Goal: Task Accomplishment & Management: Manage account settings

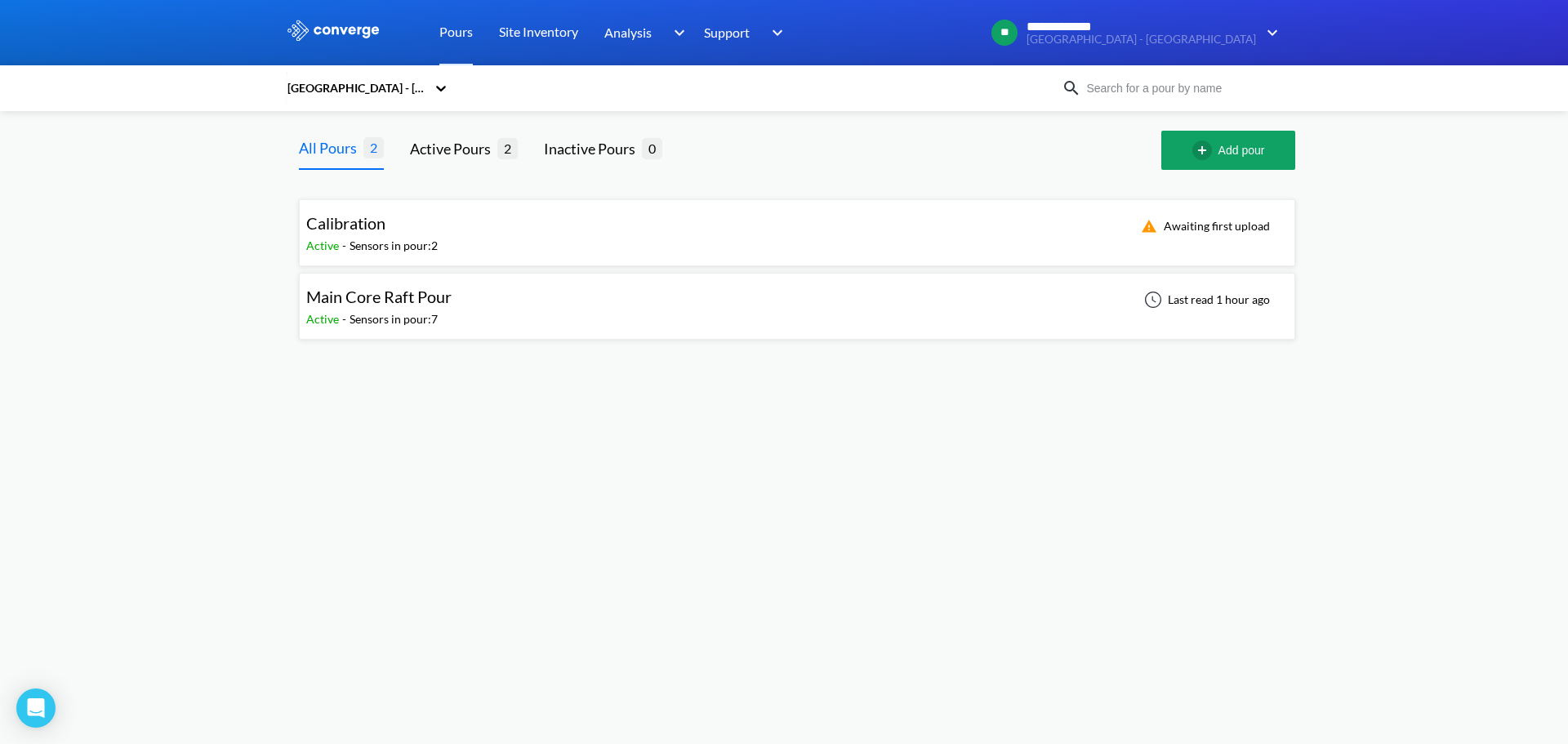
click at [1468, 173] on div "**********" at bounding box center [784, 176] width 1568 height 353
click at [577, 242] on div "Calibration Active - Sensors in pour: 2 Last read 10 minutes ago" at bounding box center [796, 233] width 981 height 52
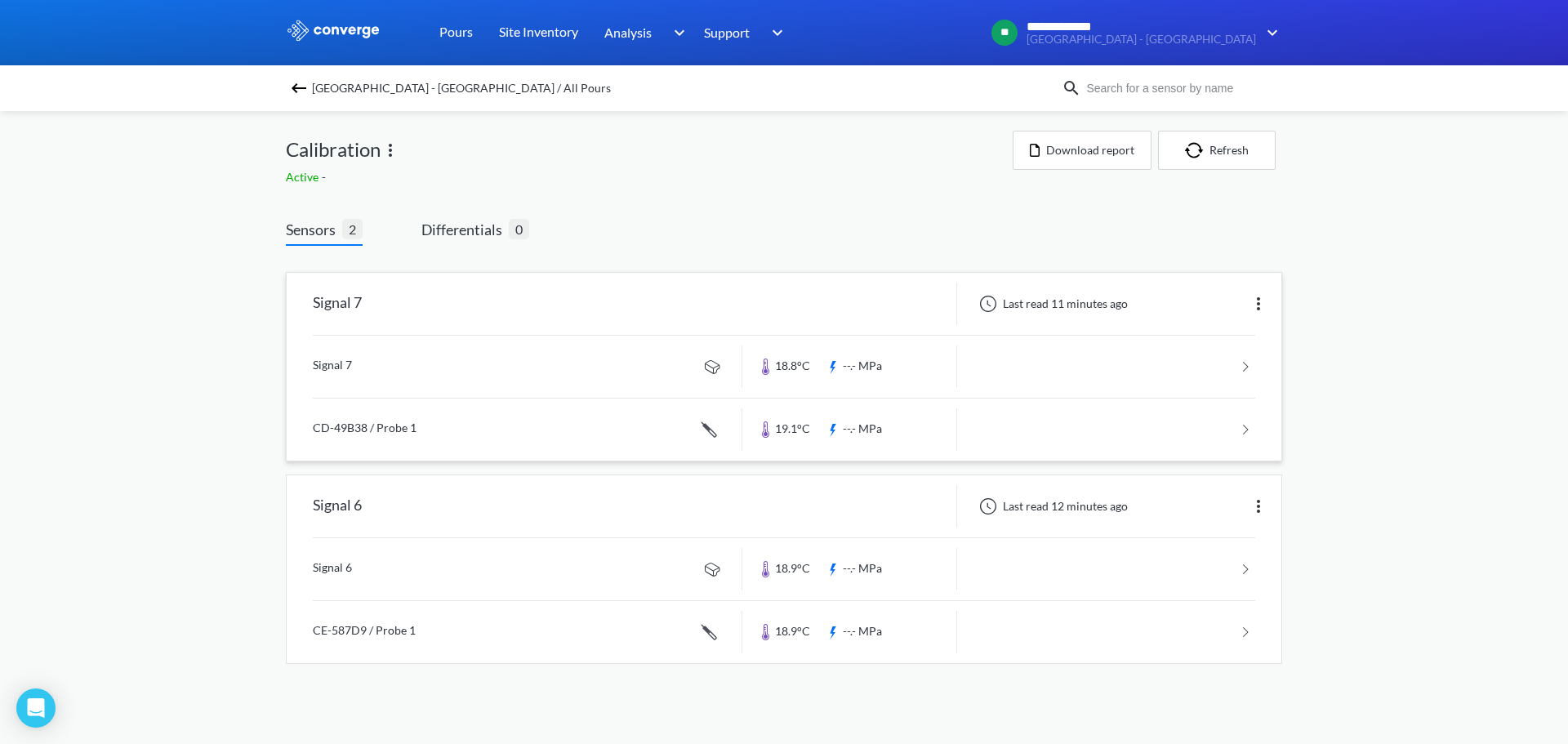
click at [545, 312] on div "Signal 7" at bounding box center [515, 303] width 456 height 43
click at [551, 308] on div "Signal 7" at bounding box center [515, 303] width 456 height 43
click at [1266, 301] on img at bounding box center [1258, 303] width 19 height 19
click at [1321, 235] on div "**********" at bounding box center [784, 348] width 1568 height 696
click at [671, 307] on div "Signal 7" at bounding box center [515, 303] width 456 height 43
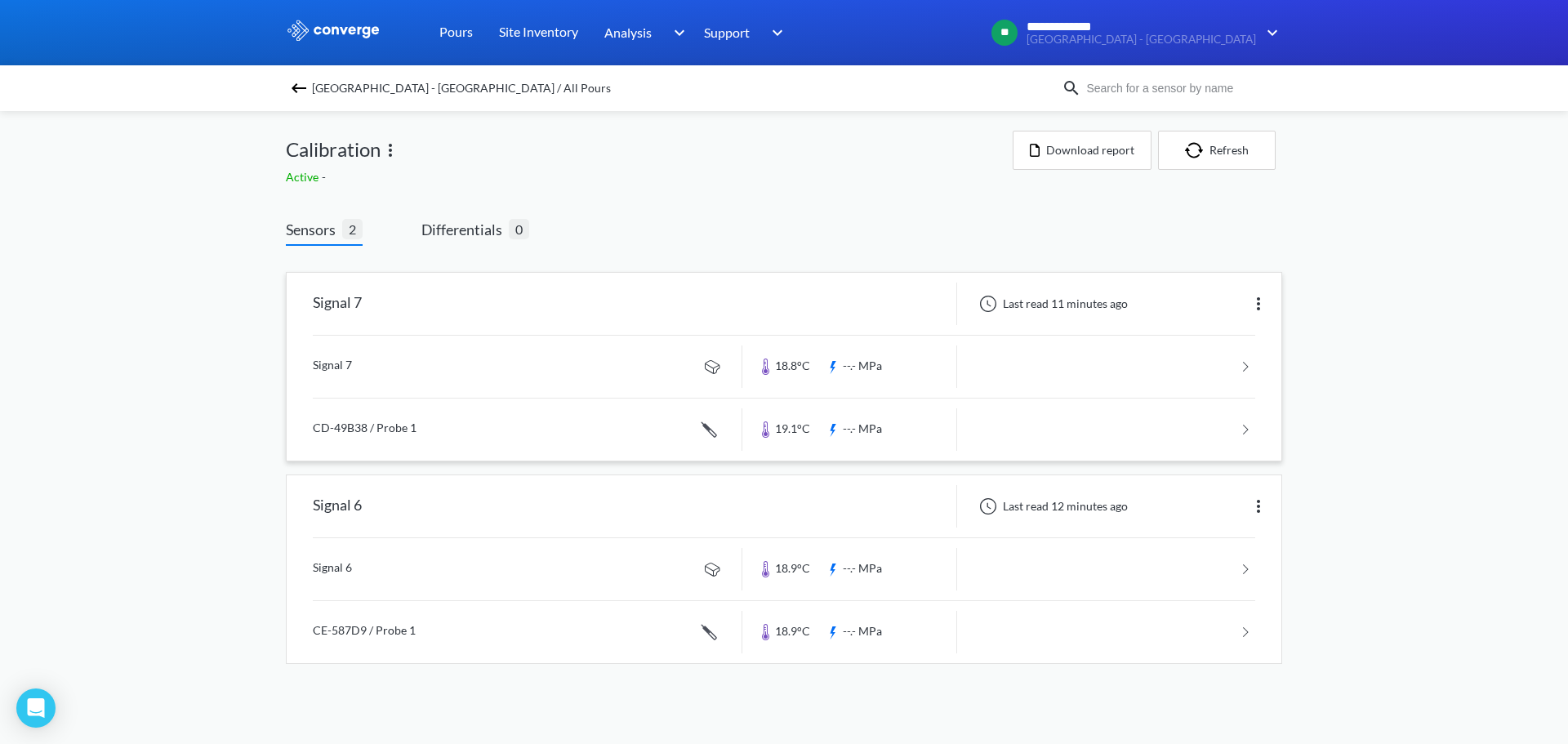
click at [336, 300] on div "Signal 7" at bounding box center [337, 303] width 49 height 43
click at [318, 356] on link at bounding box center [784, 367] width 943 height 62
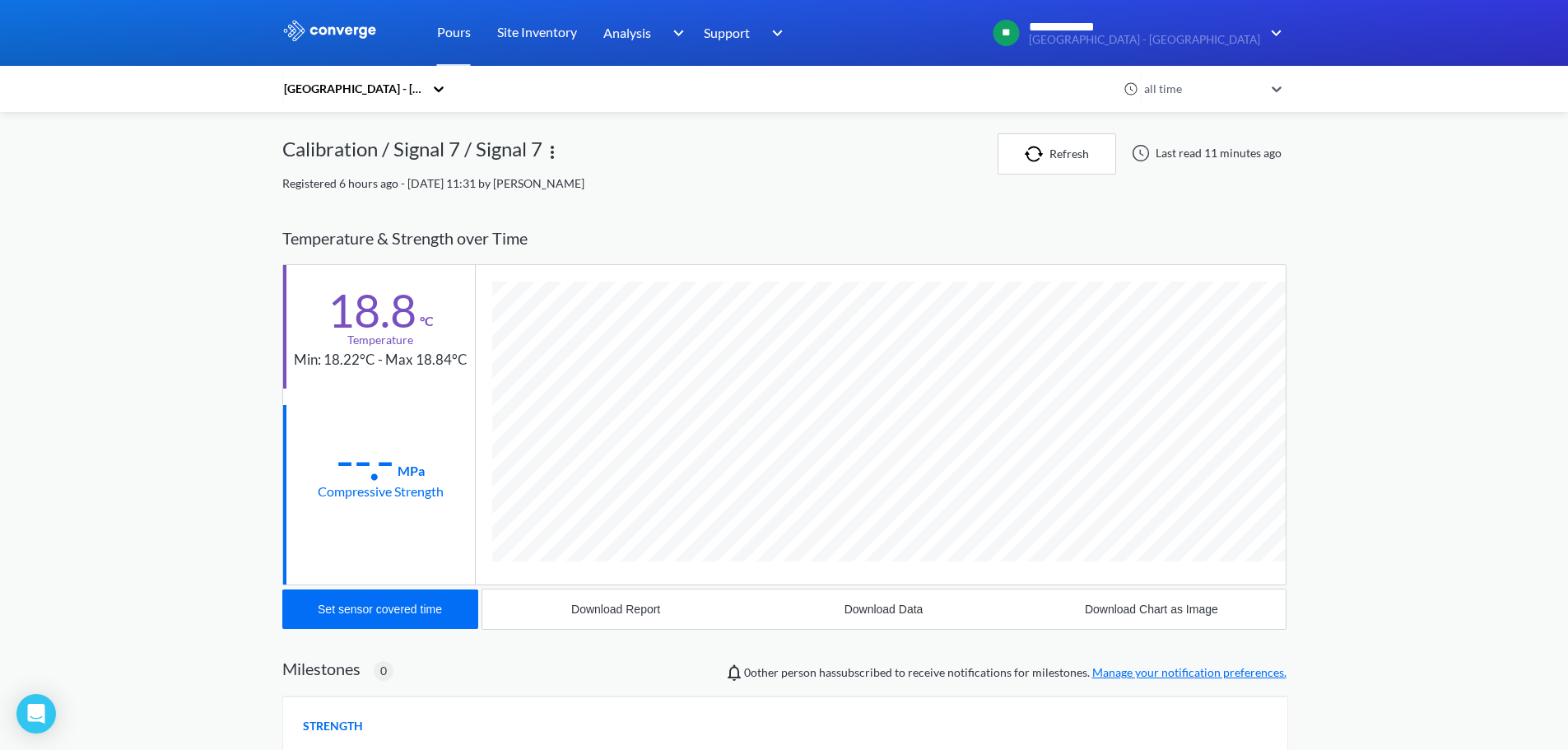
scroll to position [869, 1004]
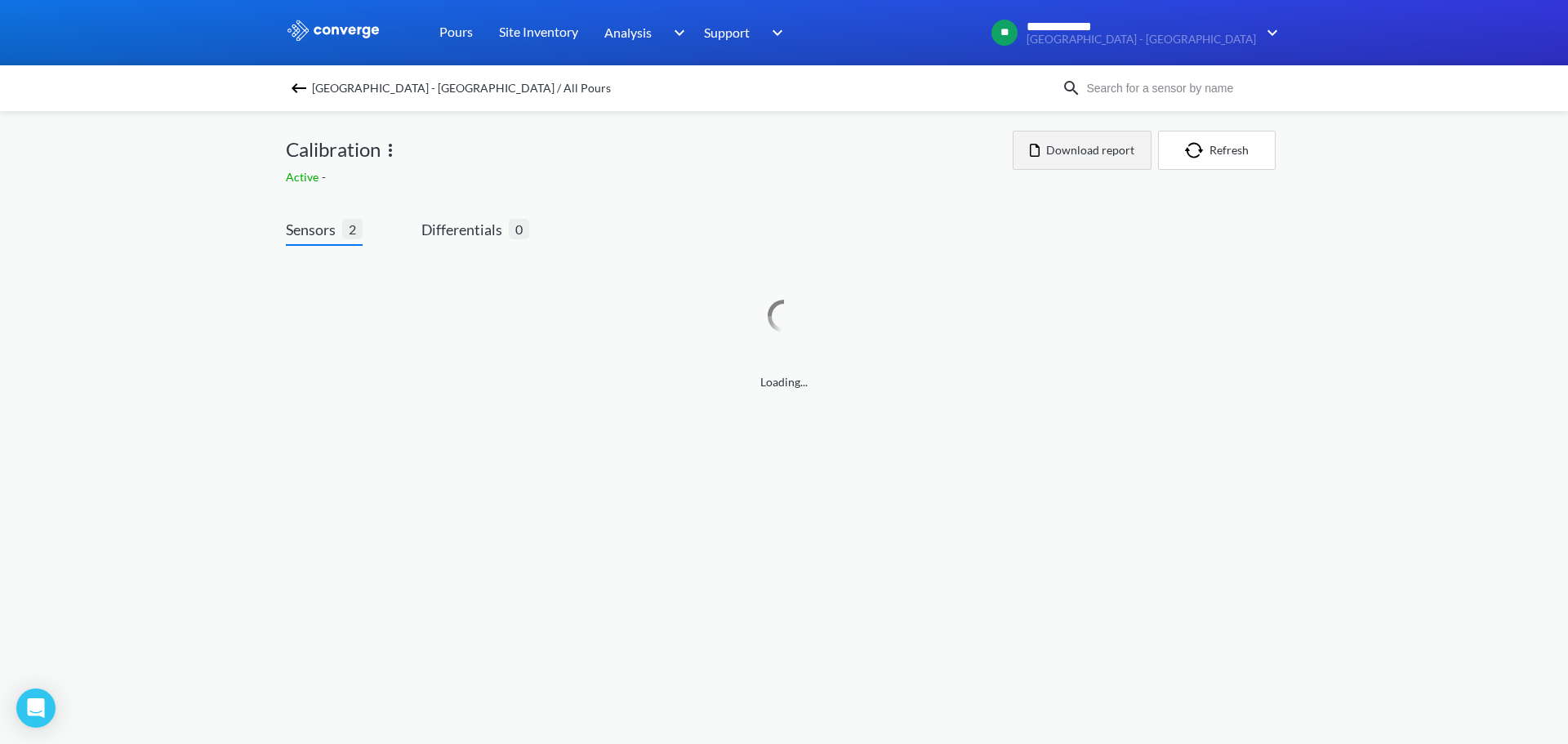
click at [1068, 150] on button "Download report" at bounding box center [1082, 150] width 139 height 39
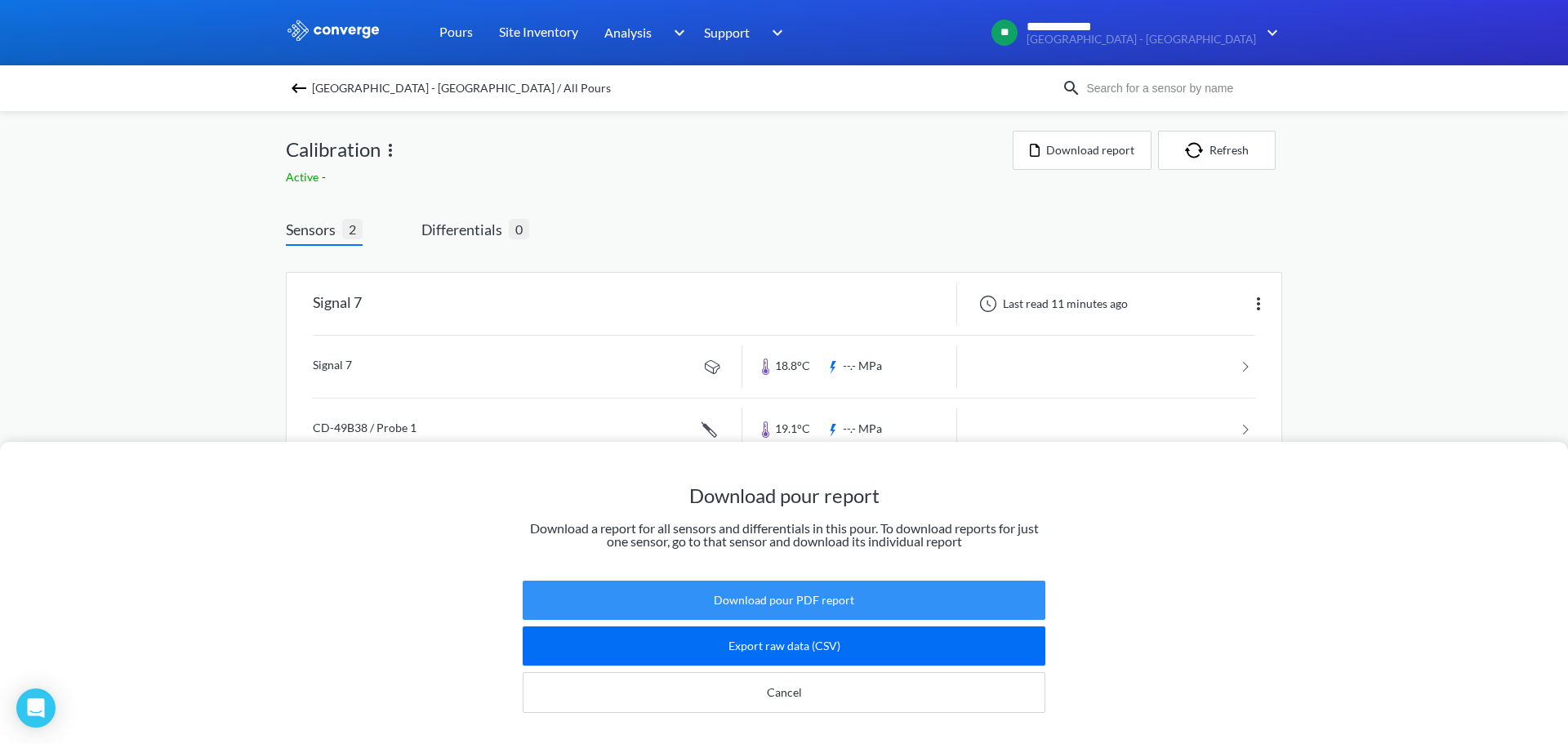
click at [893, 589] on button "Download pour PDF report" at bounding box center [784, 600] width 523 height 39
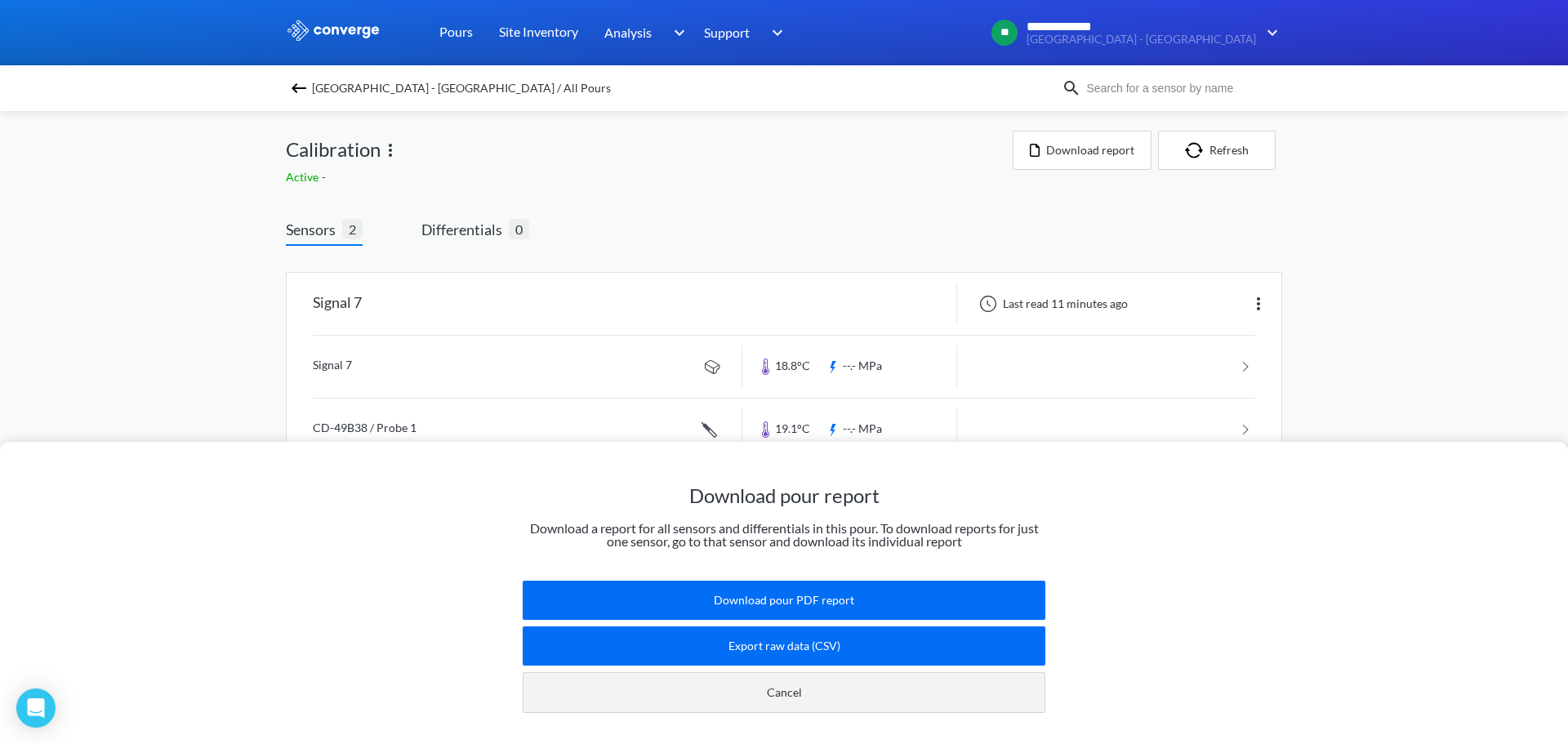
click at [663, 672] on button "Cancel" at bounding box center [784, 692] width 523 height 41
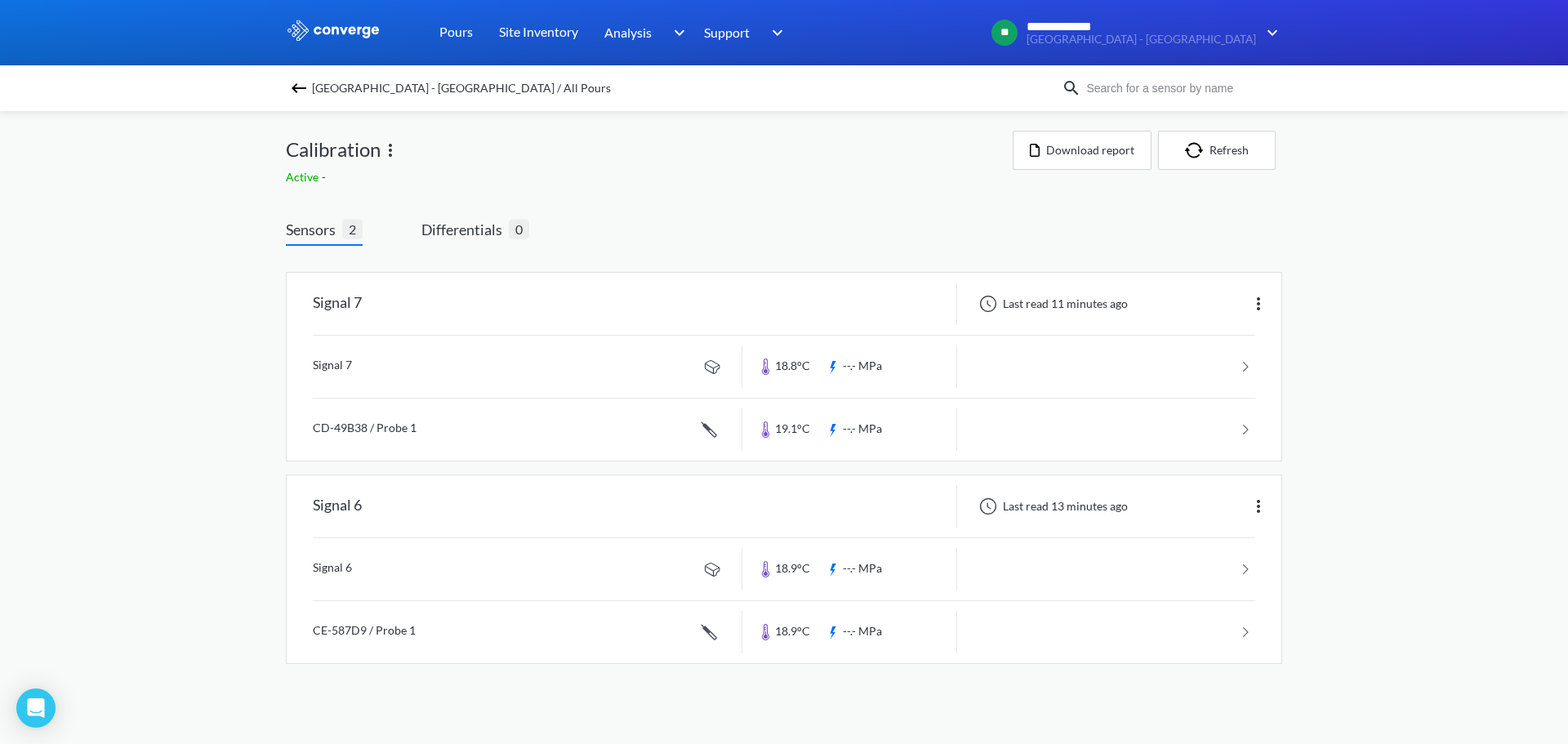
click at [370, 86] on span "[GEOGRAPHIC_DATA] - [GEOGRAPHIC_DATA] / All Pours" at bounding box center [461, 88] width 299 height 23
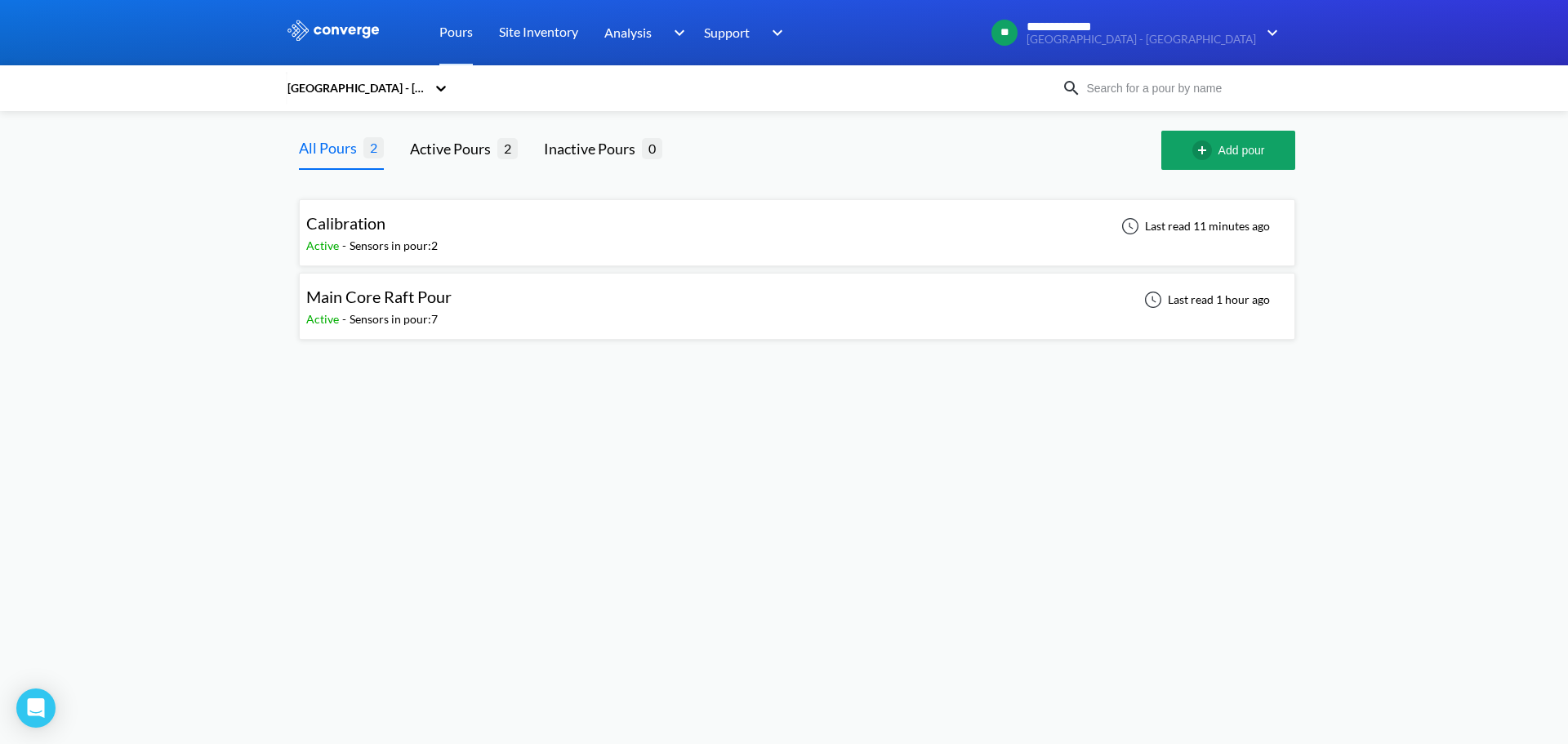
click at [476, 307] on div "Main Core Raft Pour Active - Sensors in pour: 7 Last read 1 hour ago" at bounding box center [796, 306] width 981 height 52
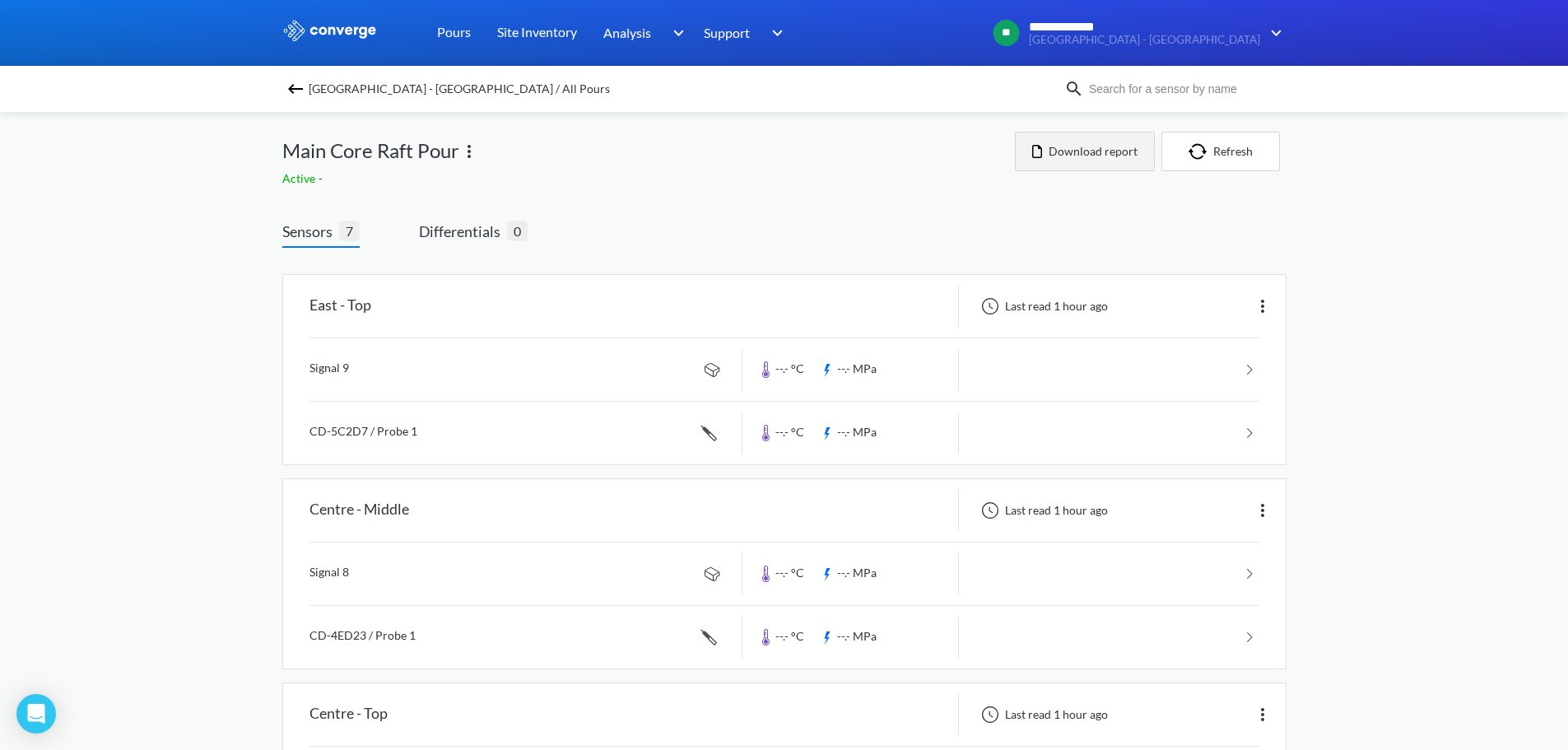
click at [1064, 156] on button "Download report" at bounding box center [1085, 151] width 140 height 40
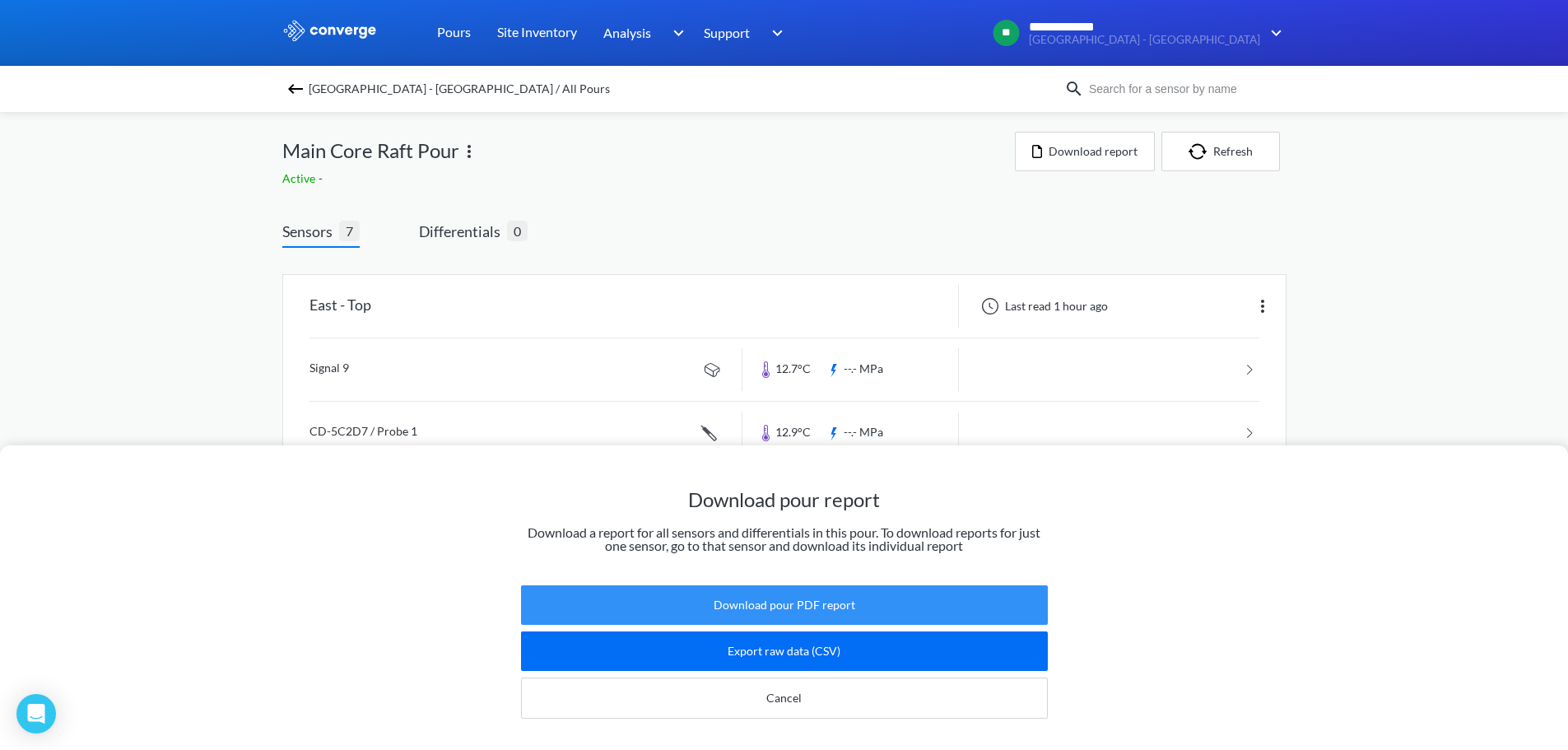
click at [930, 590] on button "Download pour PDF report" at bounding box center [784, 605] width 527 height 40
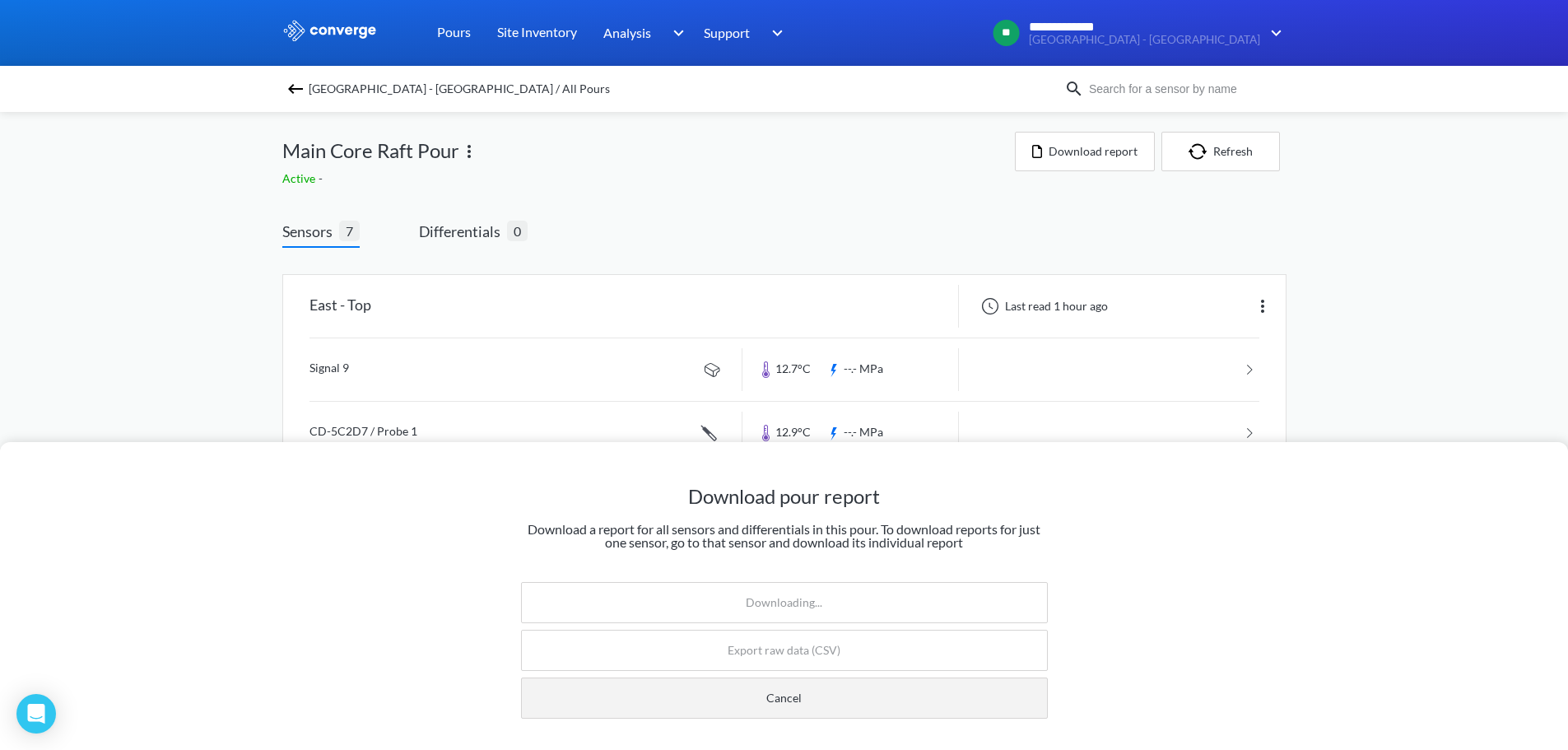
click at [902, 699] on button "Cancel" at bounding box center [784, 698] width 527 height 41
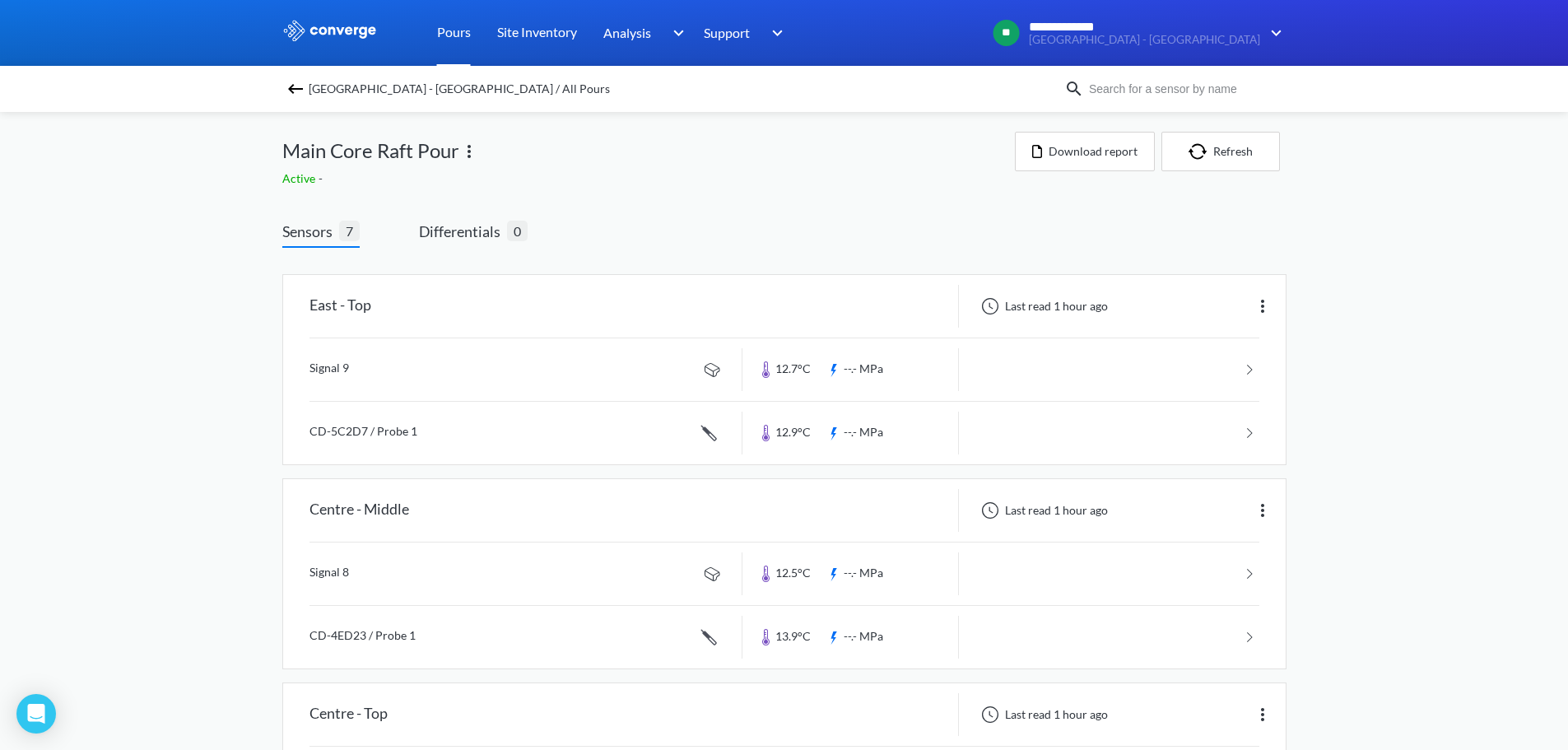
click at [454, 32] on link "Pours" at bounding box center [454, 33] width 34 height 66
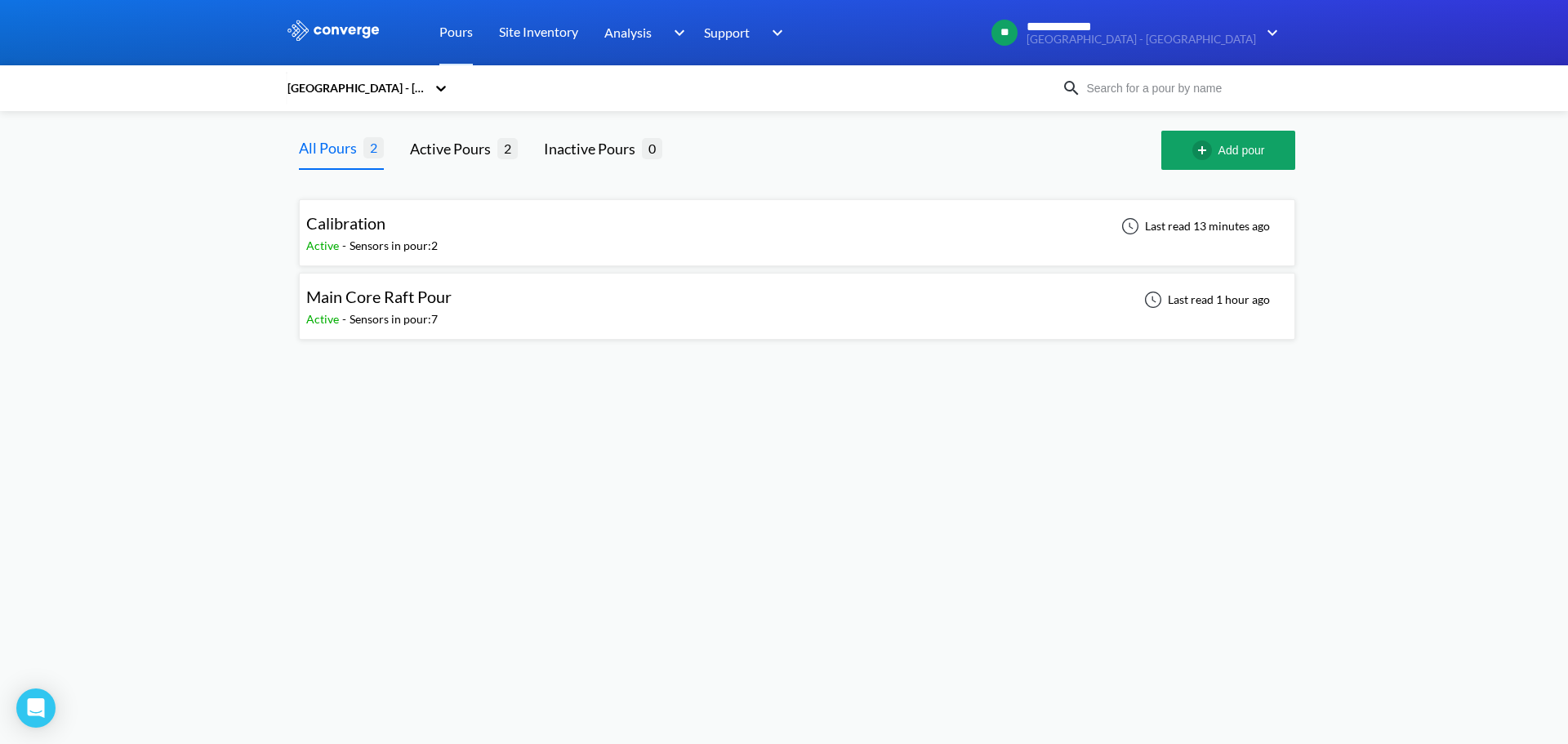
click at [412, 297] on span "Main Core Raft Pour" at bounding box center [378, 296] width 145 height 19
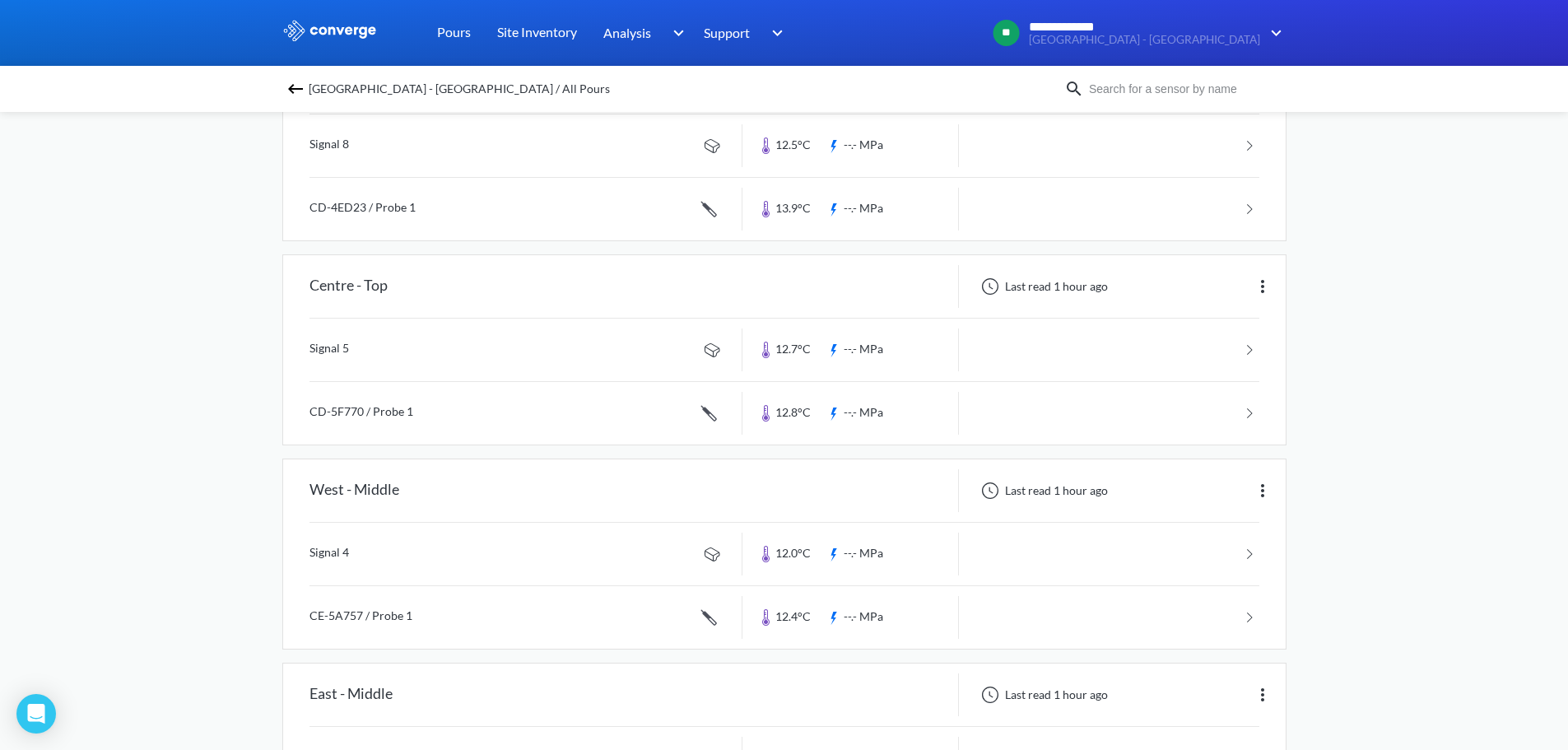
scroll to position [82, 0]
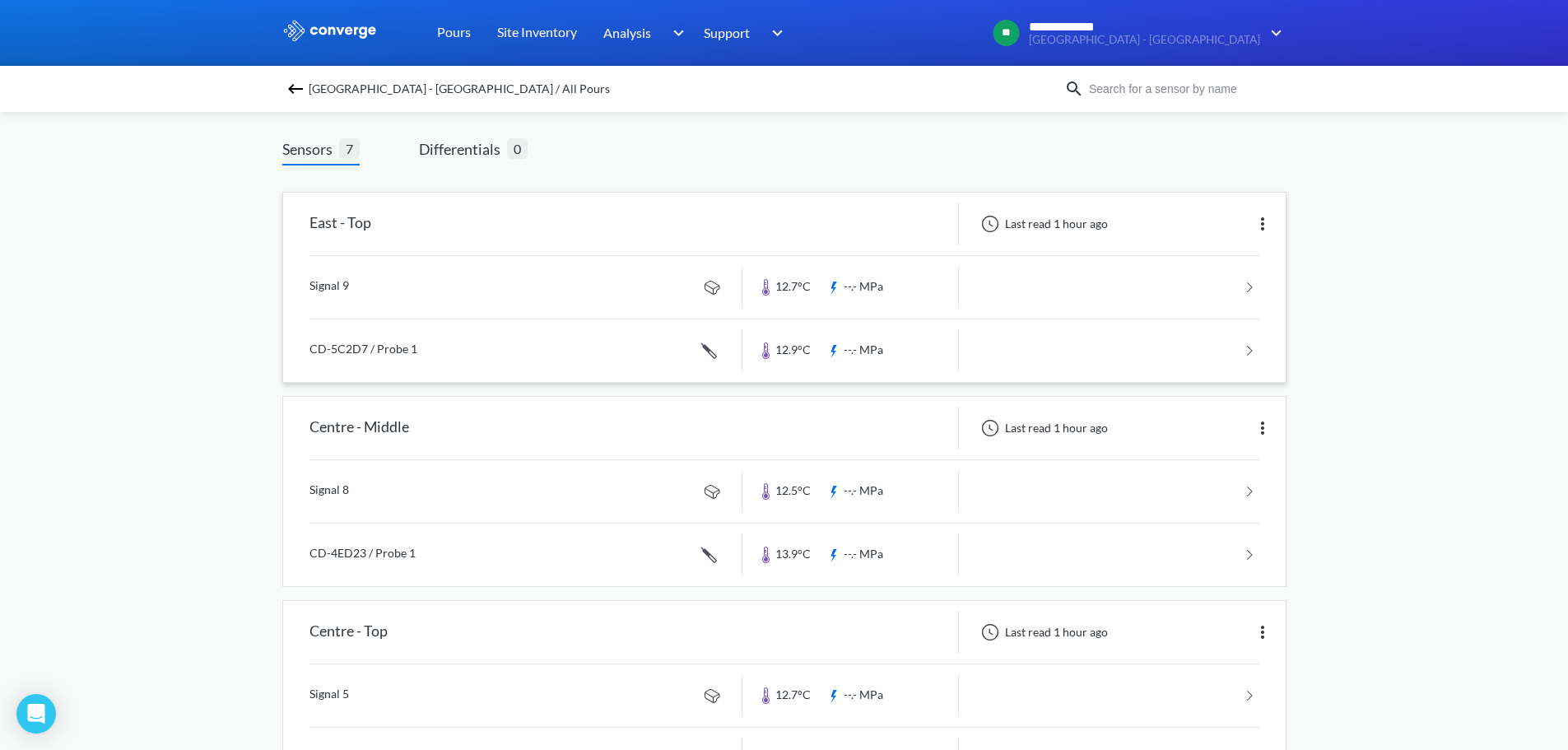
click at [1246, 351] on link at bounding box center [784, 351] width 950 height 62
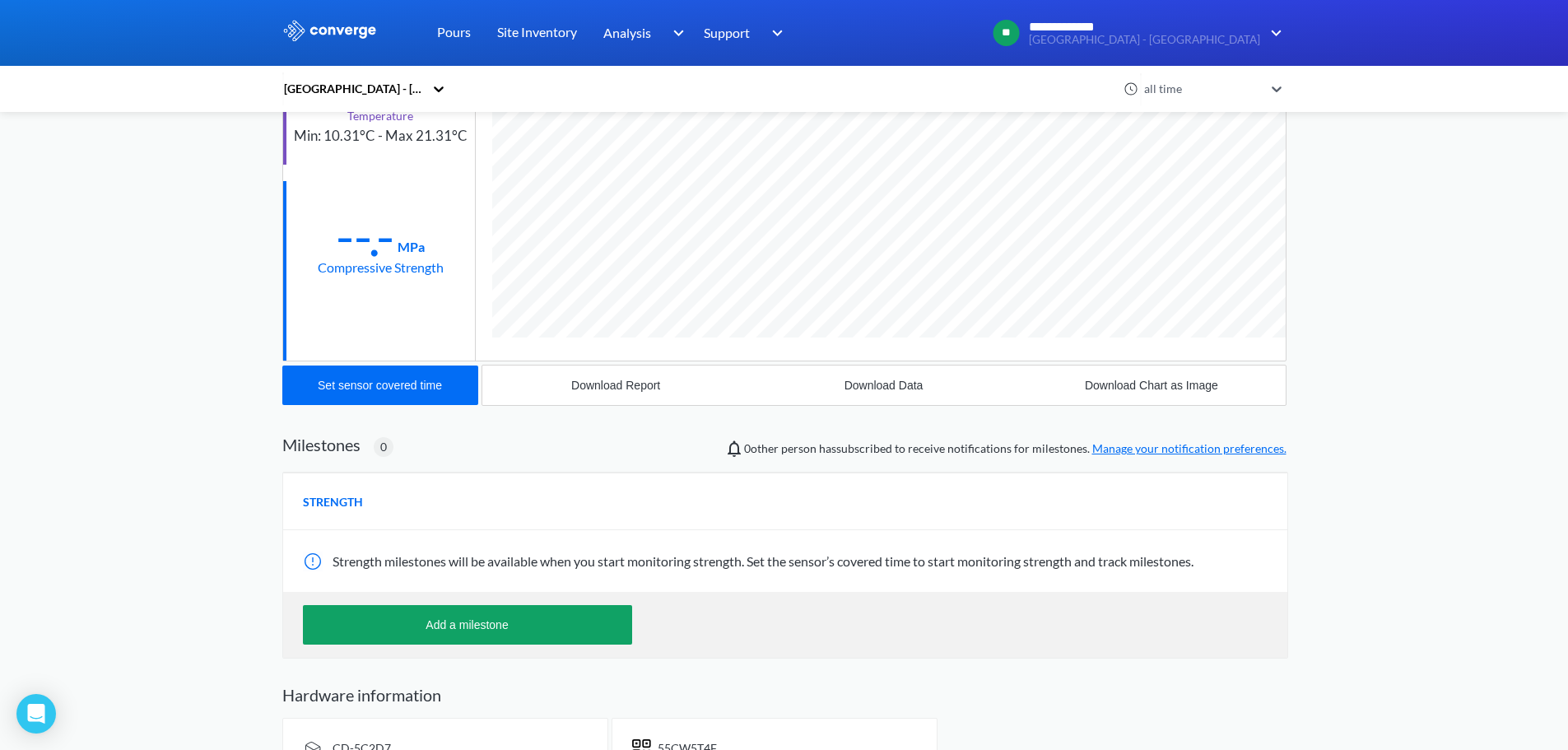
scroll to position [213, 0]
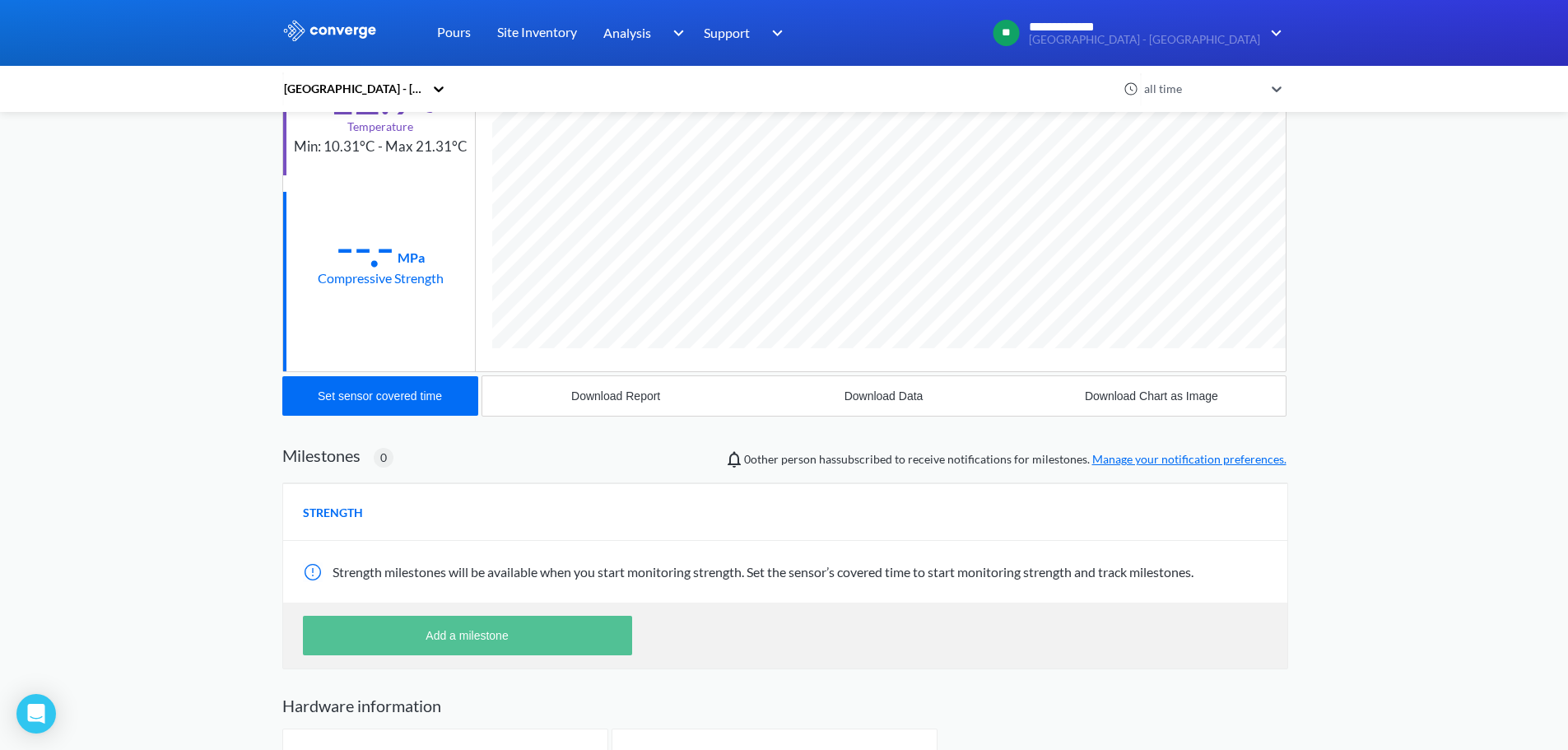
click at [538, 627] on button "Add a milestone" at bounding box center [468, 635] width 329 height 40
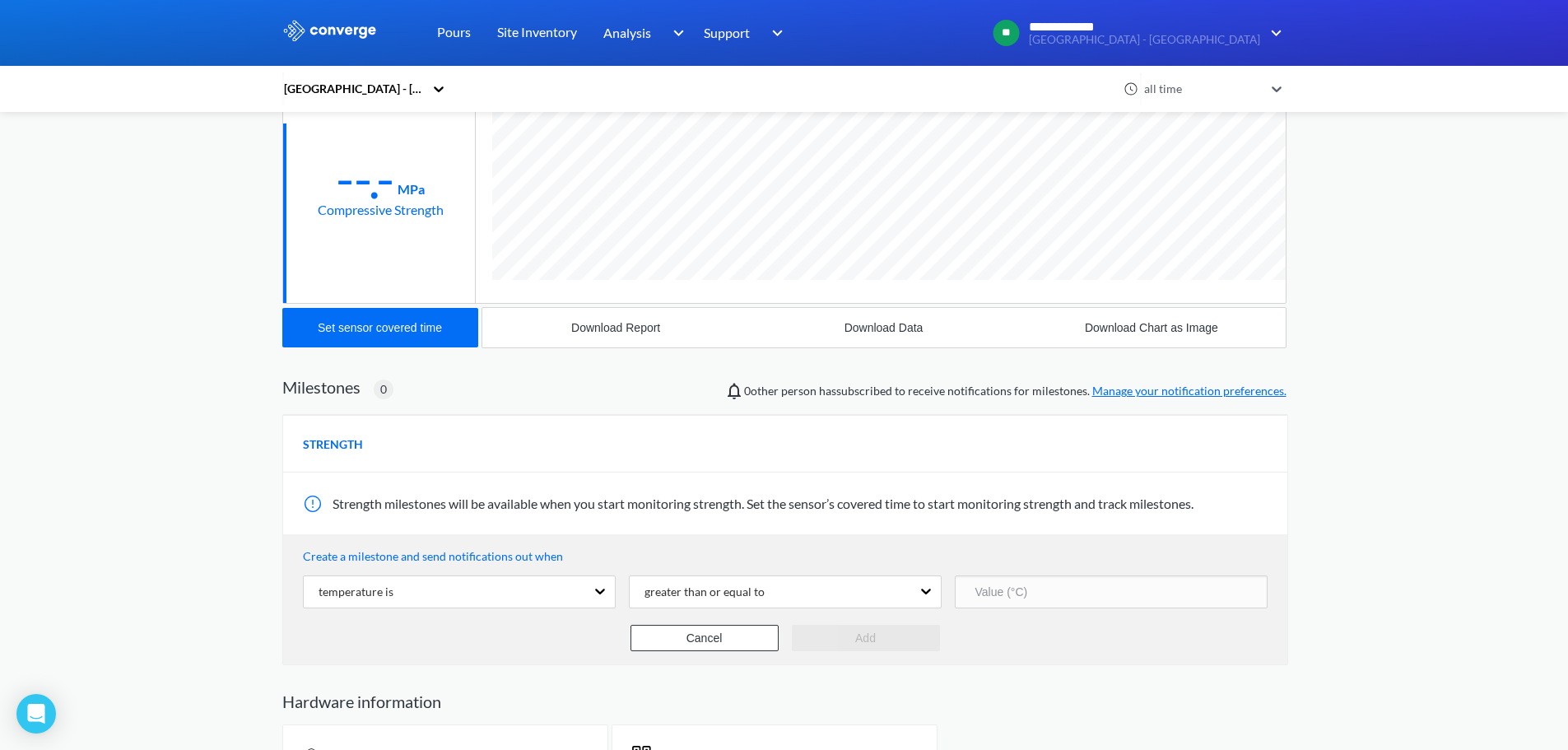
scroll to position [360, 0]
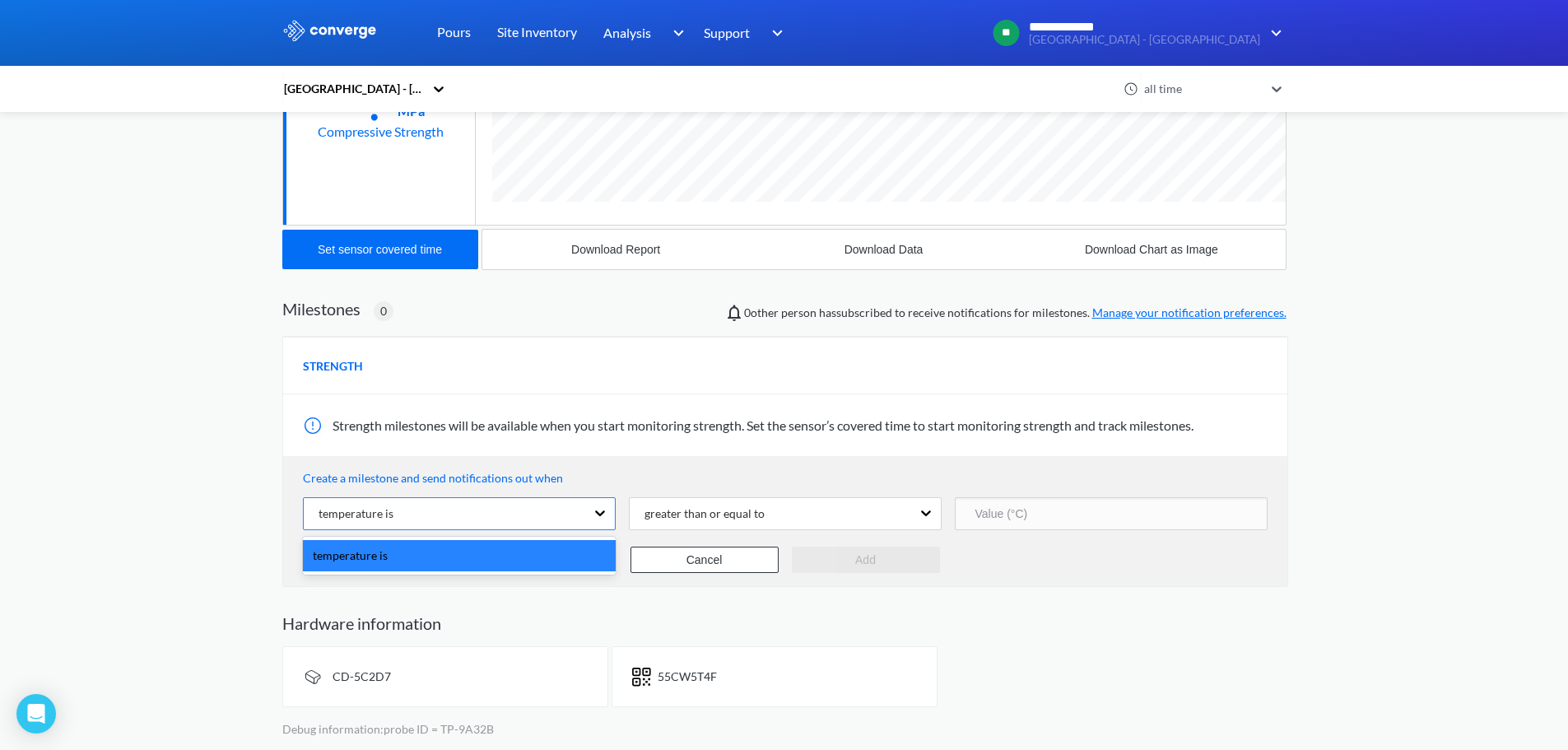
click at [576, 512] on div "temperature is" at bounding box center [444, 514] width 281 height 31
click at [779, 514] on div "greater than or equal to" at bounding box center [770, 514] width 281 height 31
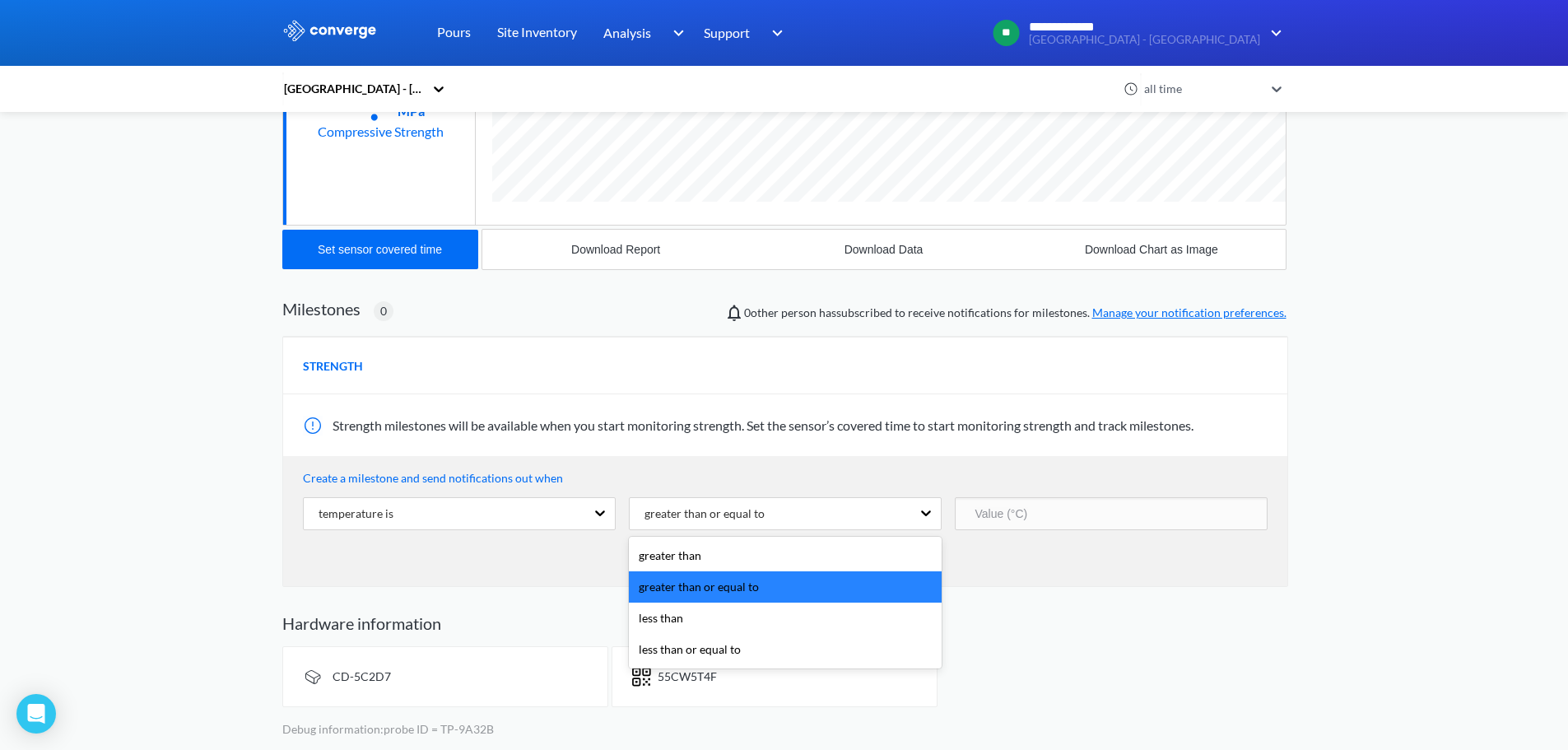
click at [743, 590] on div "greater than or equal to" at bounding box center [785, 586] width 312 height 31
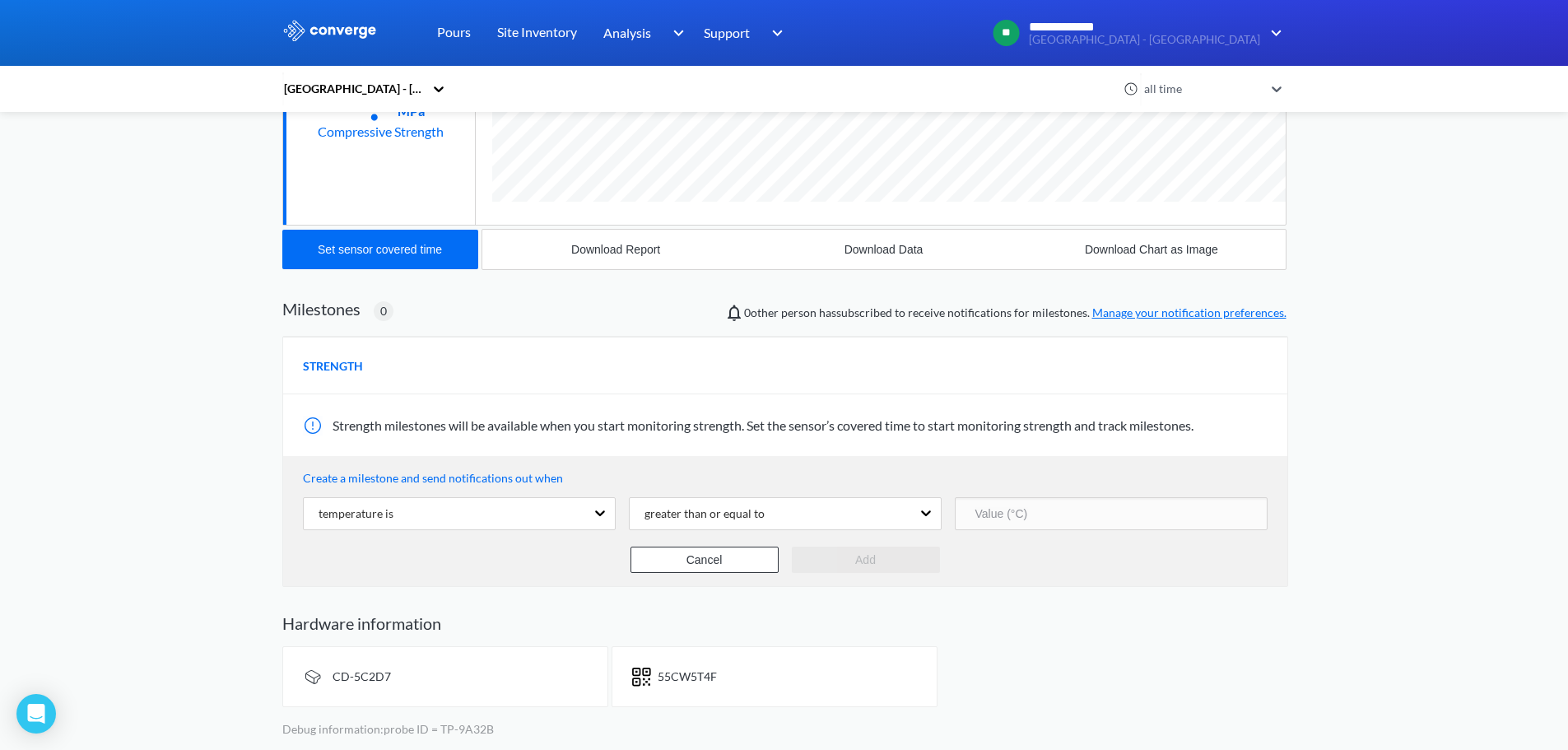
click at [1006, 533] on div "temperature is greater than or equal to" at bounding box center [785, 514] width 964 height 40
click at [1017, 516] on input "number" at bounding box center [1111, 514] width 312 height 33
drag, startPoint x: 1020, startPoint y: 514, endPoint x: 759, endPoint y: 516, distance: 261.0
click at [837, 516] on div "temperature is greater than or equal to 70" at bounding box center [785, 514] width 964 height 40
type input "65"
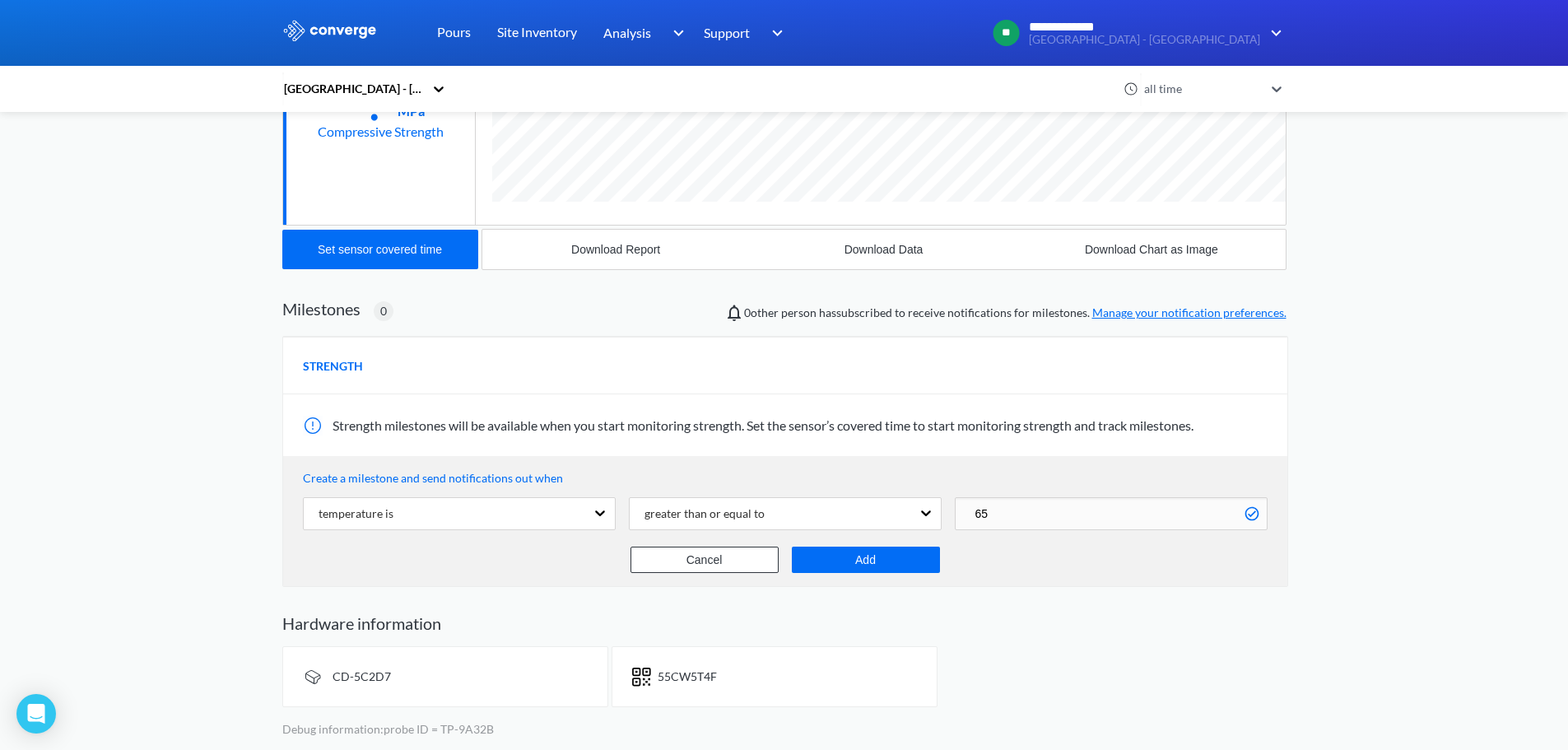
click at [1050, 670] on div "CD-5C2D7 55CW5T4F" at bounding box center [784, 677] width 1004 height 61
click at [861, 564] on button "Add" at bounding box center [865, 559] width 148 height 26
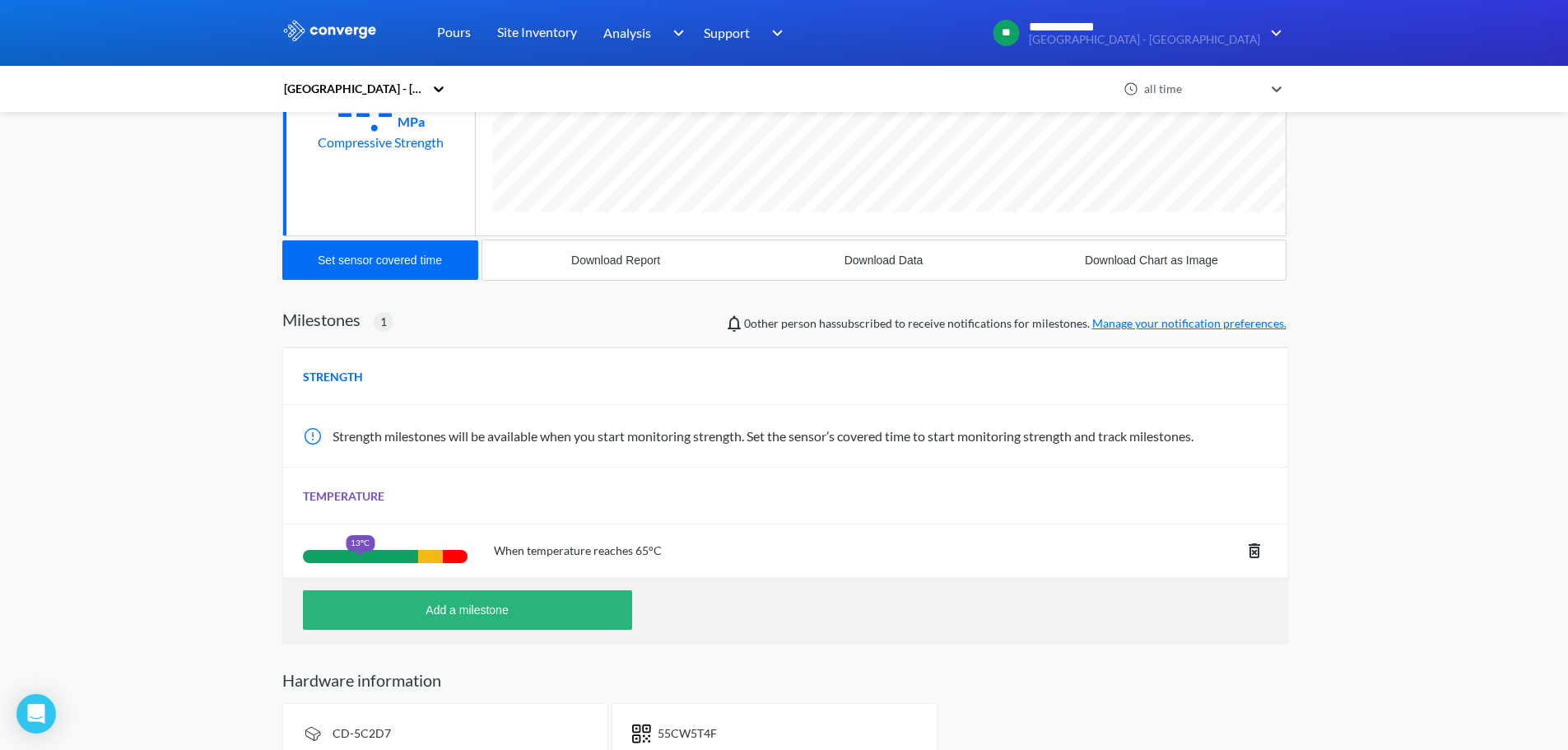
scroll to position [378, 0]
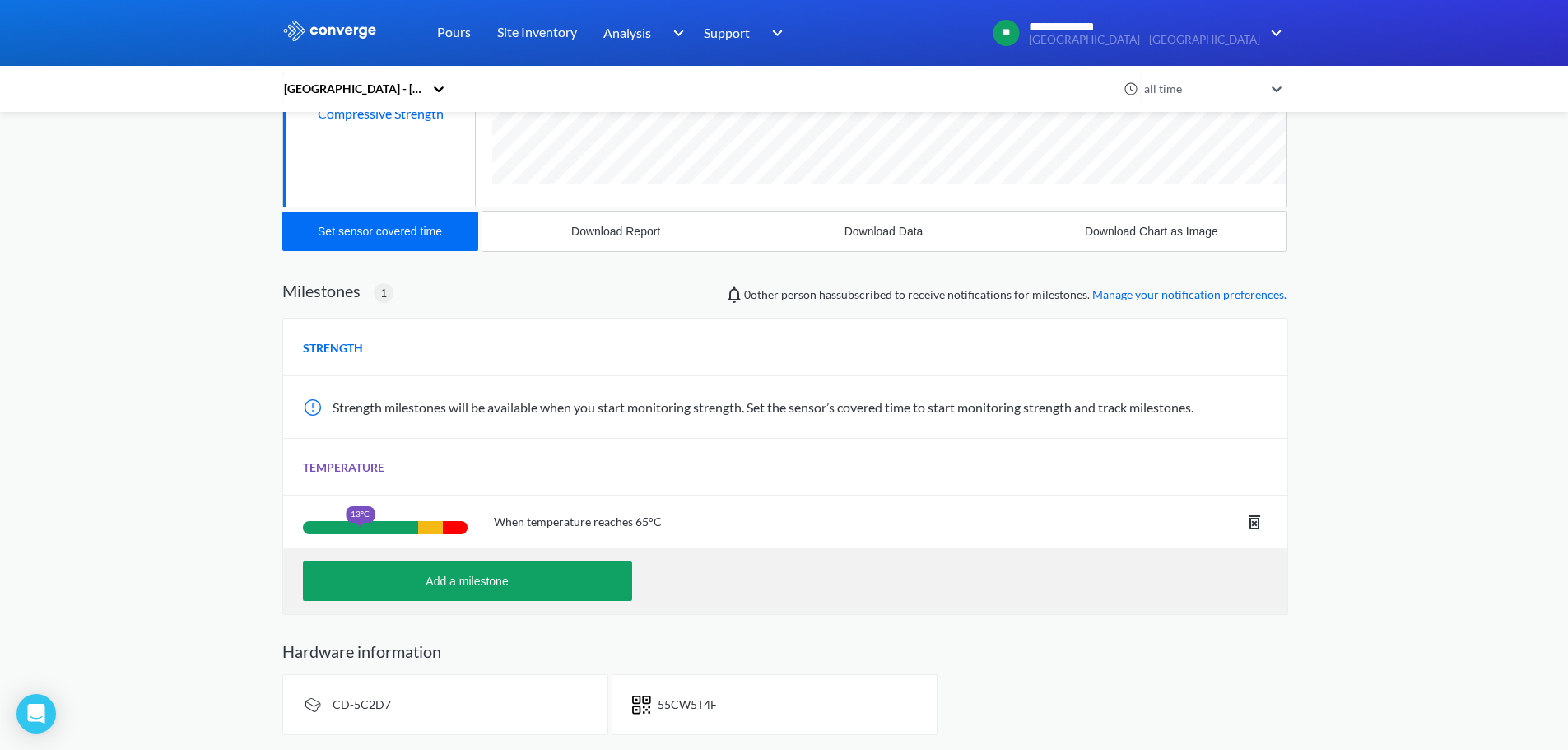
click at [426, 526] on div at bounding box center [430, 528] width 24 height 14
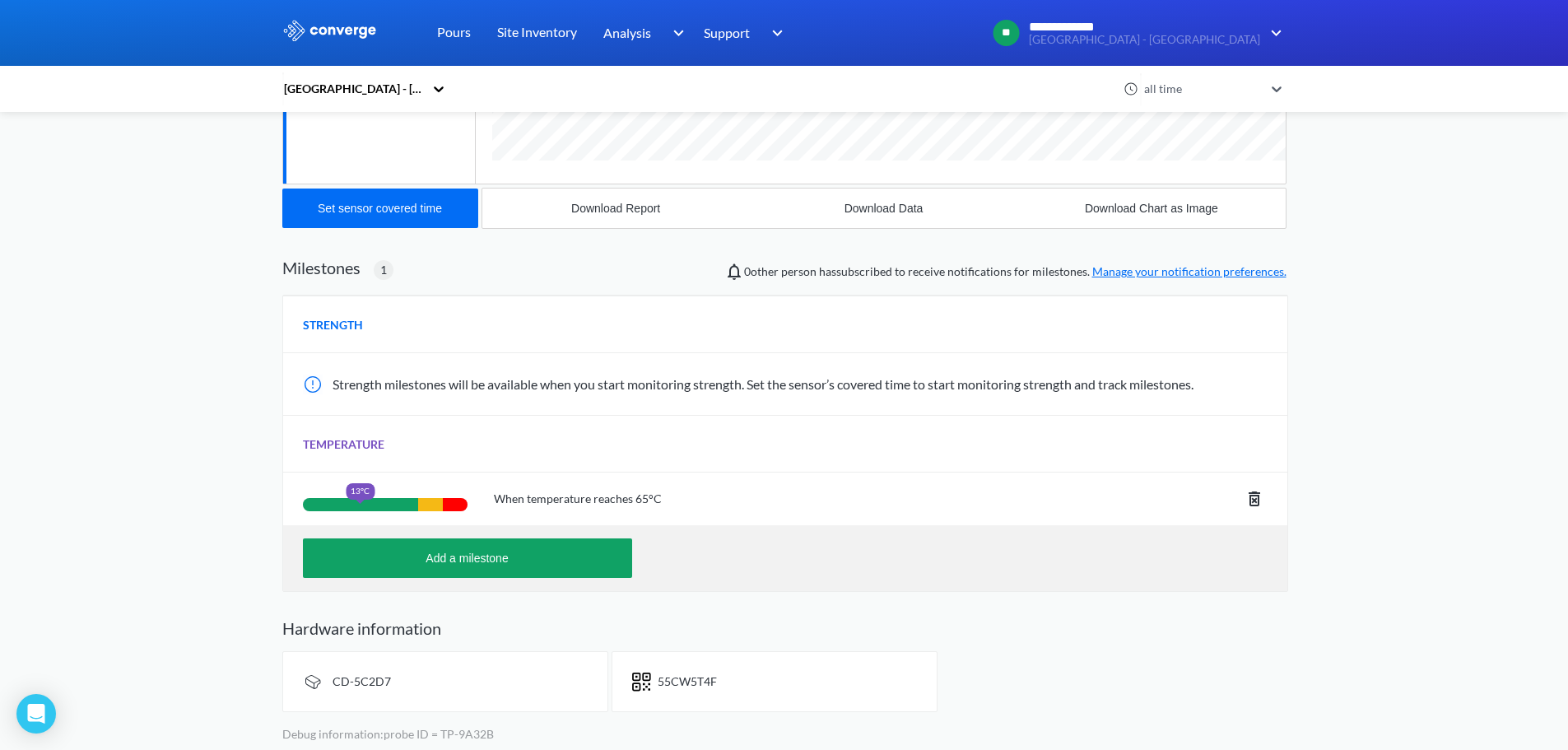
scroll to position [0, 0]
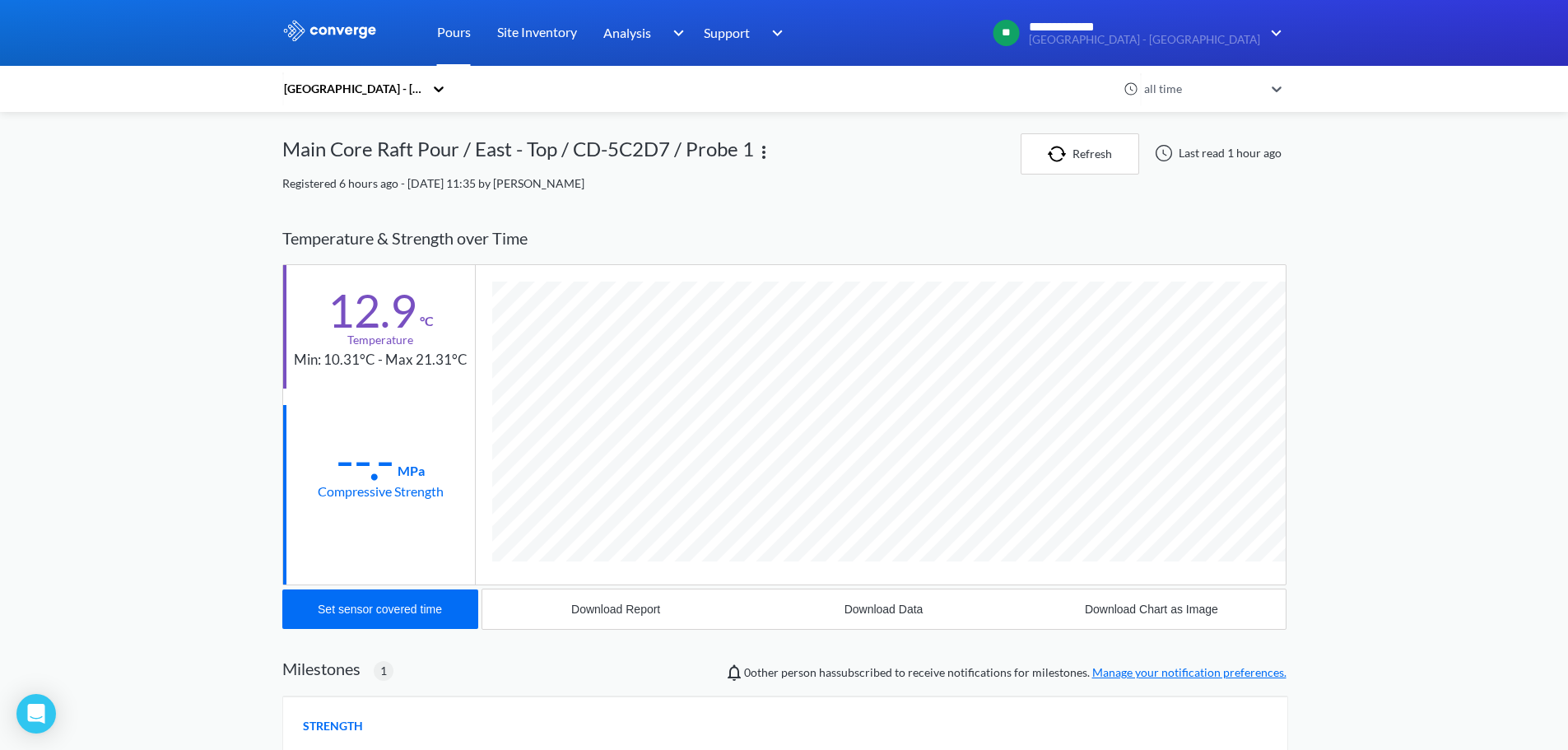
click at [460, 38] on link "Pours" at bounding box center [454, 33] width 34 height 66
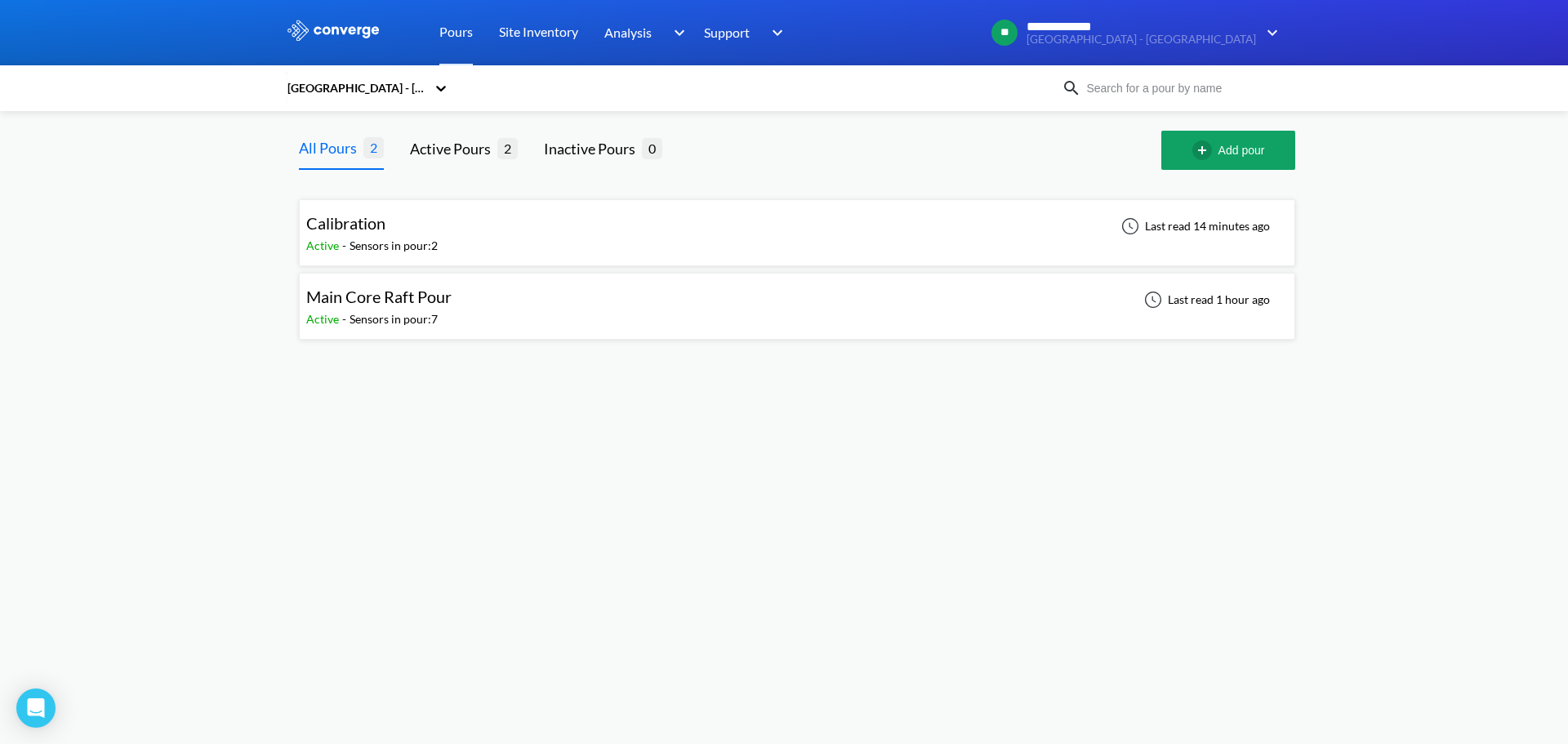
click at [366, 293] on span "Main Core Raft Pour" at bounding box center [378, 296] width 145 height 19
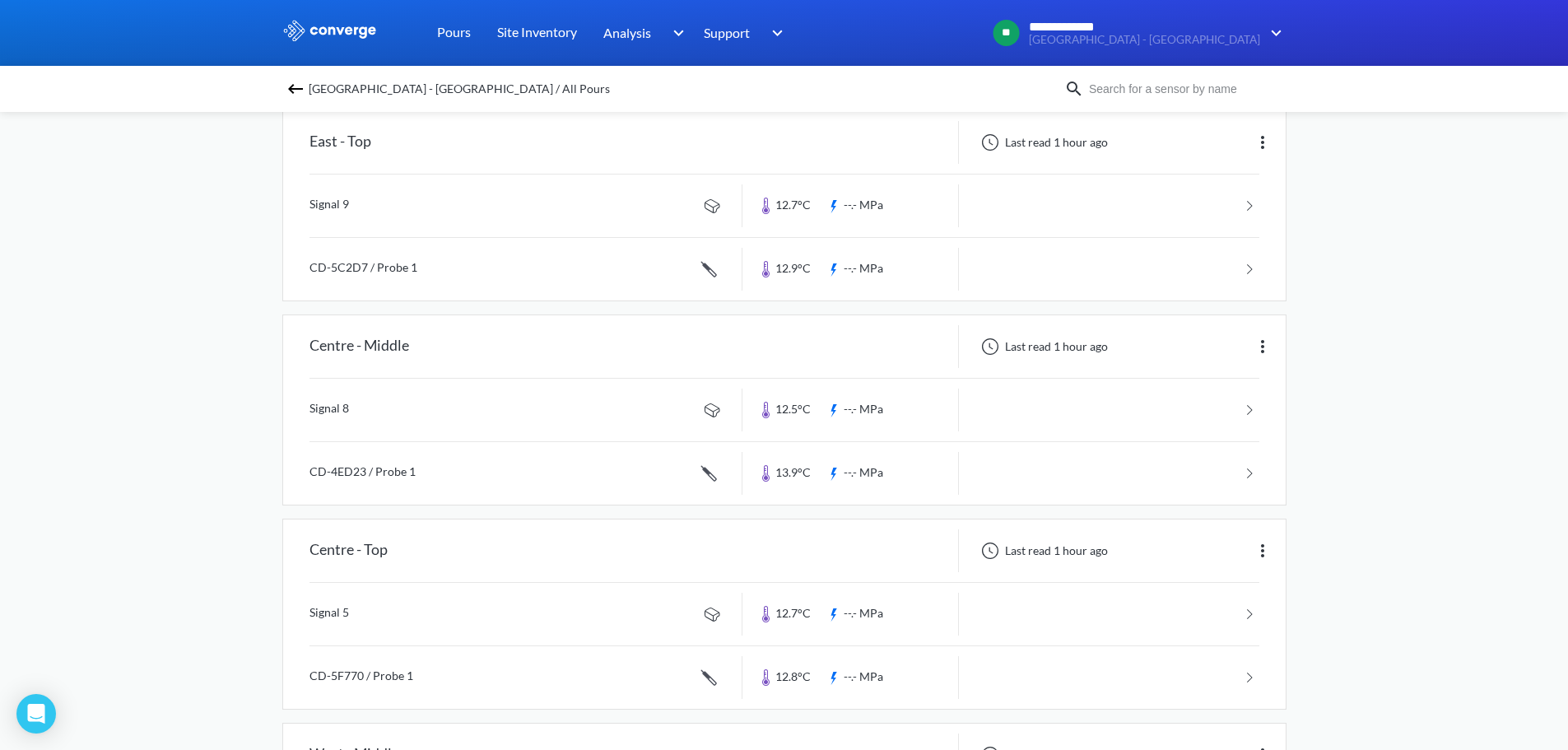
scroll to position [82, 0]
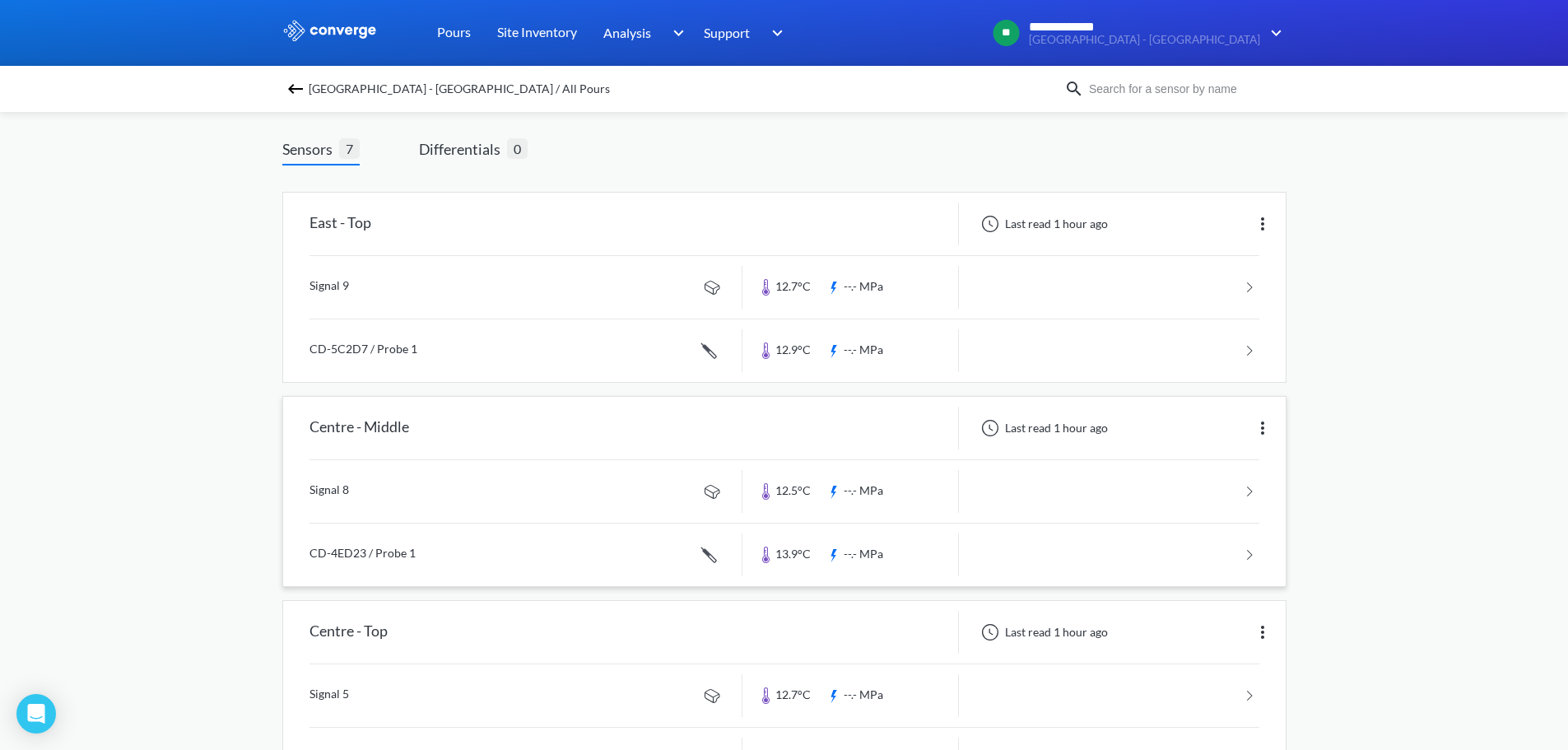
click at [1015, 545] on link at bounding box center [784, 555] width 950 height 62
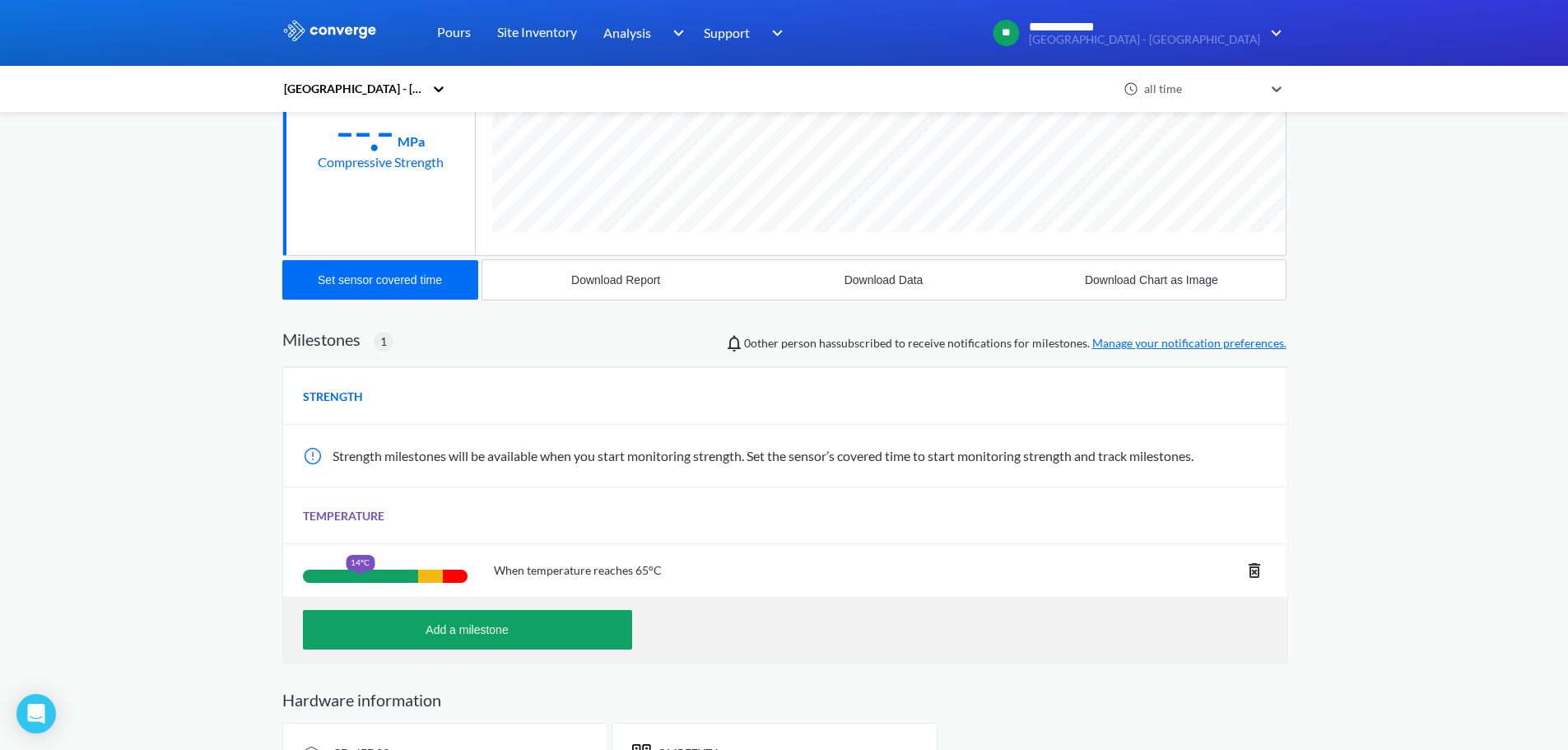
scroll to position [405, 0]
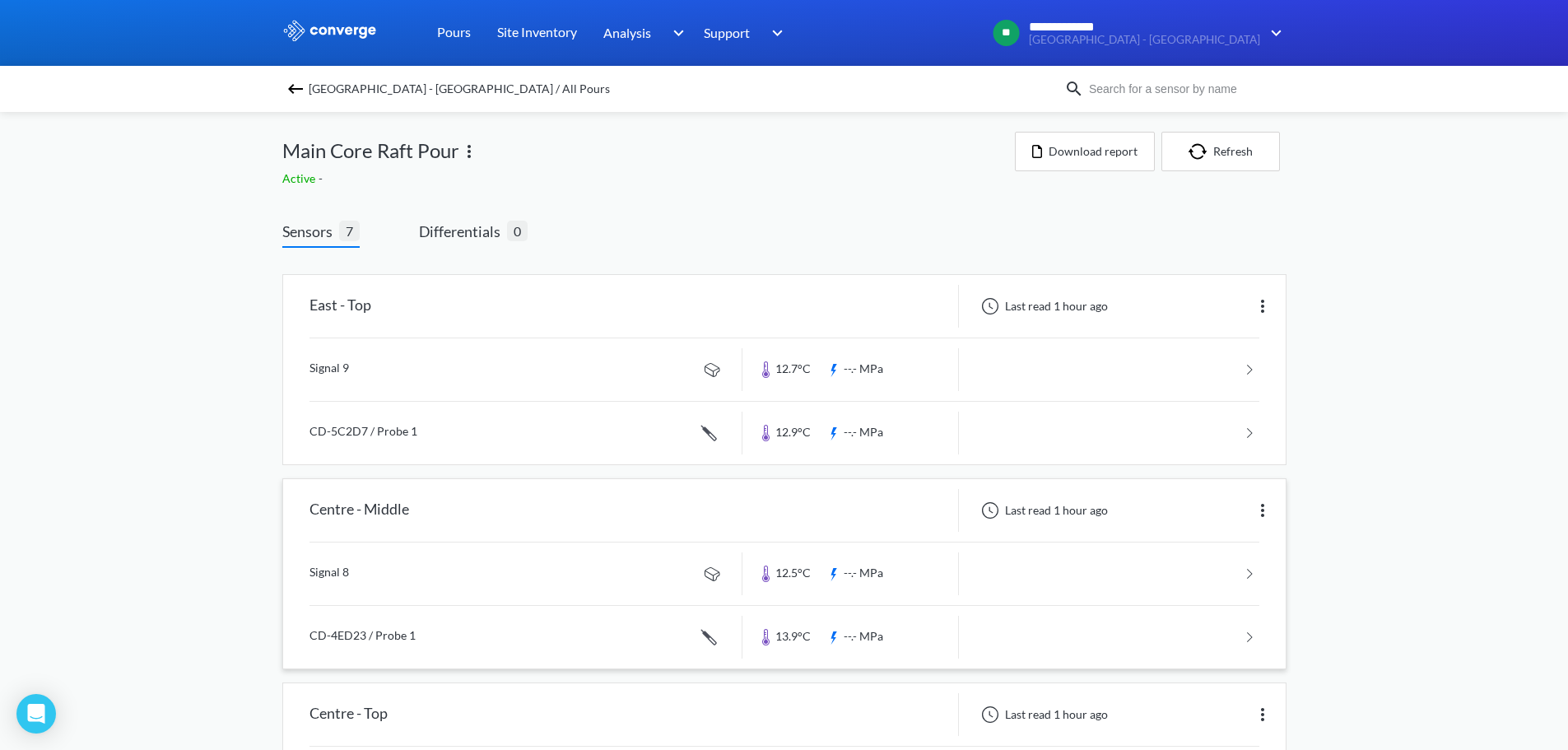
click at [464, 570] on link at bounding box center [784, 573] width 950 height 62
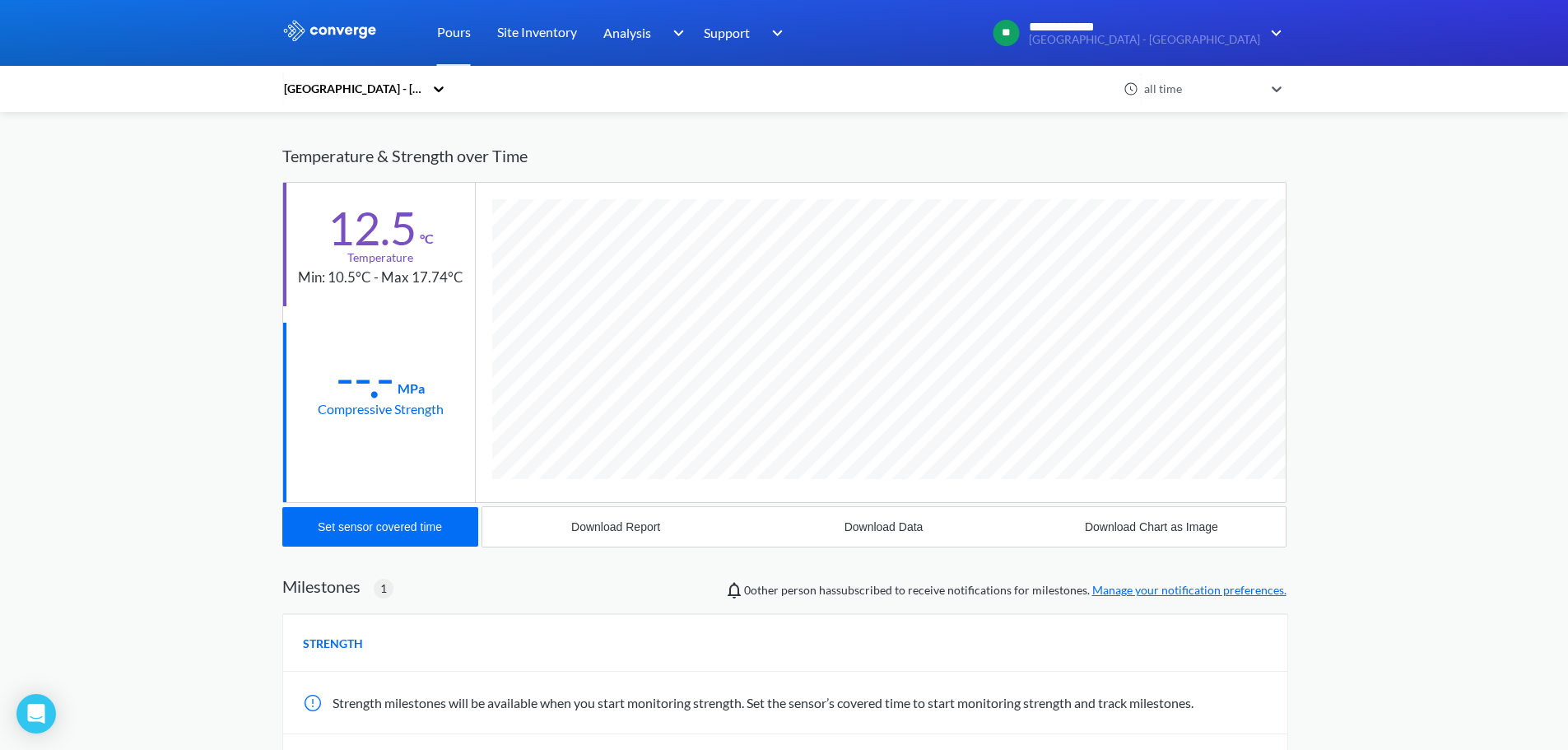
scroll to position [165, 0]
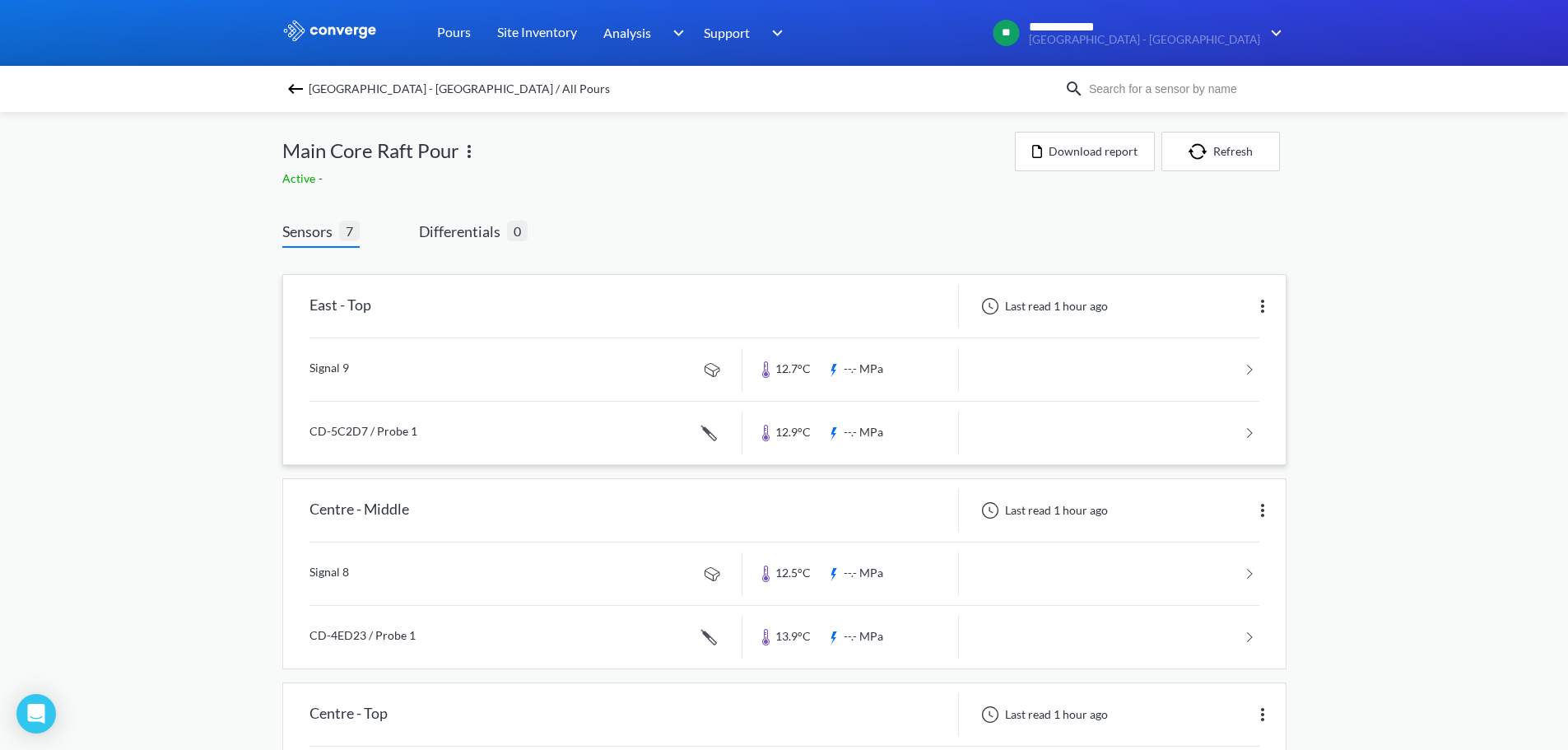
click at [521, 432] on link at bounding box center [784, 433] width 950 height 62
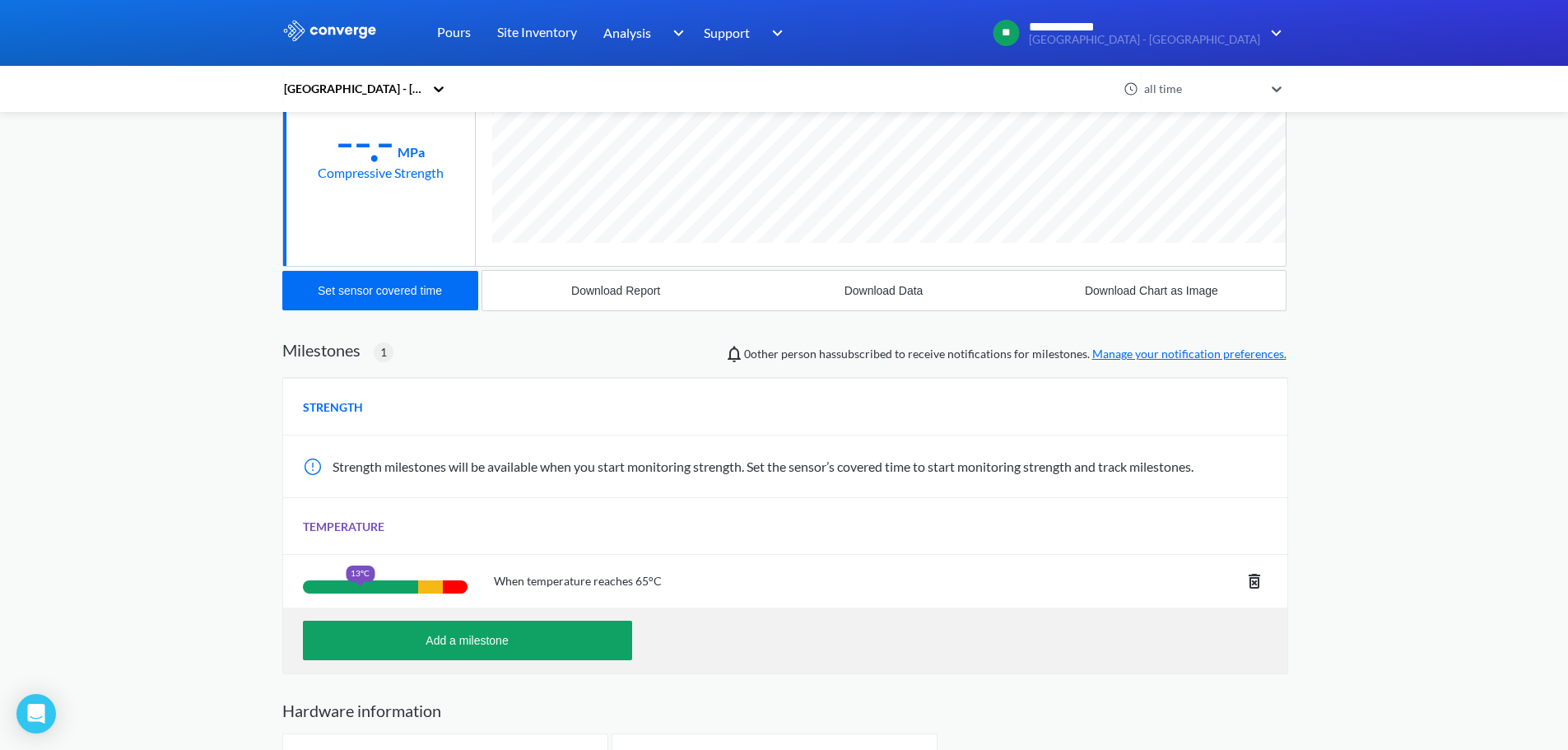
scroll to position [329, 0]
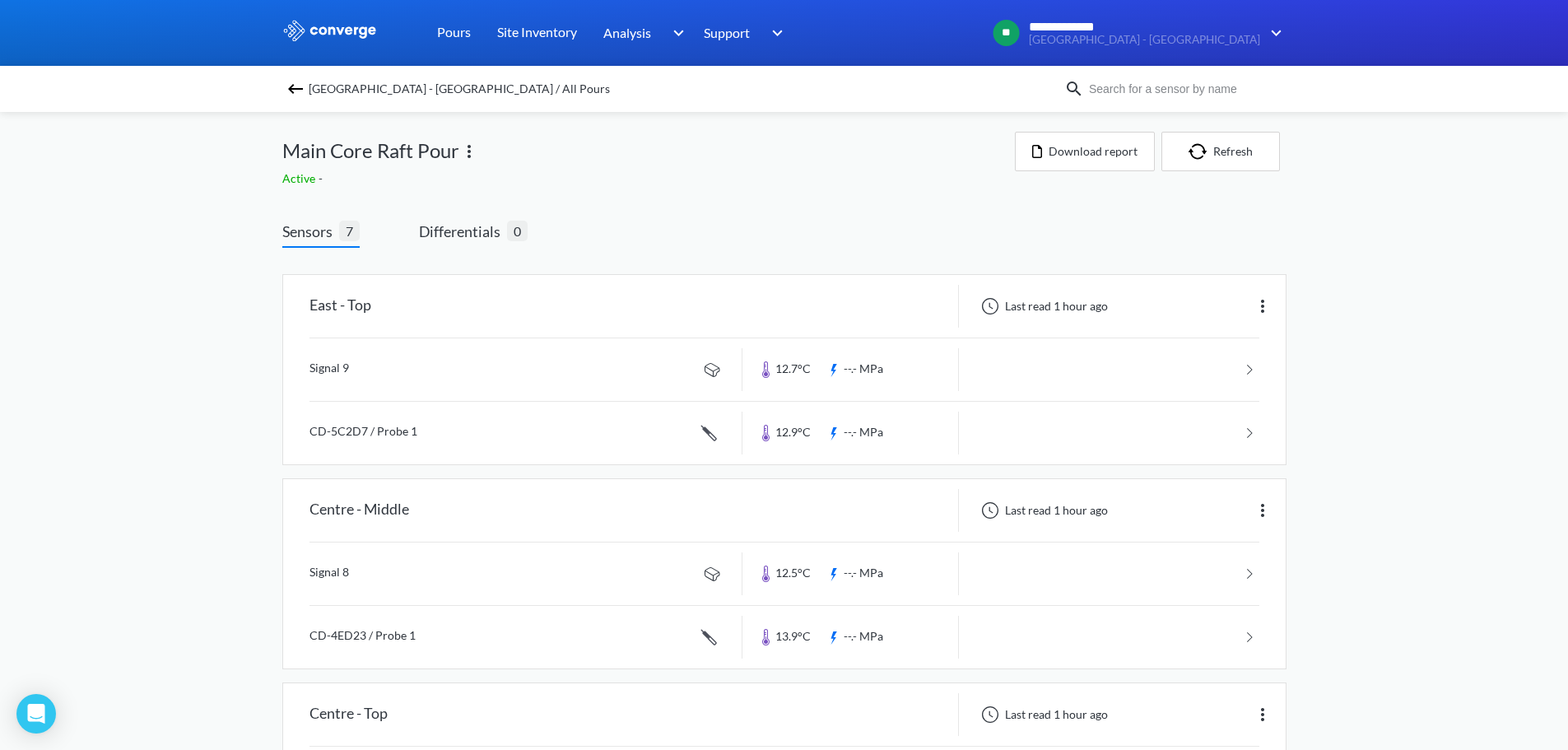
click at [1053, 364] on link at bounding box center [784, 370] width 950 height 62
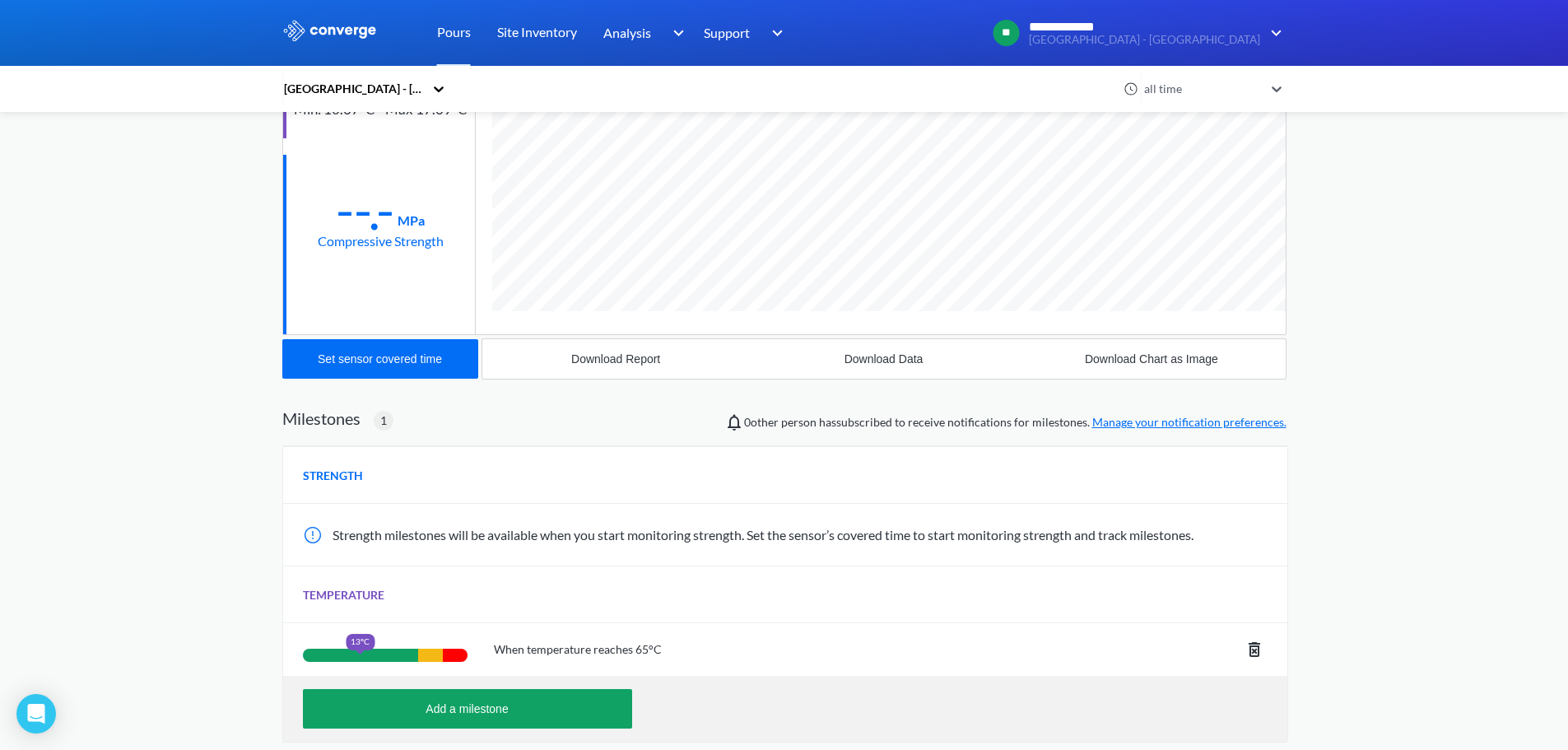
scroll to position [376, 0]
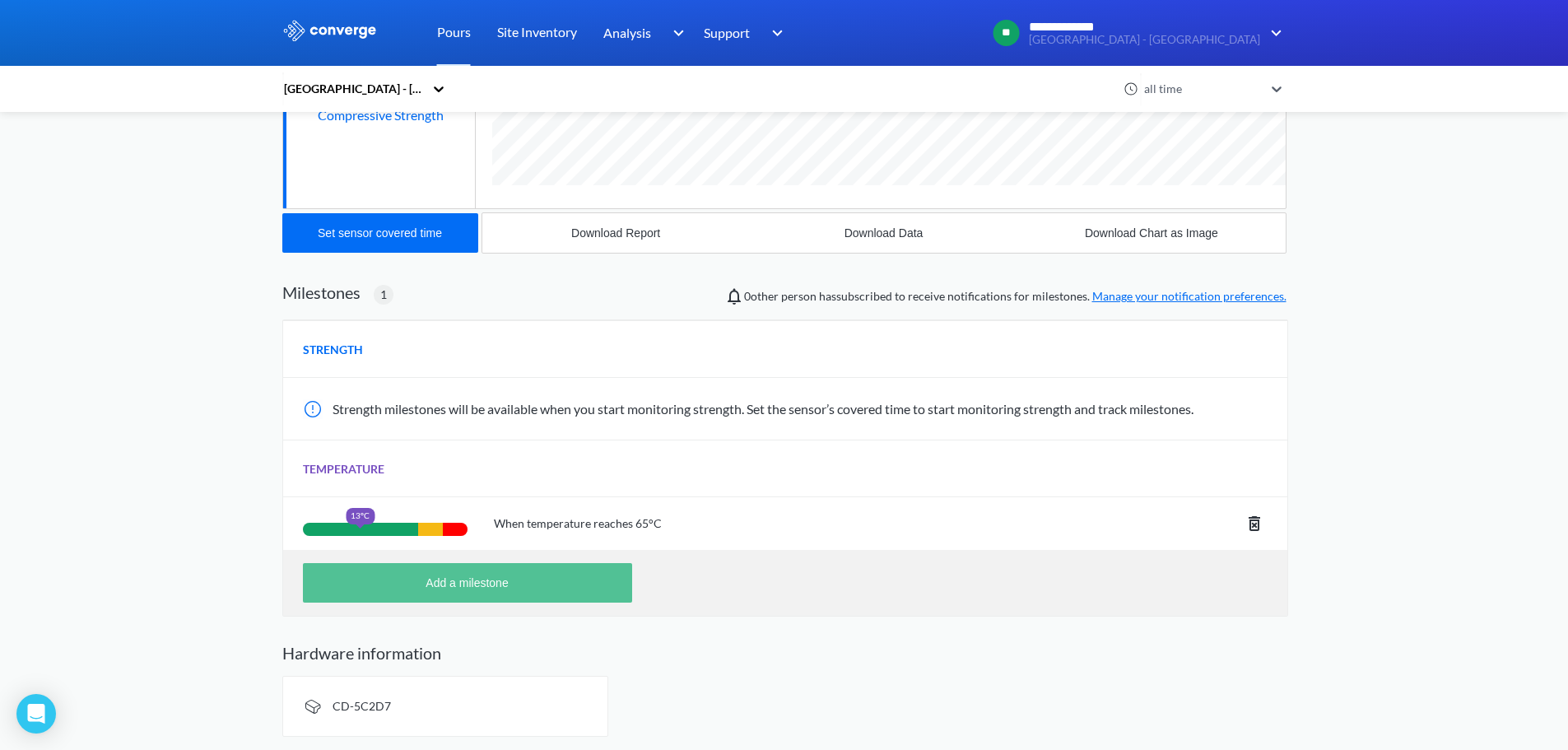
click at [537, 584] on button "Add a milestone" at bounding box center [468, 583] width 329 height 40
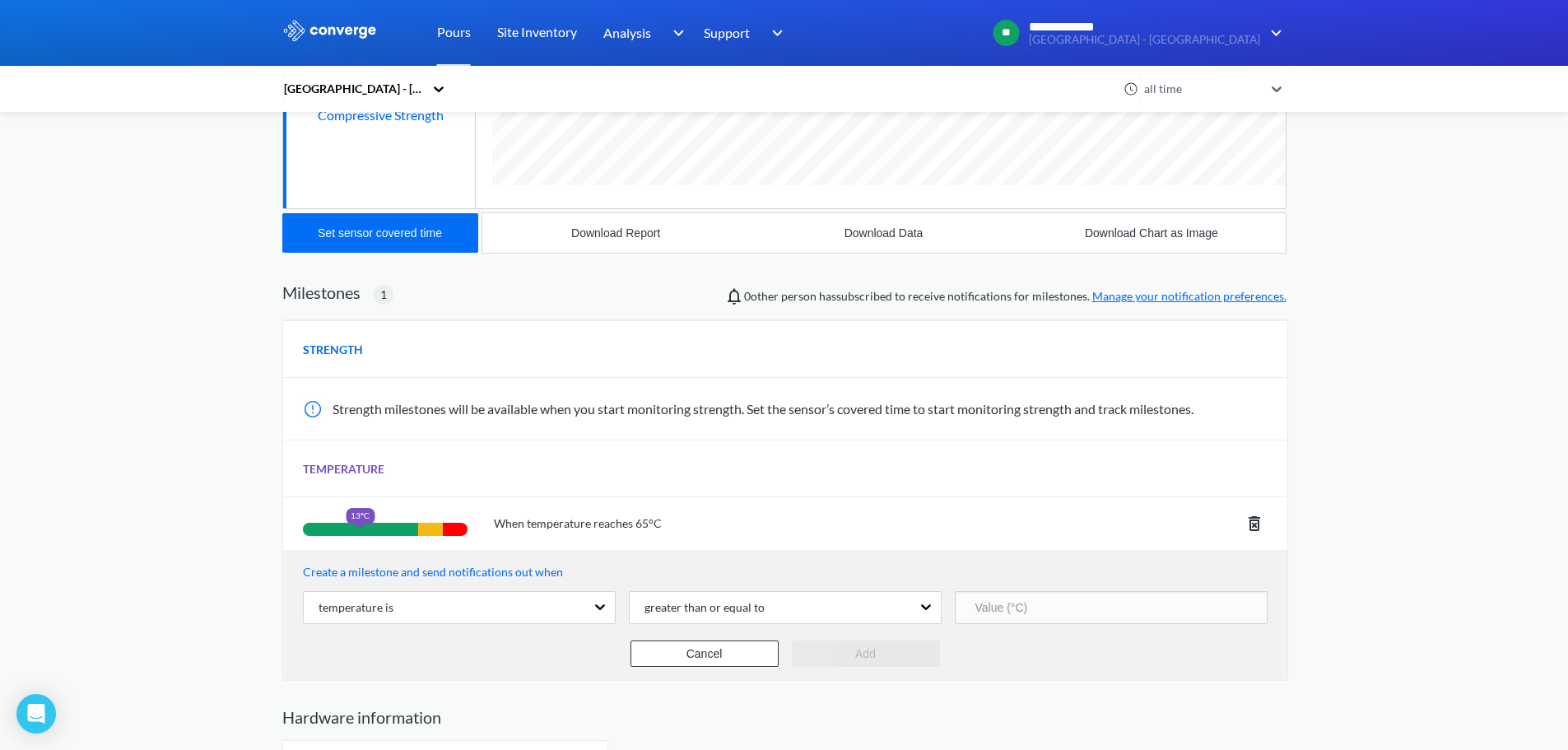
scroll to position [1044, 1004]
click at [1020, 614] on input "number" at bounding box center [1111, 607] width 312 height 33
type input "35"
click at [855, 650] on button "Add" at bounding box center [865, 653] width 148 height 26
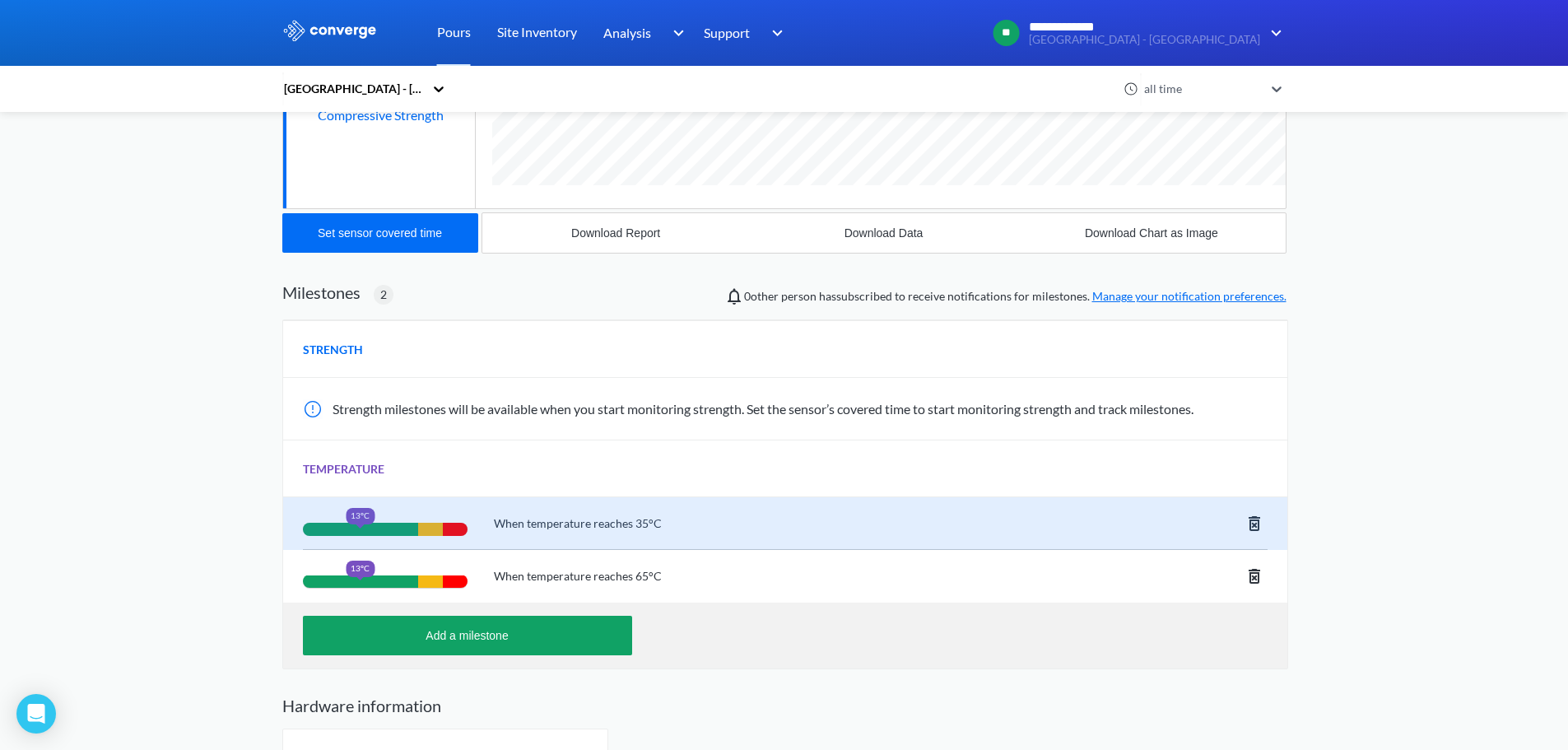
scroll to position [1032, 1004]
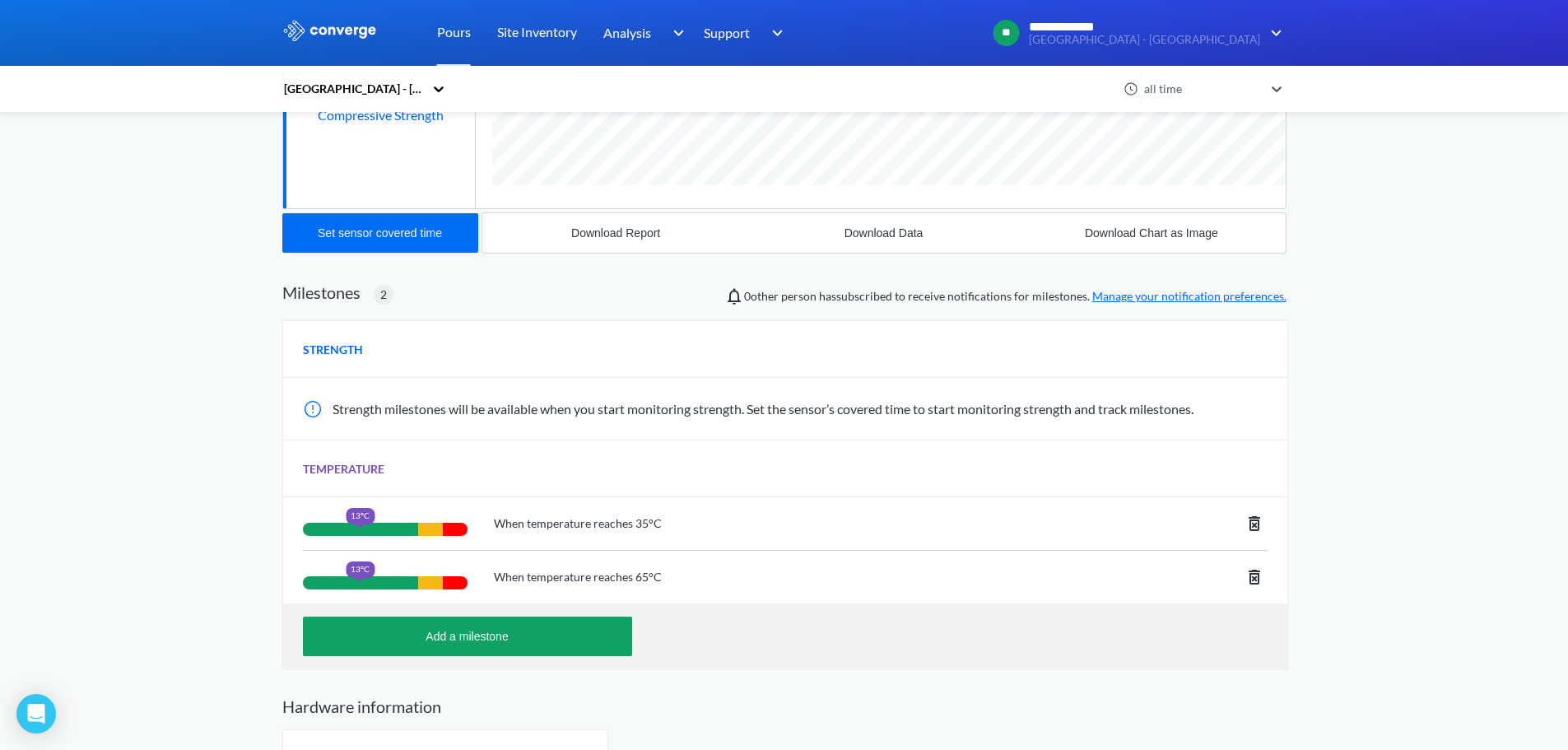
click at [1250, 573] on icon at bounding box center [1254, 577] width 12 height 15
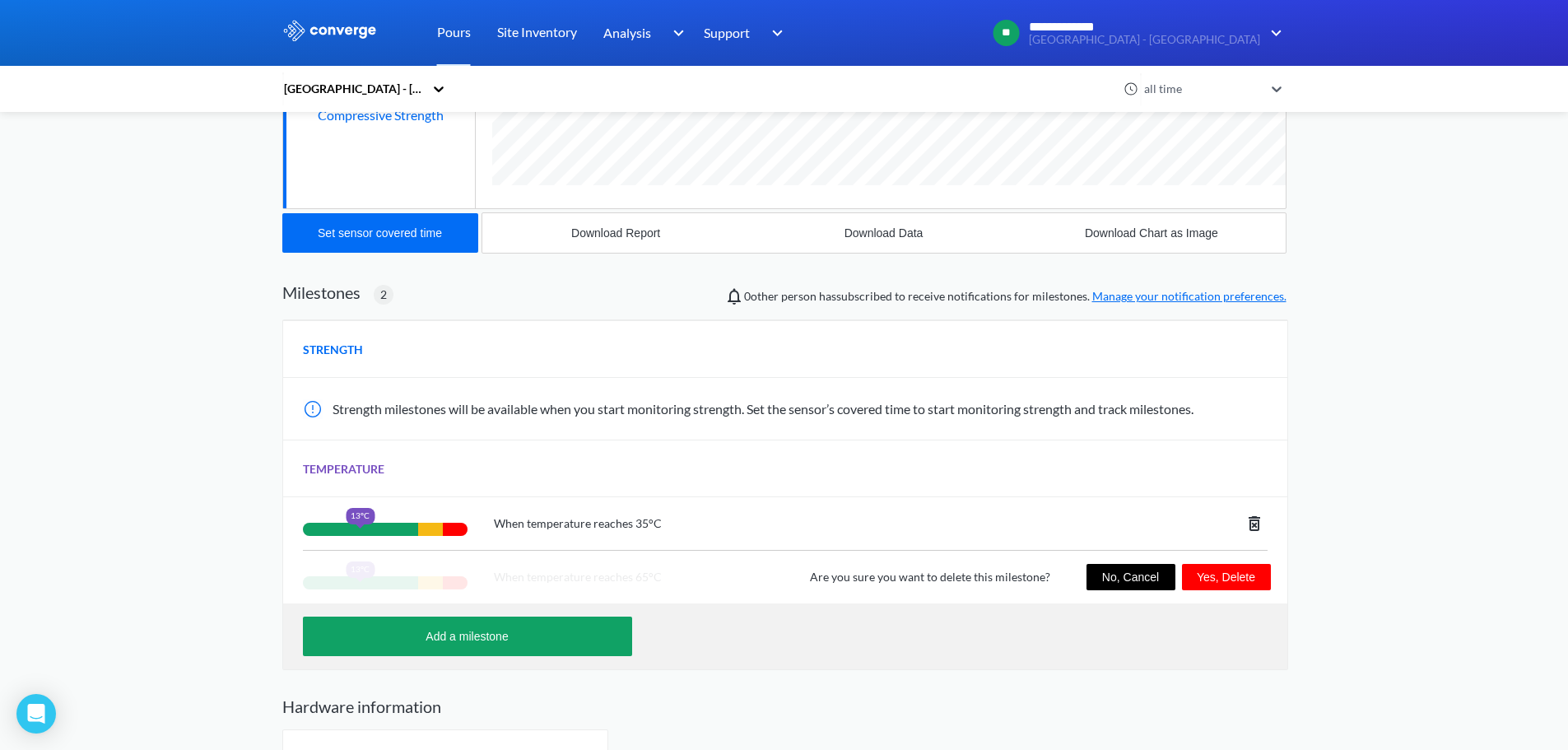
click at [1234, 579] on button "Yes, Delete" at bounding box center [1225, 577] width 89 height 26
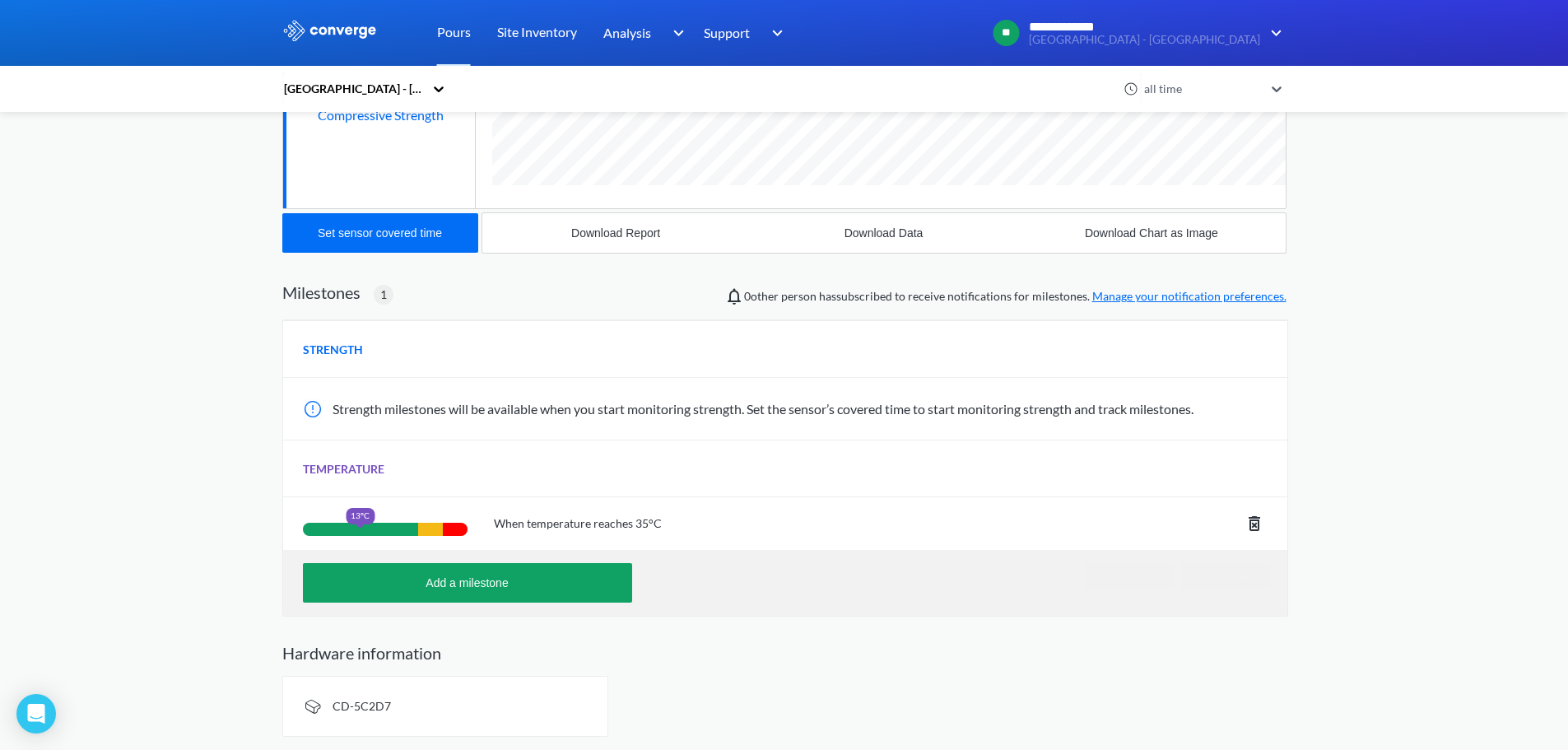
scroll to position [0, 0]
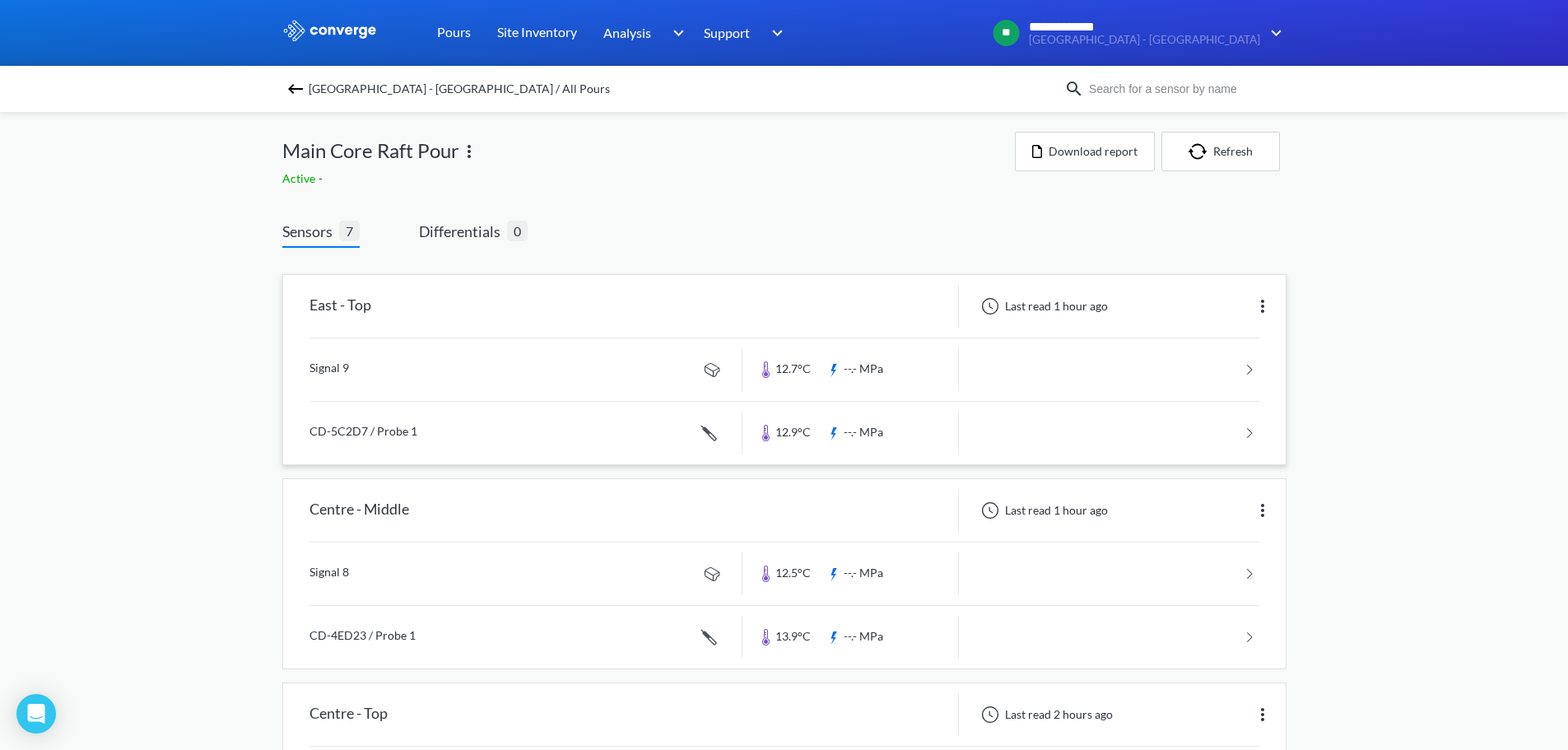
click at [486, 421] on link at bounding box center [784, 433] width 950 height 62
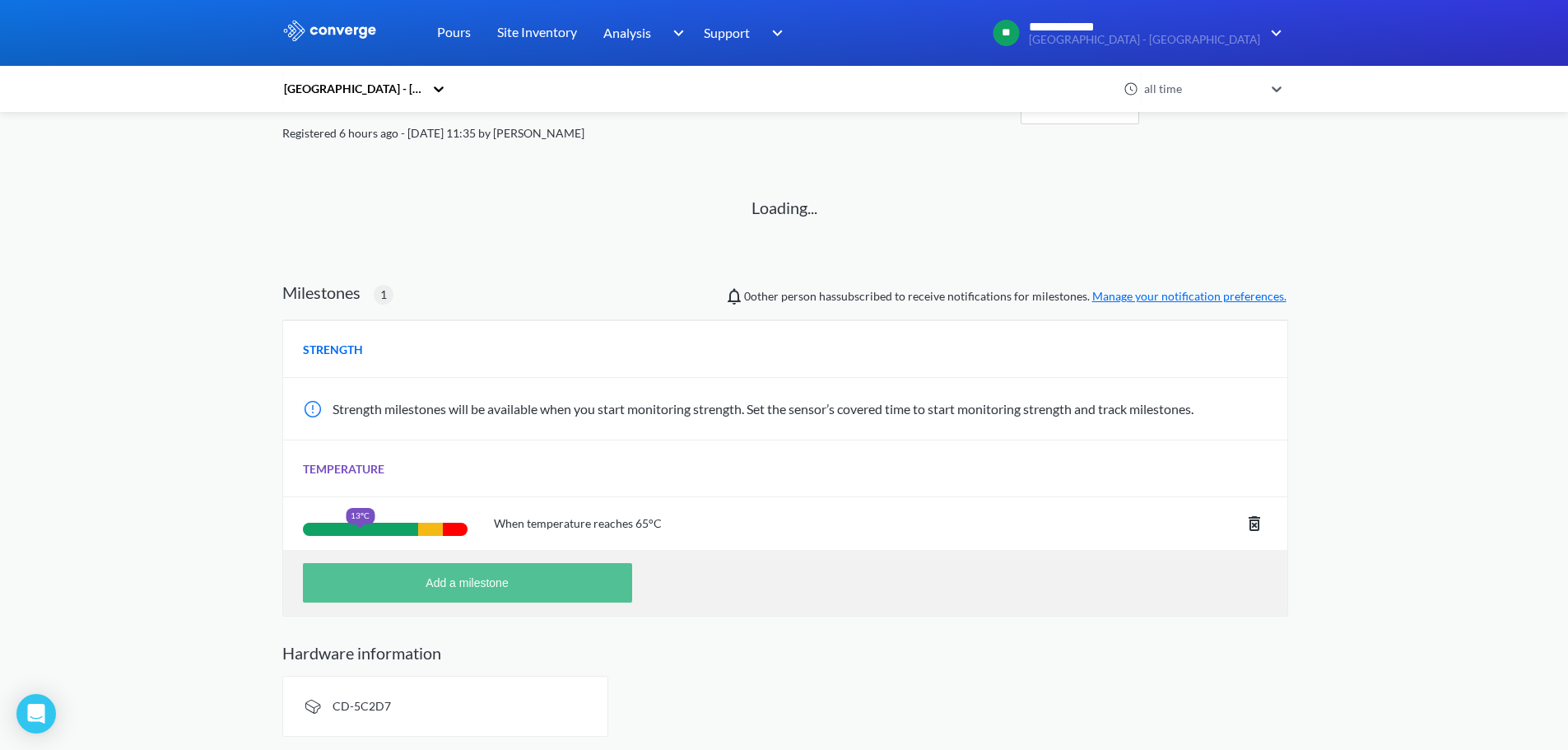
click at [571, 592] on button "Add a milestone" at bounding box center [468, 583] width 329 height 40
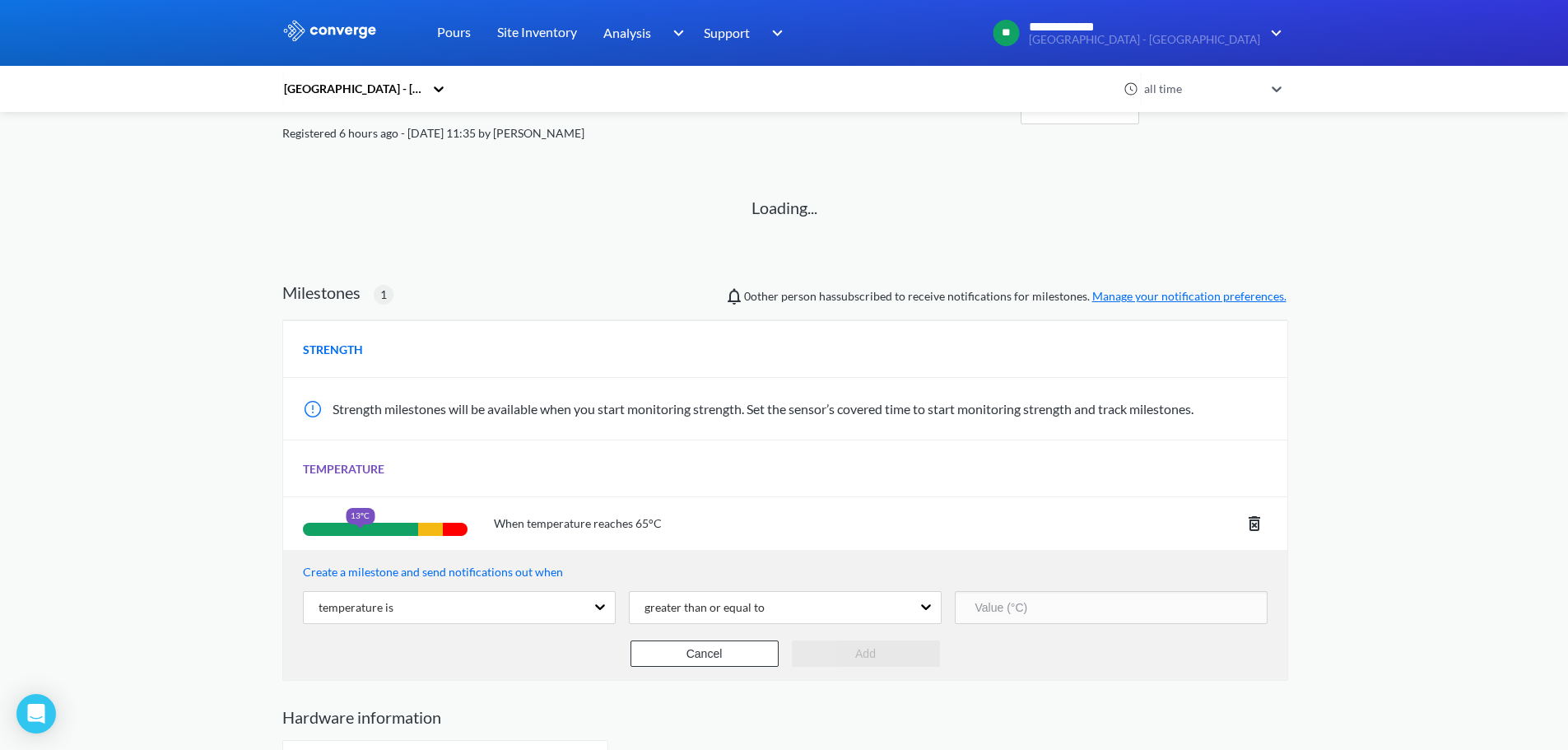
click at [1042, 601] on input "number" at bounding box center [1111, 607] width 312 height 33
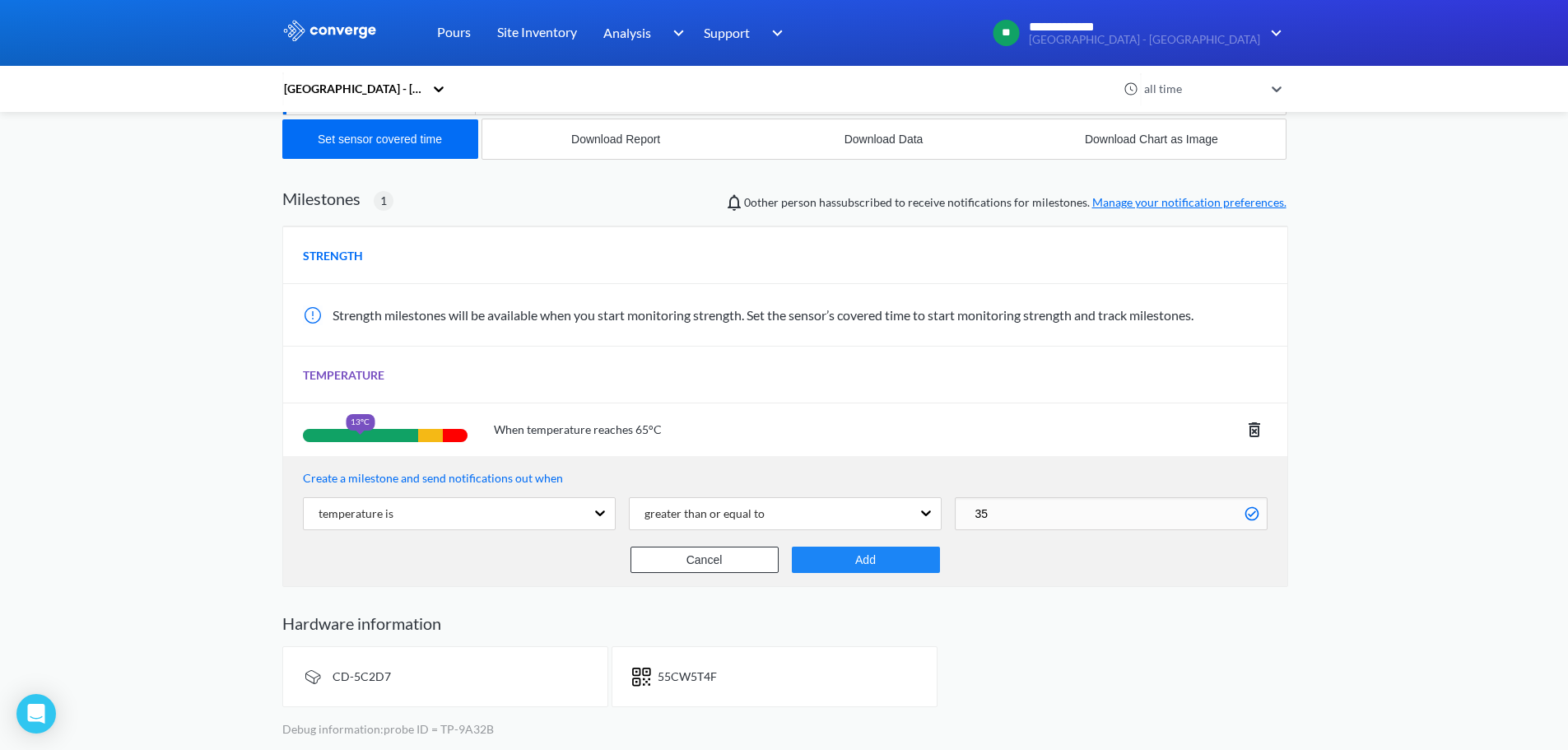
type input "35"
click at [857, 564] on button "Add" at bounding box center [865, 559] width 148 height 26
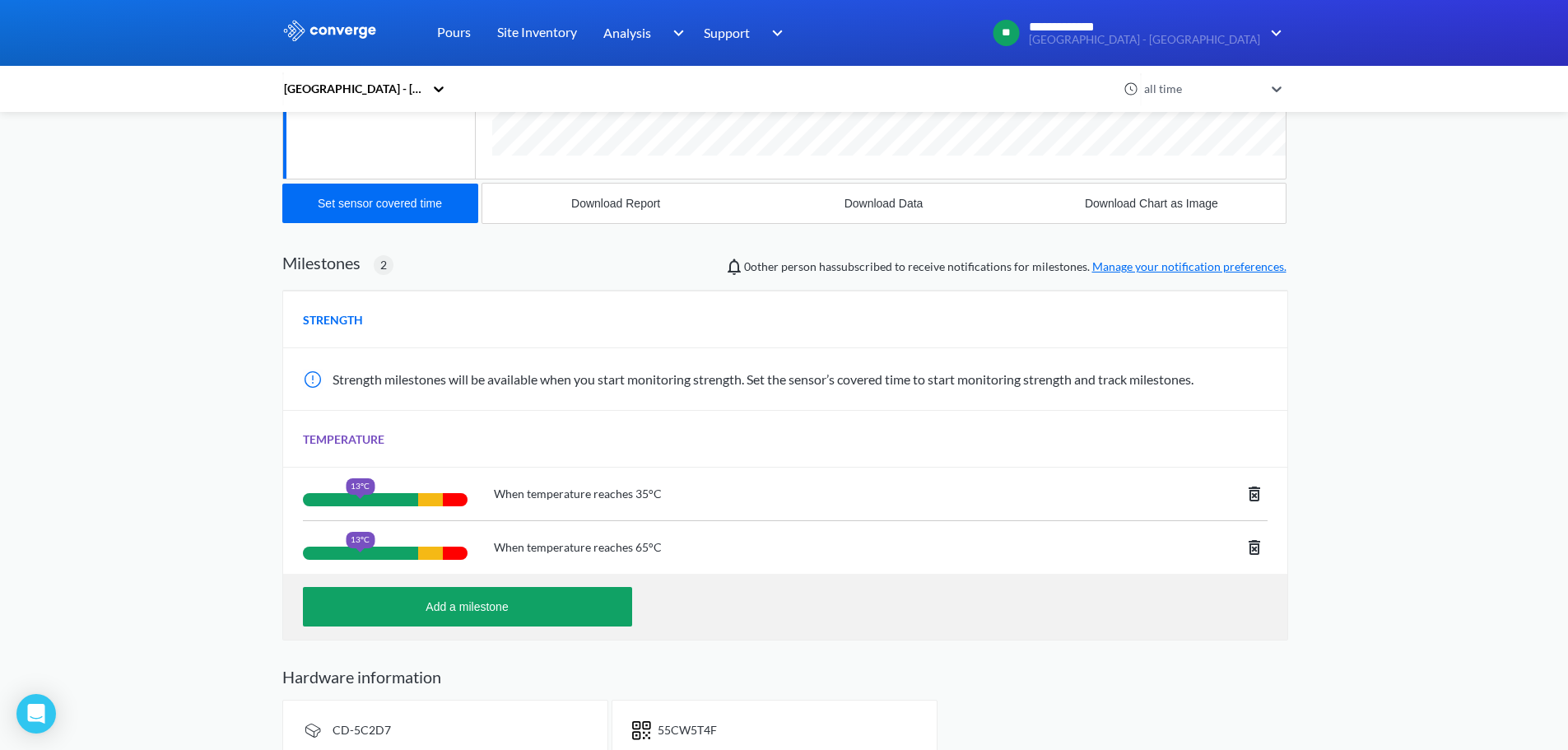
click at [1246, 547] on icon at bounding box center [1254, 546] width 19 height 19
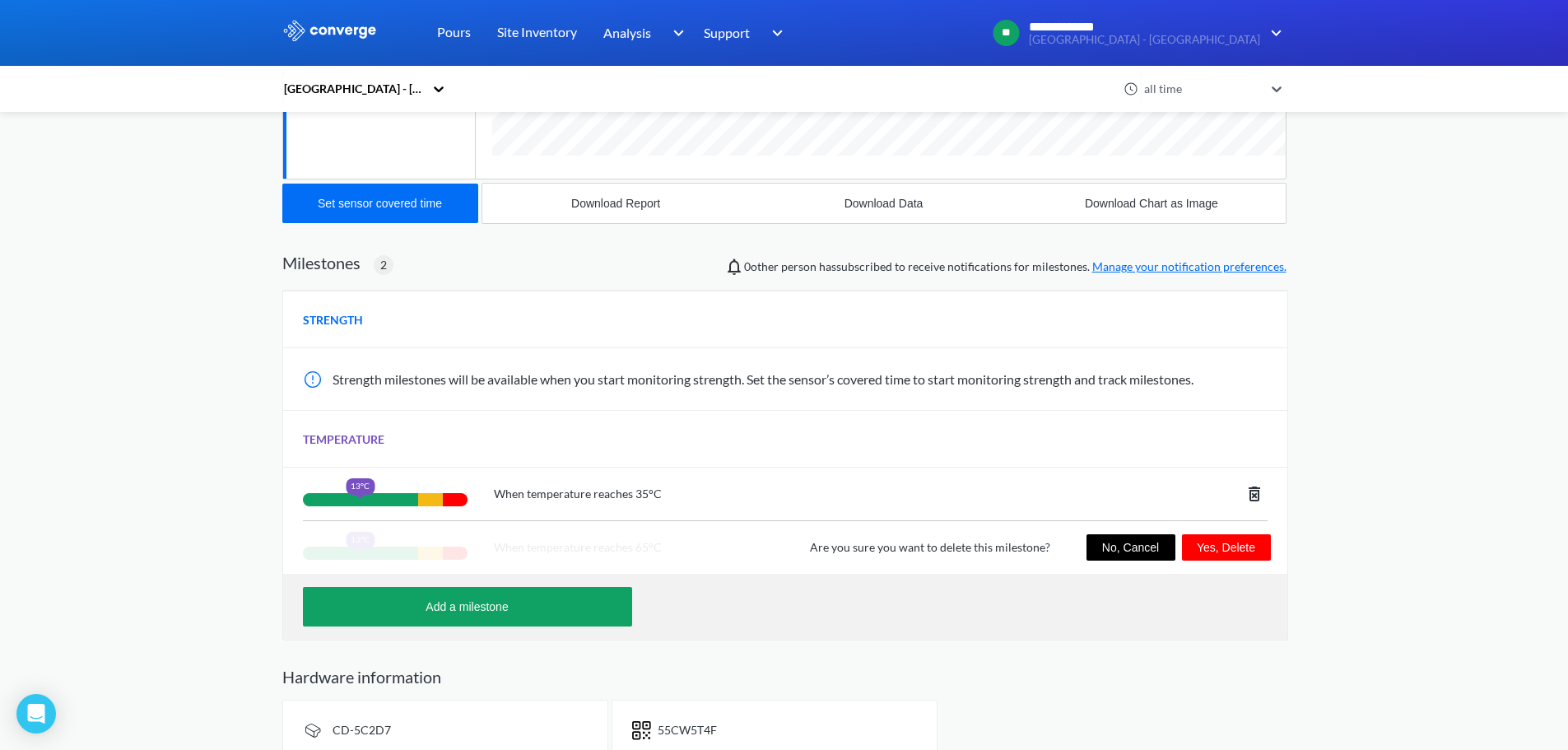
click at [1260, 542] on button "Yes, Delete" at bounding box center [1225, 547] width 89 height 26
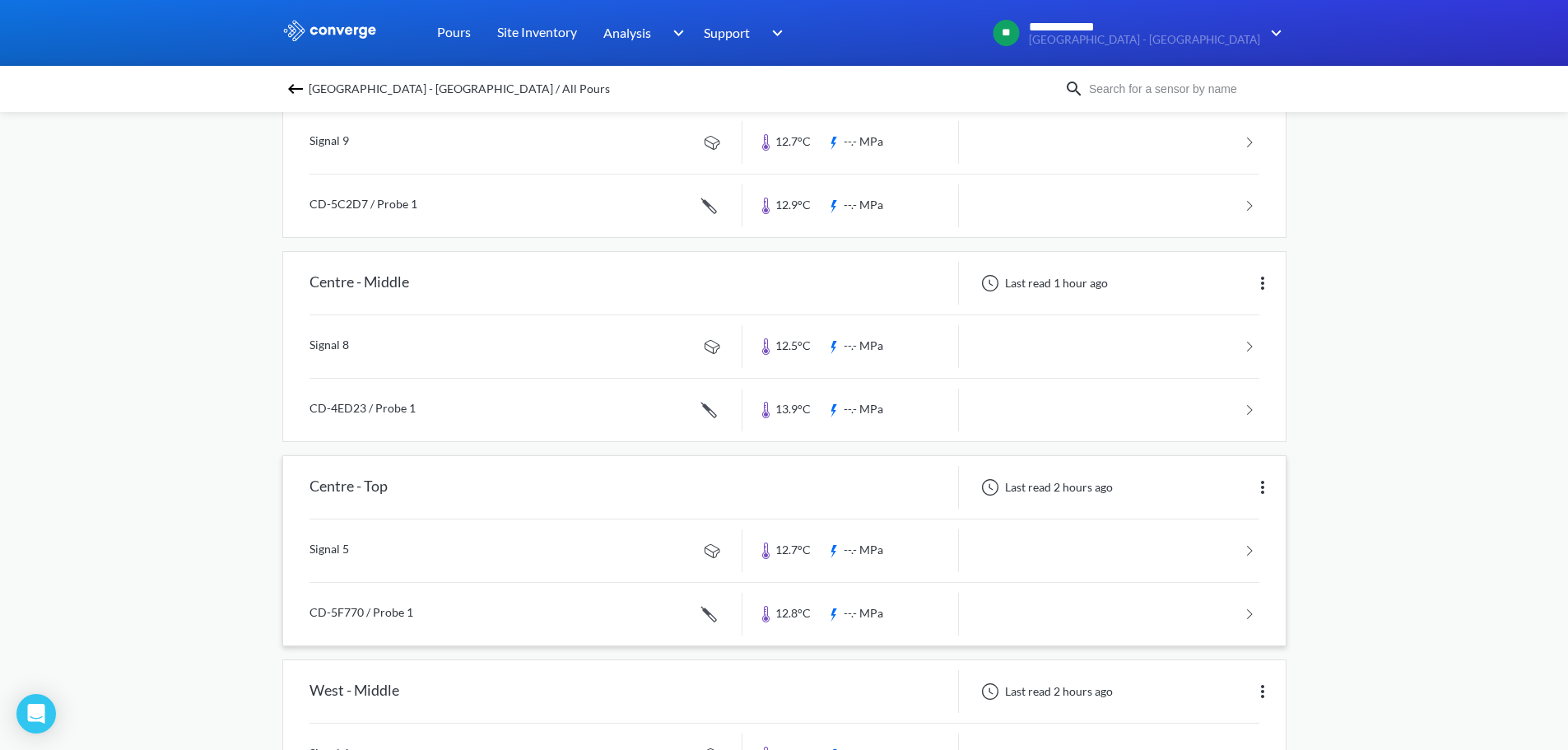
click at [470, 519] on link at bounding box center [784, 551] width 950 height 62
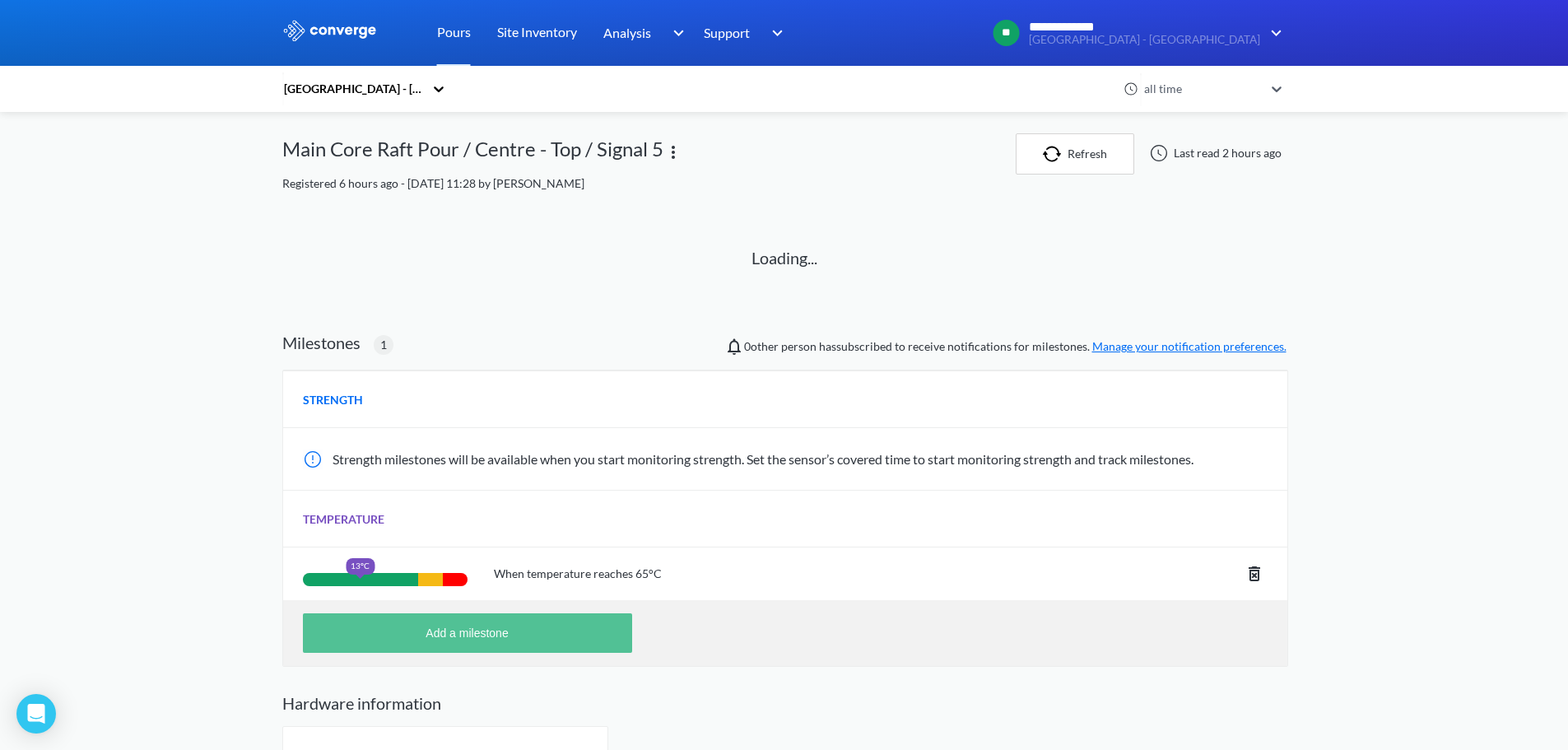
click at [586, 638] on button "Add a milestone" at bounding box center [468, 633] width 329 height 40
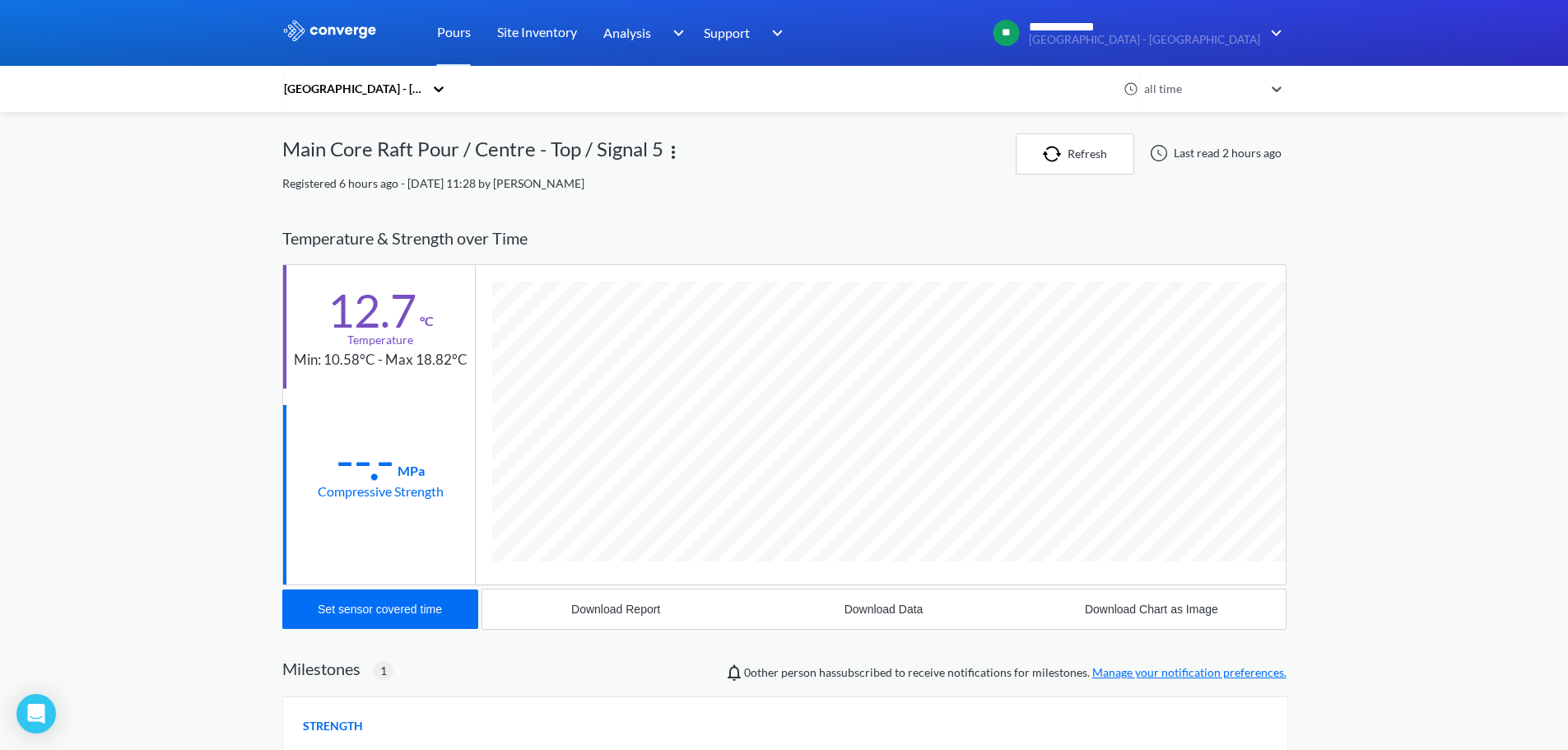
click at [1025, 656] on span "Milestones 1 0 other person has subscribed to receive notifications for milesto…" at bounding box center [784, 669] width 1004 height 26
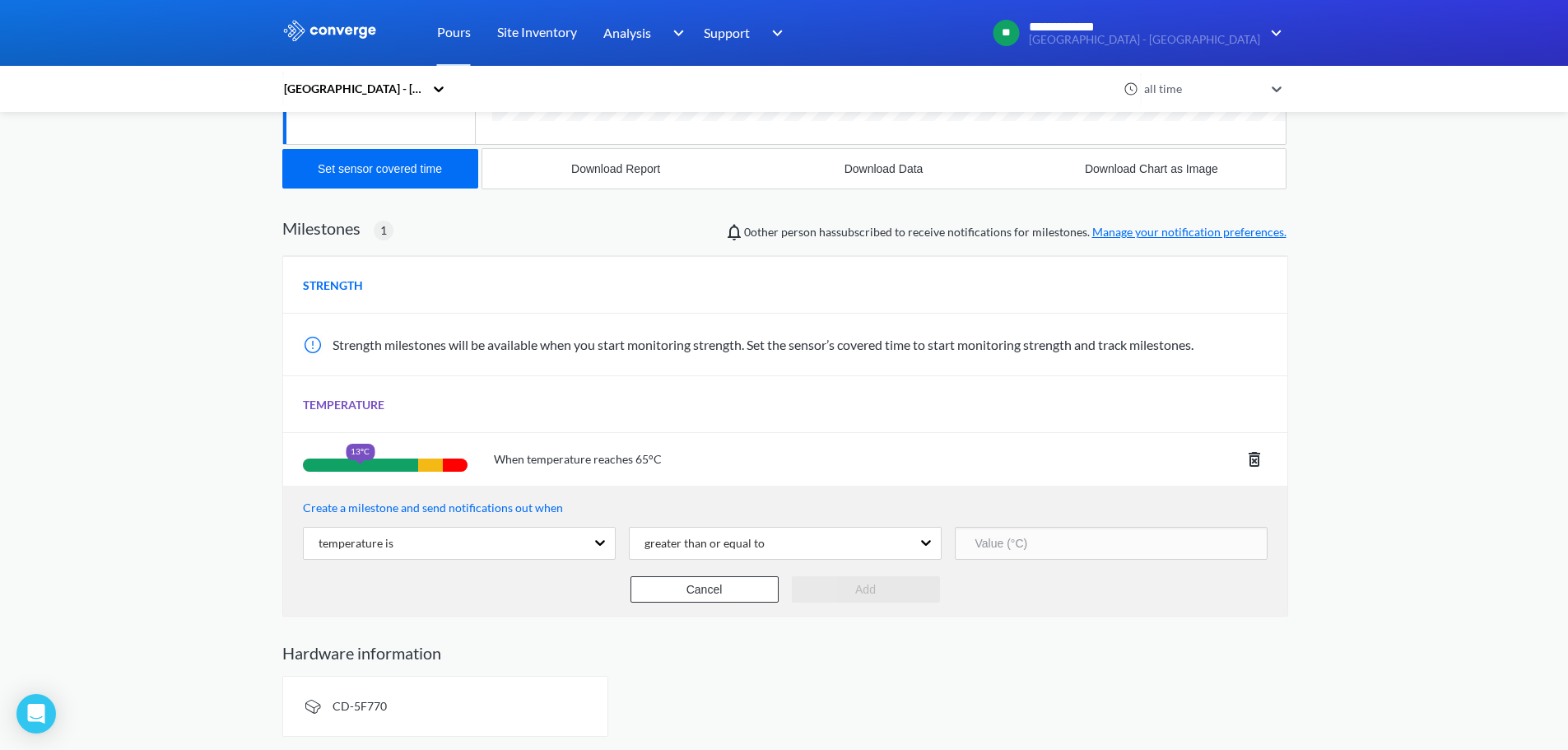
click at [1023, 555] on input "number" at bounding box center [1111, 543] width 312 height 33
type input "35"
click at [896, 589] on button "Add" at bounding box center [865, 589] width 148 height 26
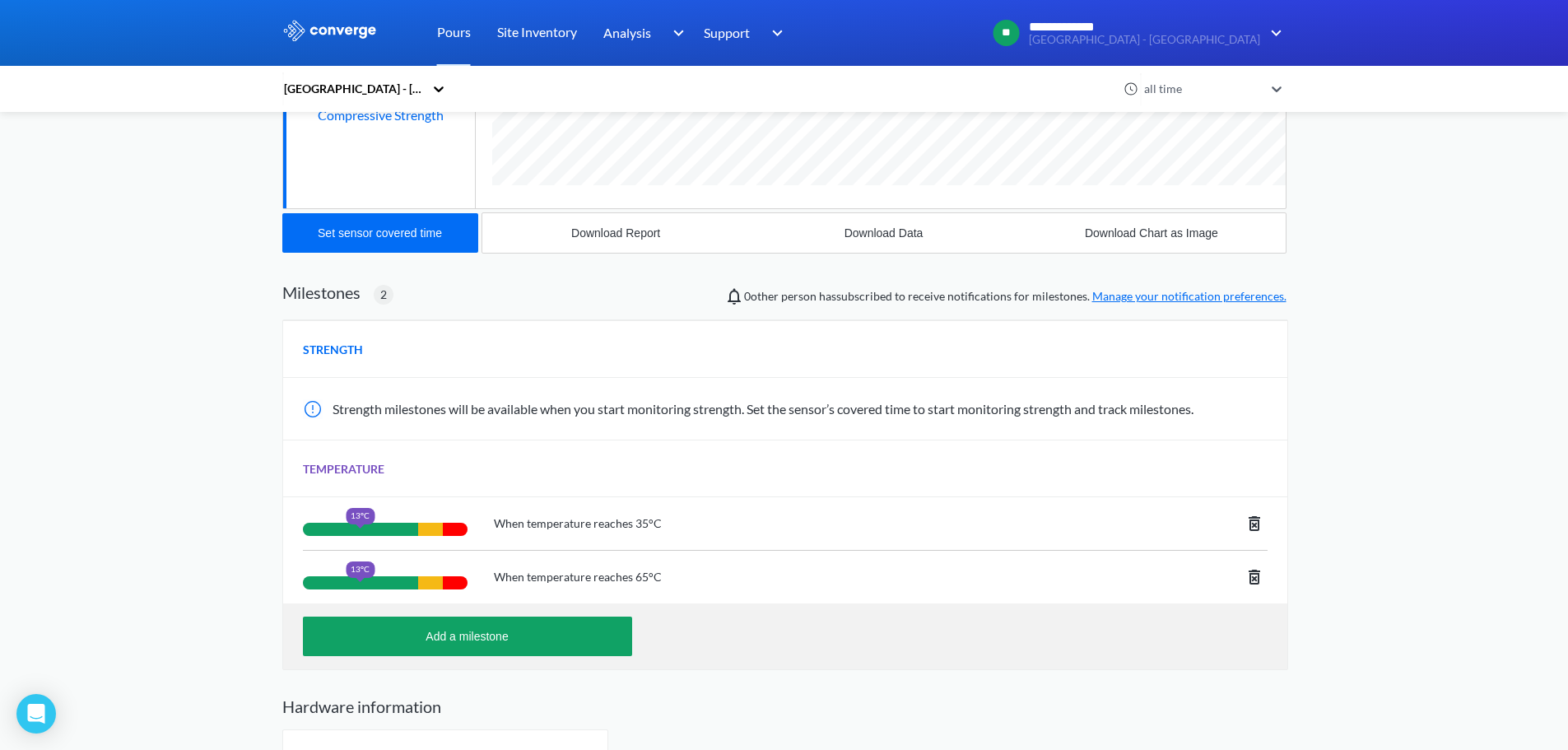
click at [1251, 576] on icon at bounding box center [1254, 576] width 19 height 19
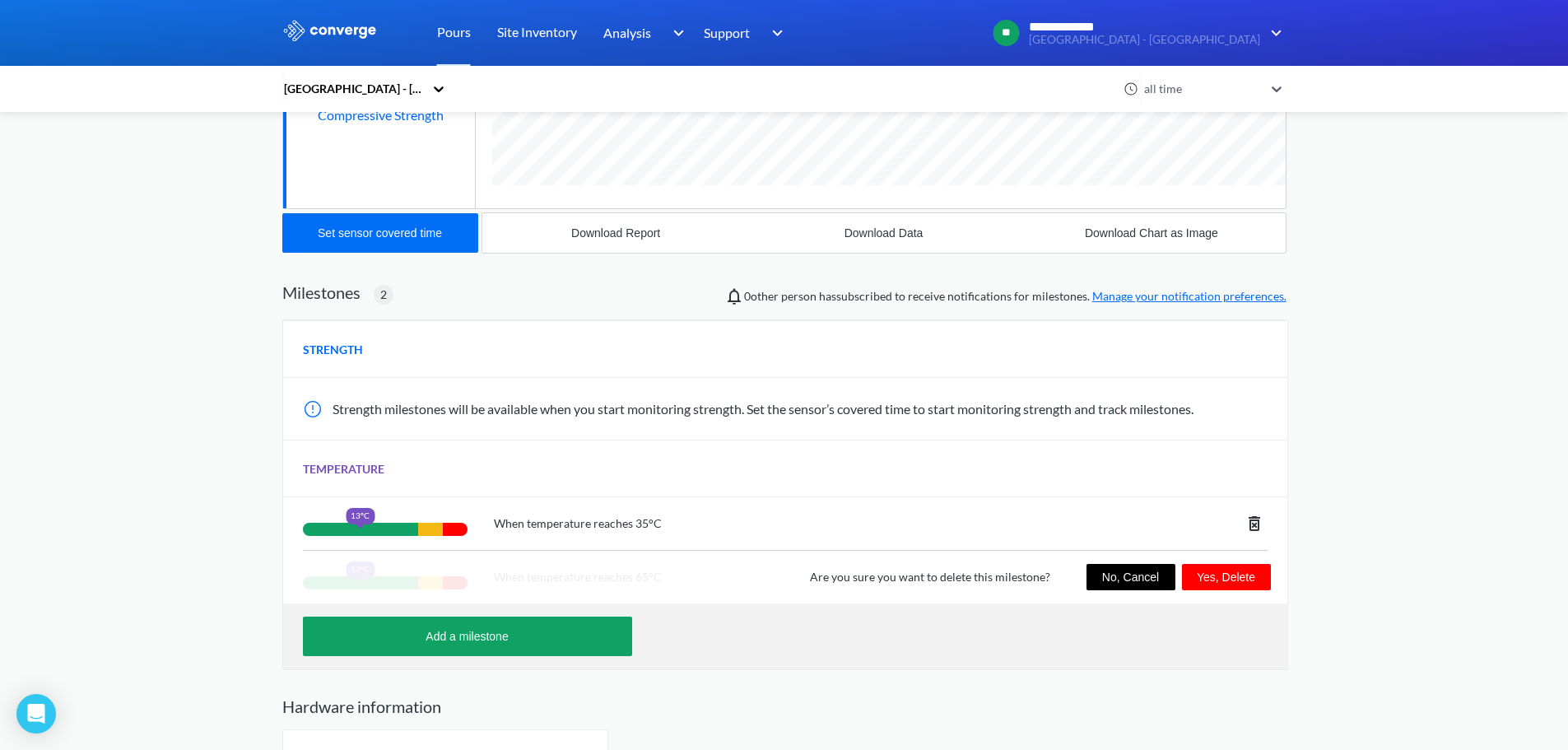
click at [1236, 579] on button "Yes, Delete" at bounding box center [1225, 577] width 89 height 26
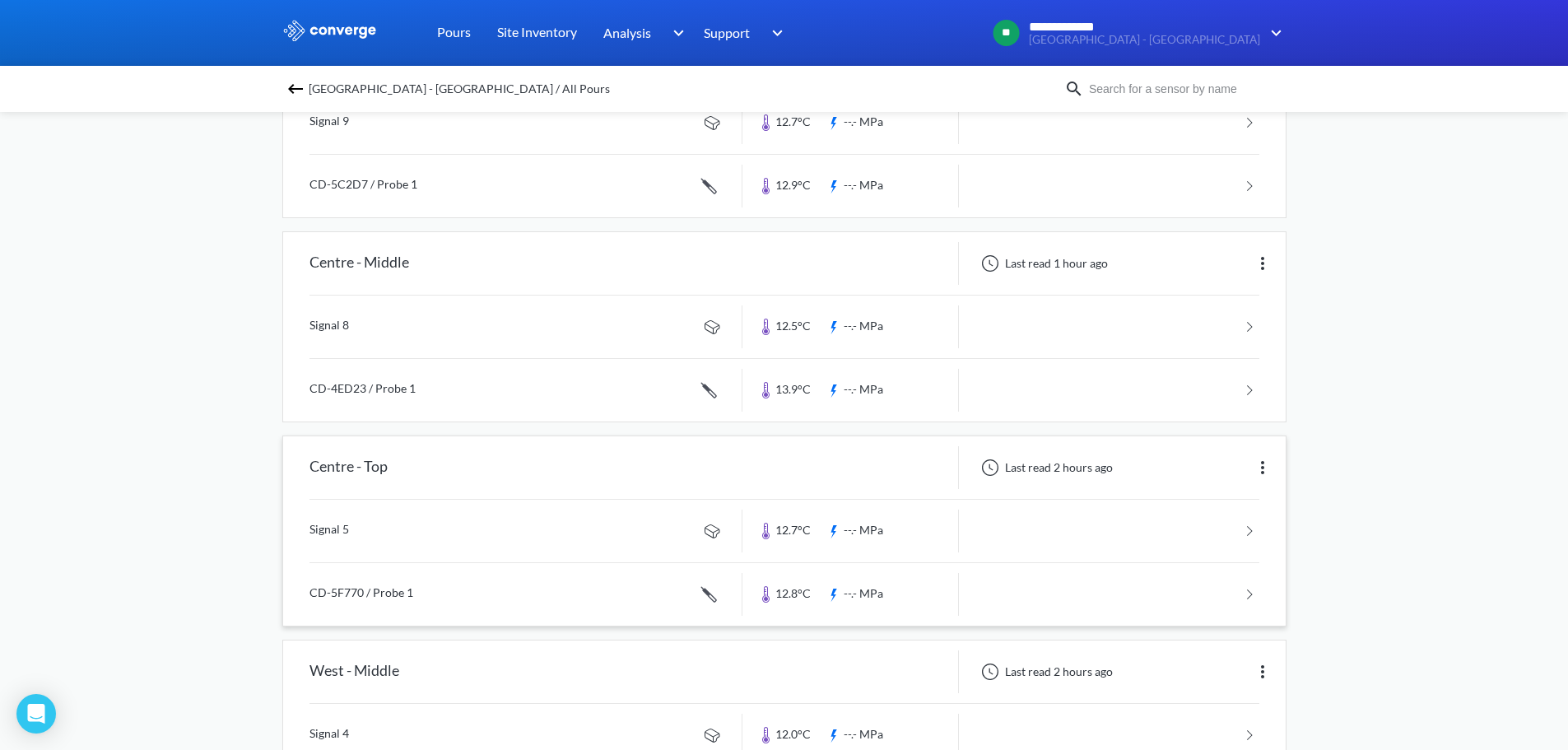
click at [491, 600] on link at bounding box center [784, 595] width 950 height 62
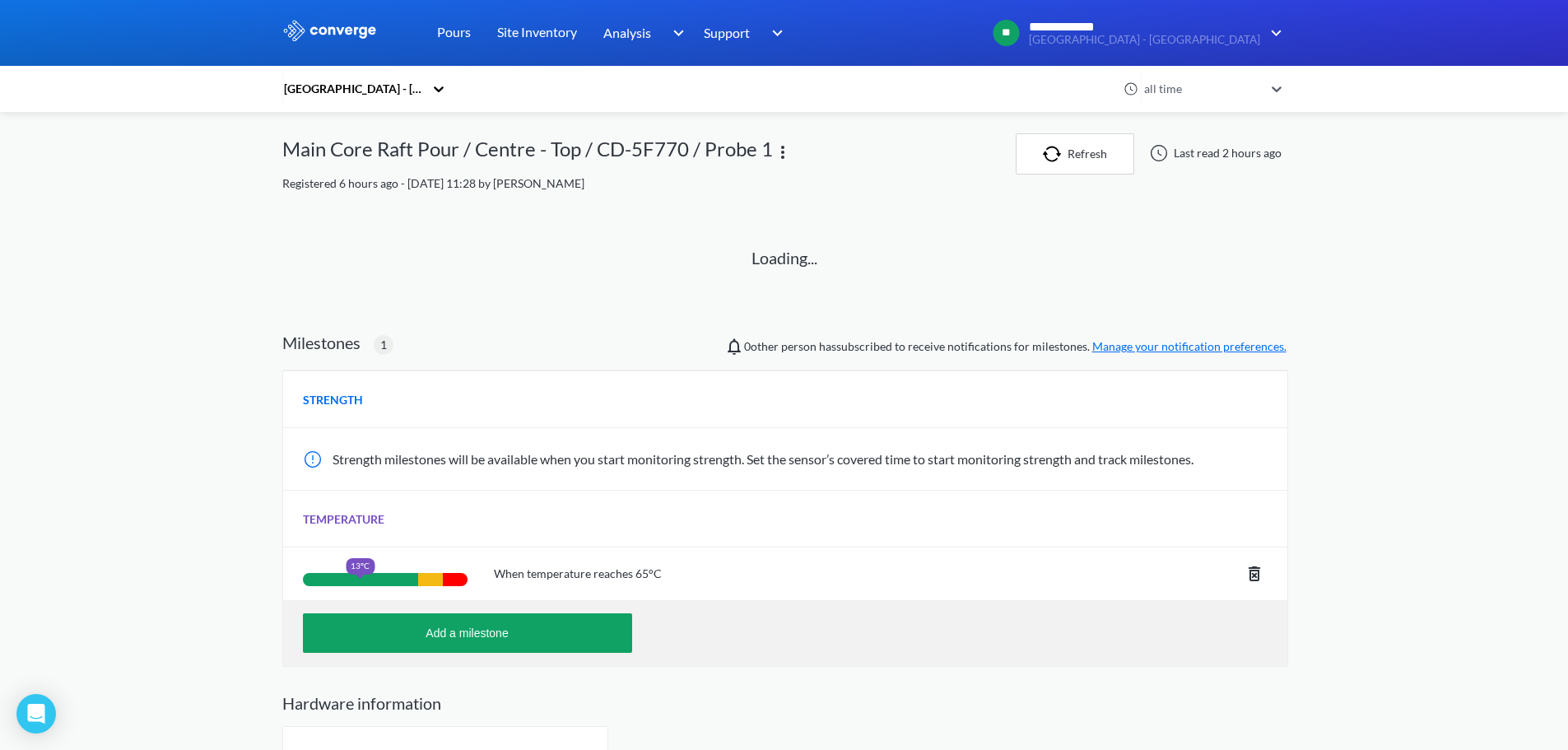
click at [525, 530] on div "TEMPERATURE" at bounding box center [784, 519] width 1004 height 57
click at [546, 610] on div "Add a milestone" at bounding box center [784, 633] width 1004 height 66
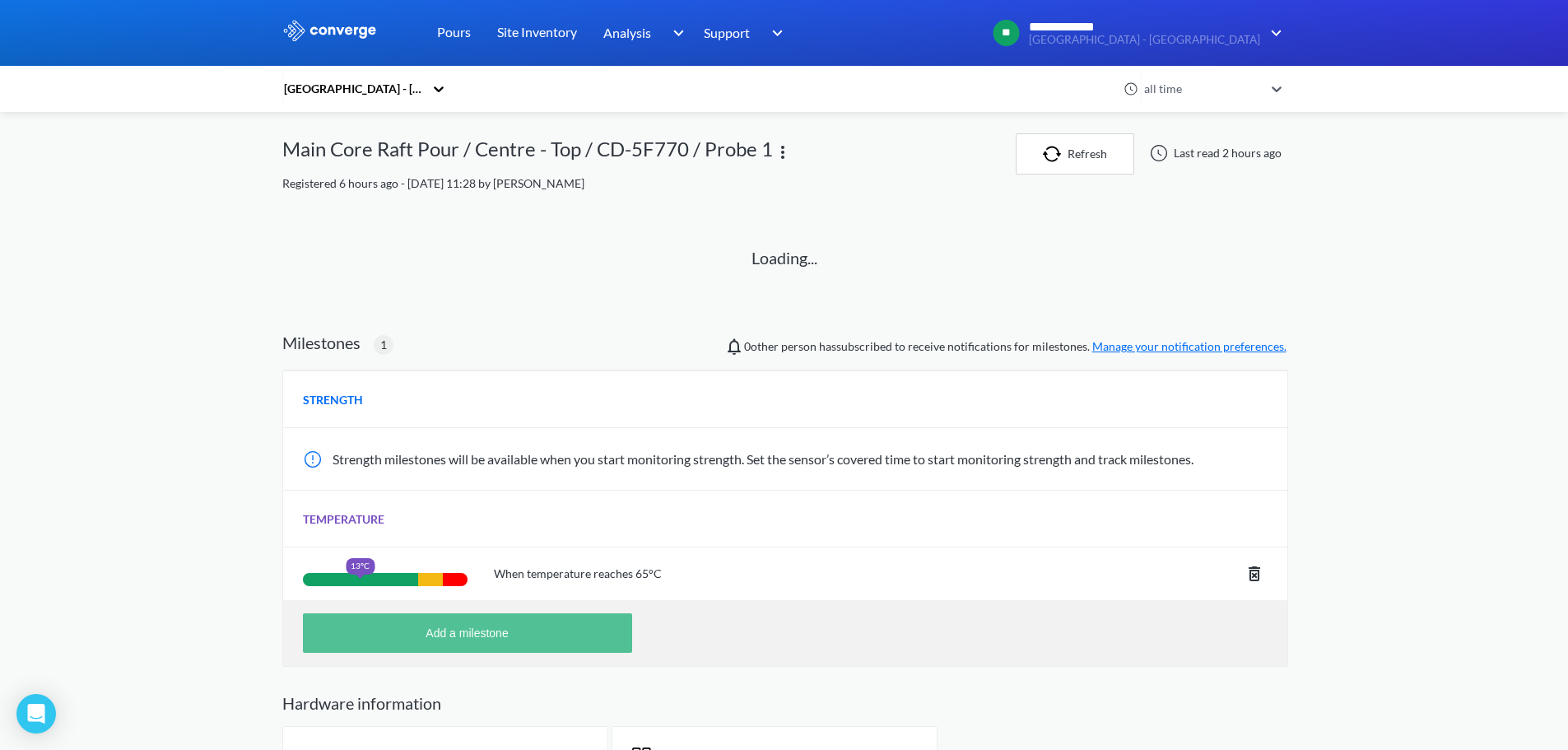
click at [583, 638] on button "Add a milestone" at bounding box center [468, 633] width 329 height 40
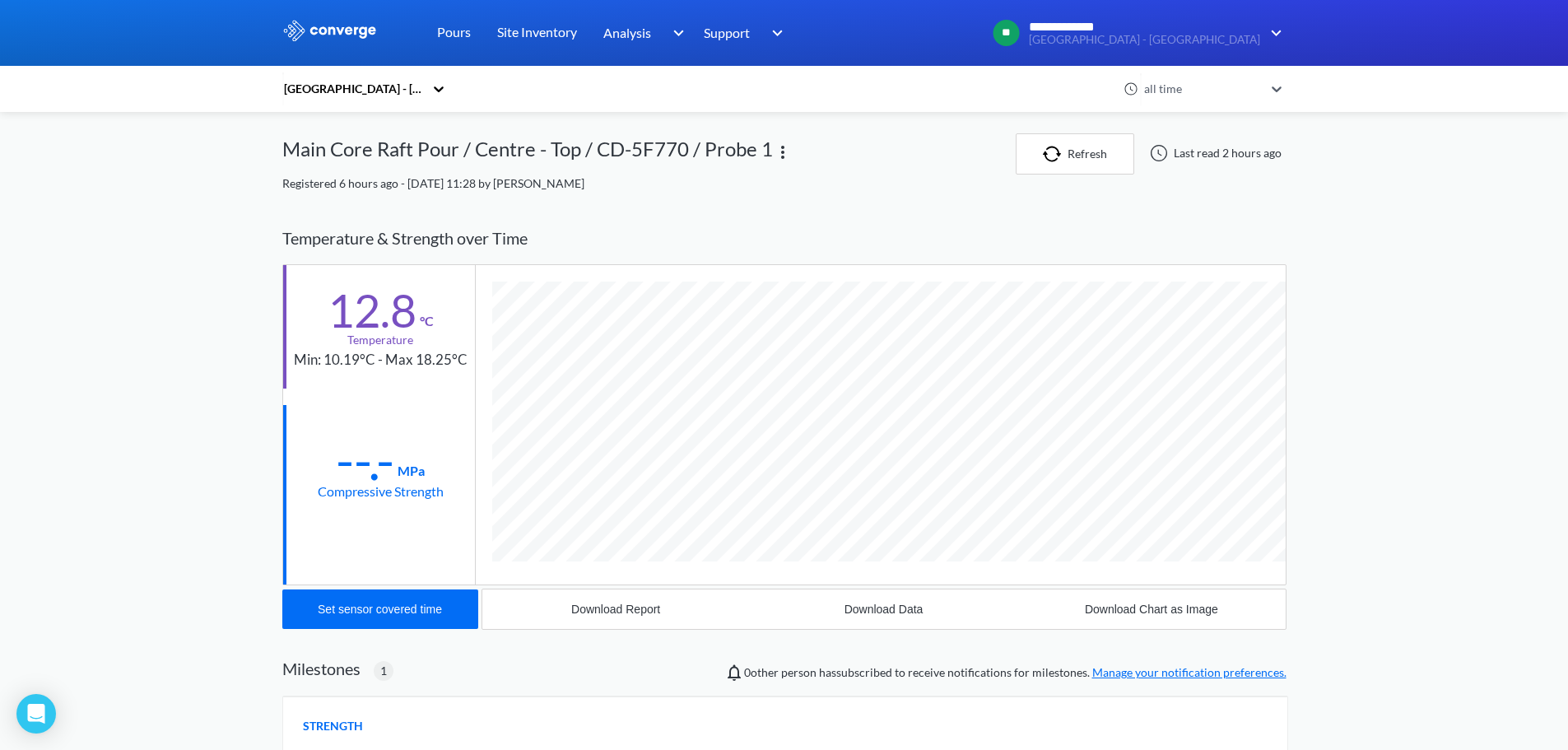
click at [1033, 654] on div "Adelaide Festival Plaza - Delta all time Main Core Raft Pour / Centre - Top / C…" at bounding box center [784, 671] width 1004 height 1075
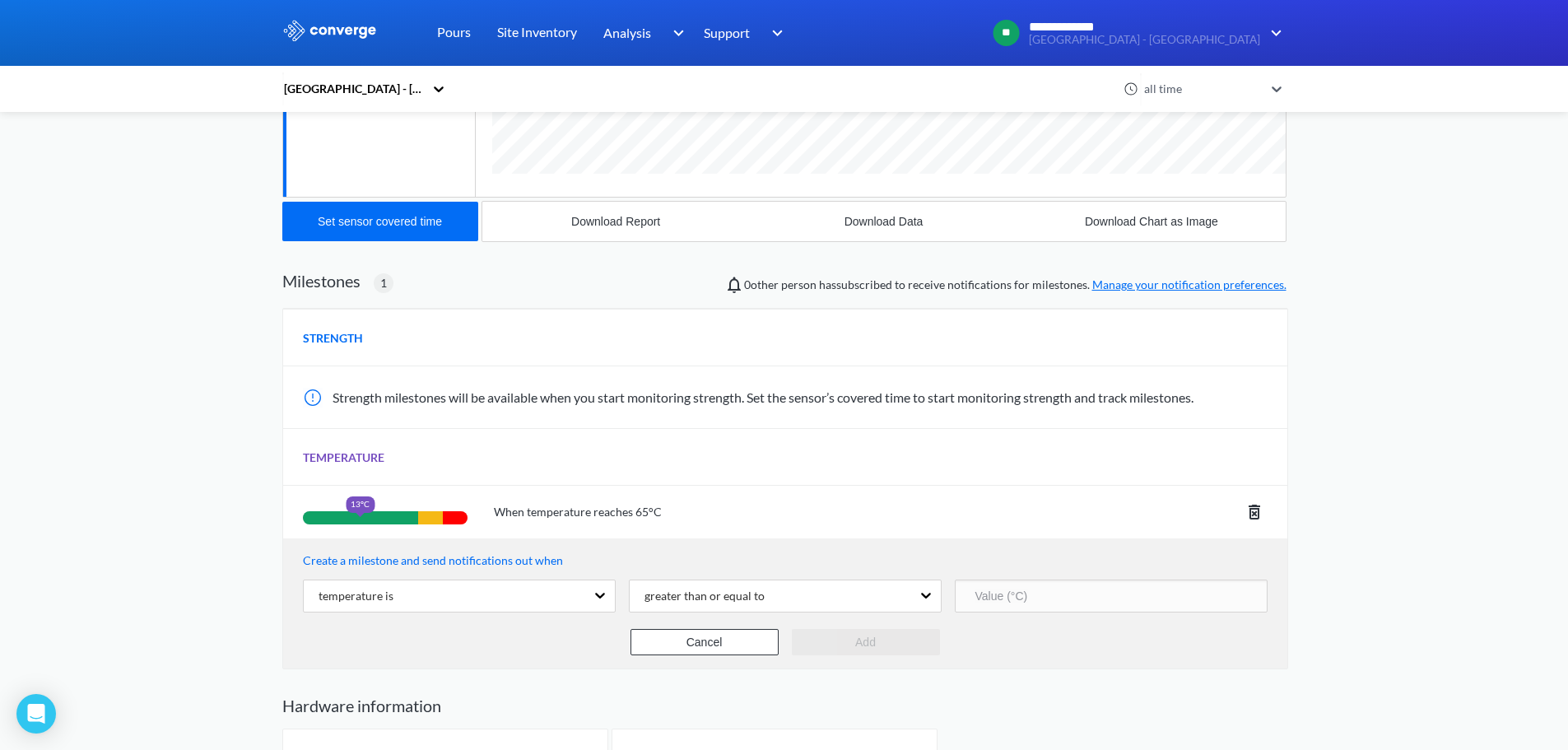
click at [1028, 595] on input "number" at bounding box center [1111, 595] width 312 height 33
type input "35"
click at [843, 639] on button "Add" at bounding box center [865, 642] width 148 height 26
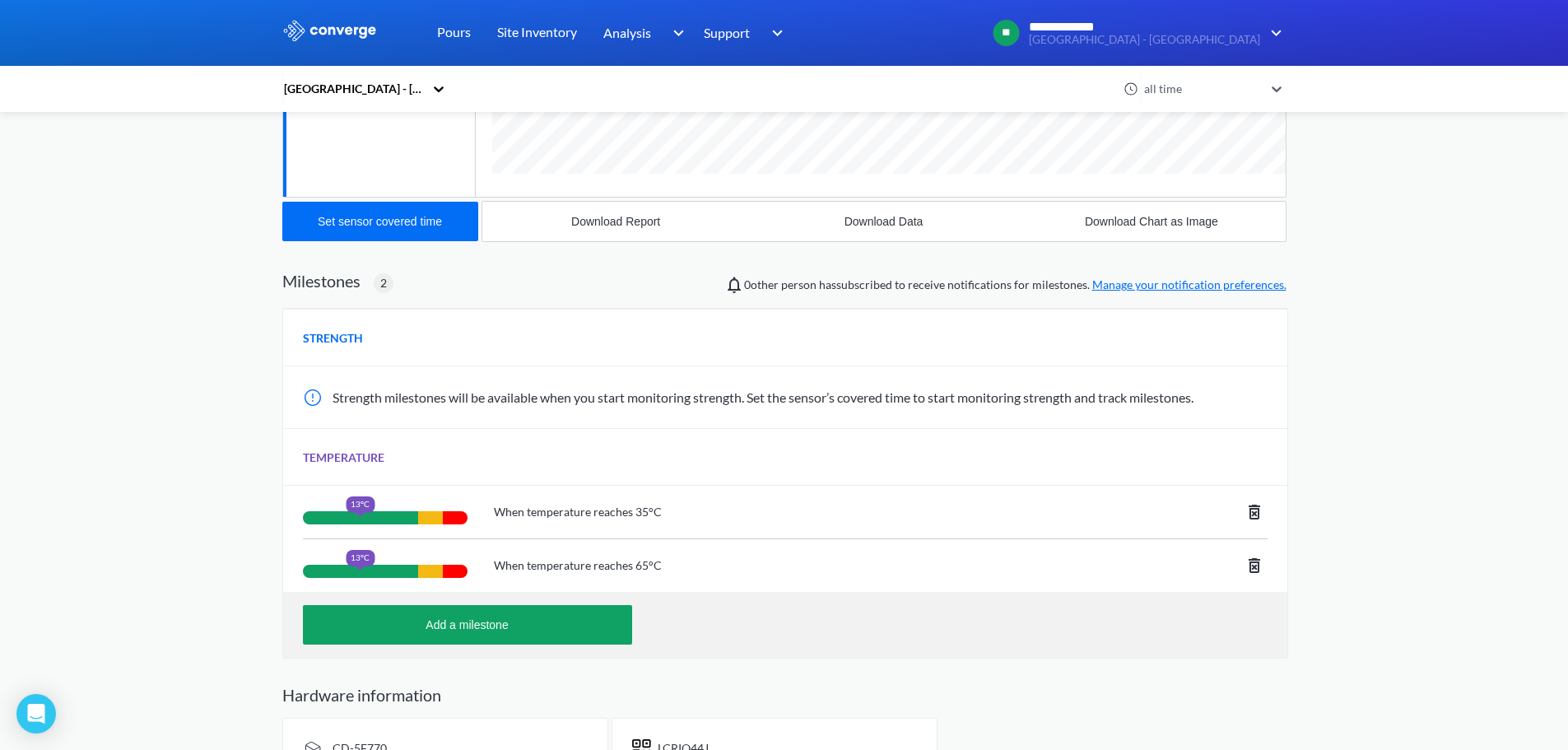
click at [1252, 565] on icon at bounding box center [1254, 565] width 19 height 19
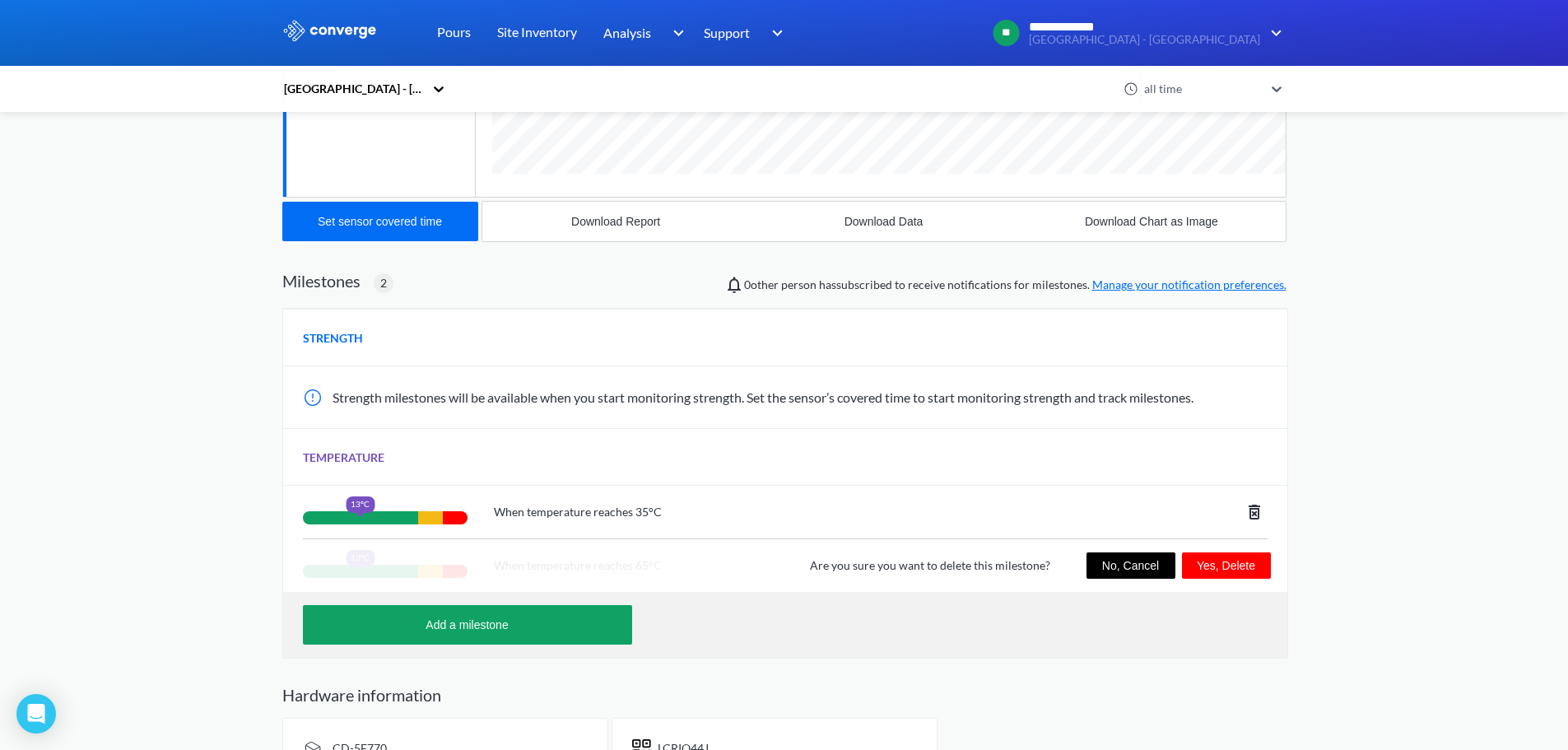
click at [1218, 567] on button "Yes, Delete" at bounding box center [1225, 565] width 89 height 26
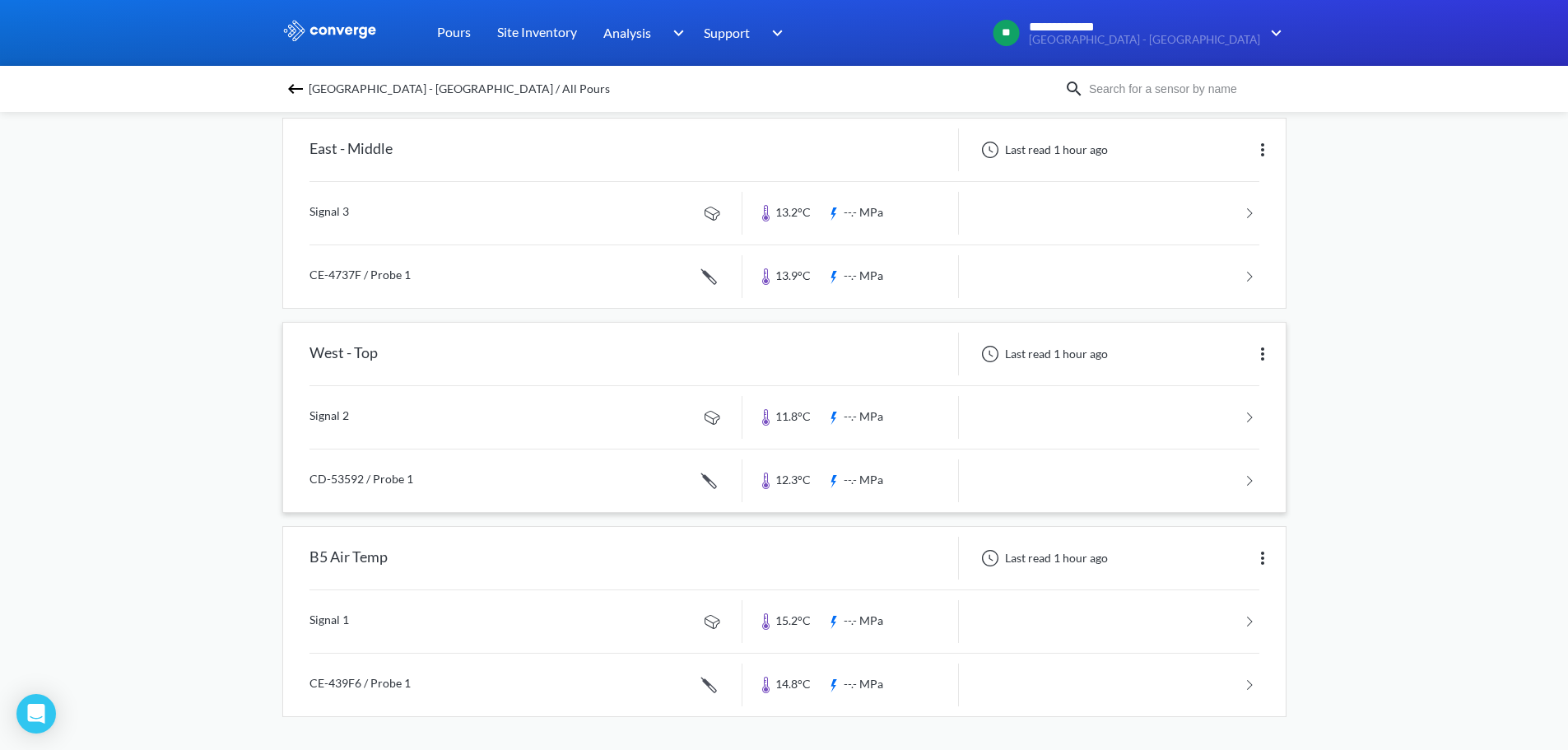
click at [633, 423] on link at bounding box center [784, 417] width 950 height 62
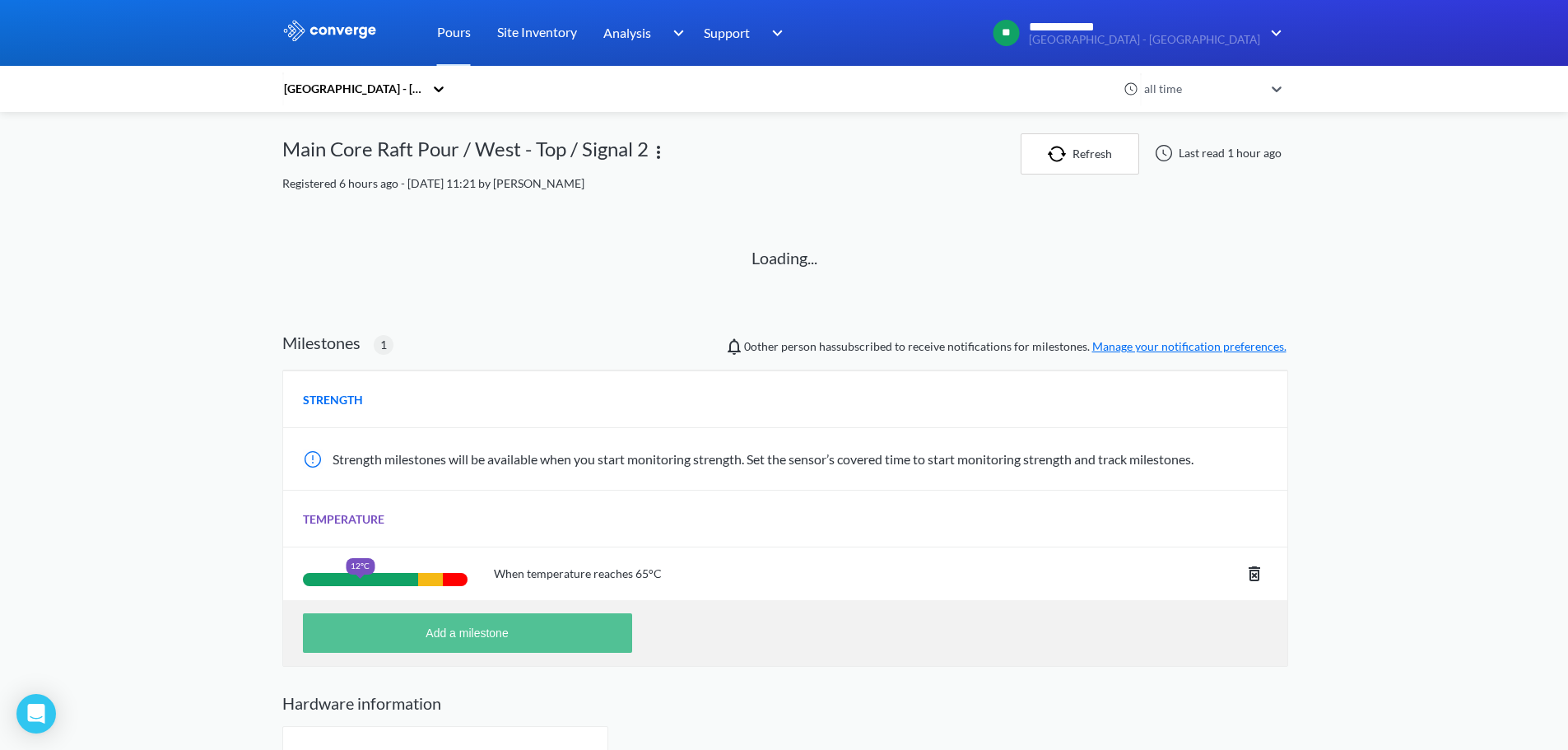
click at [547, 635] on button "Add a milestone" at bounding box center [468, 633] width 329 height 40
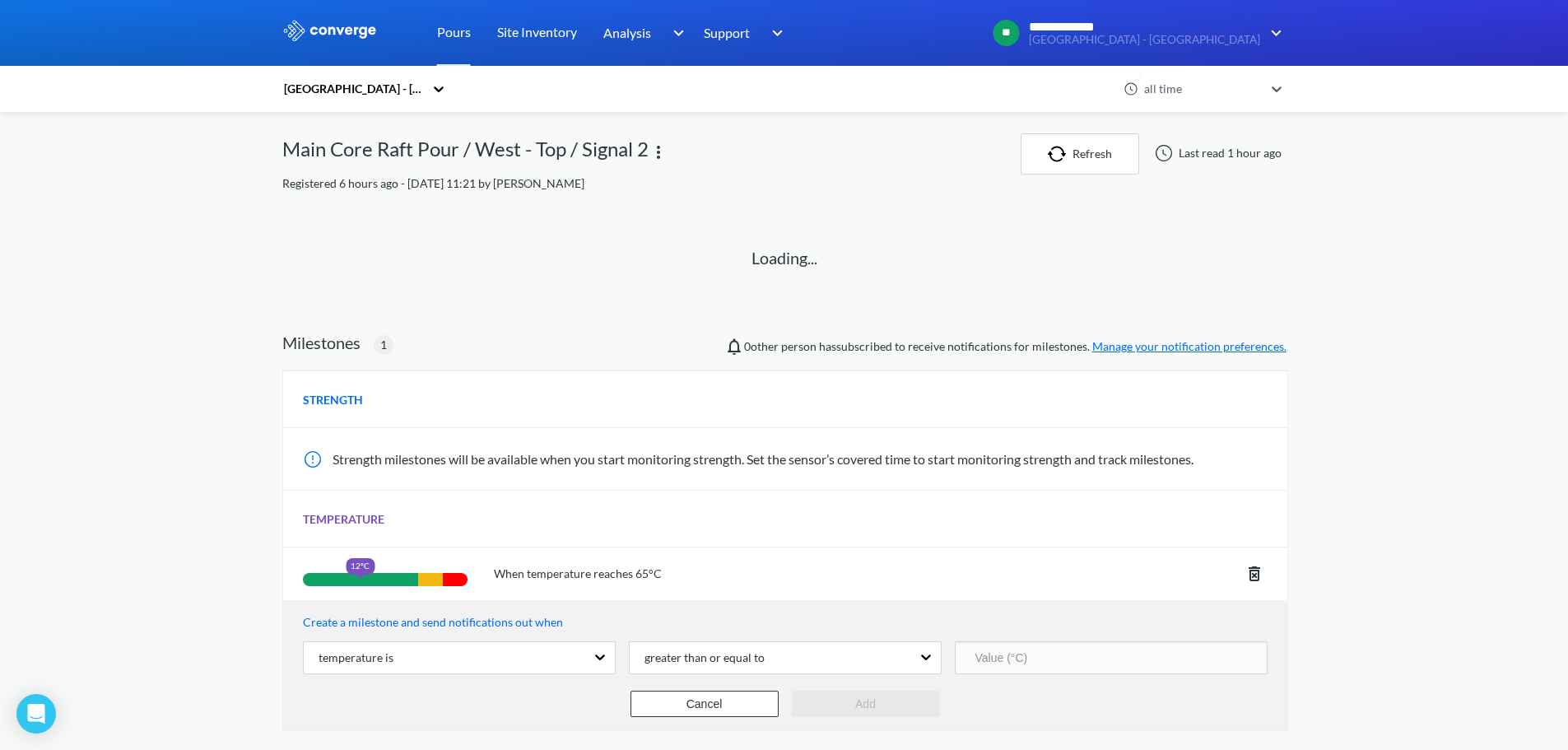
click at [1051, 649] on input "number" at bounding box center [1111, 657] width 312 height 33
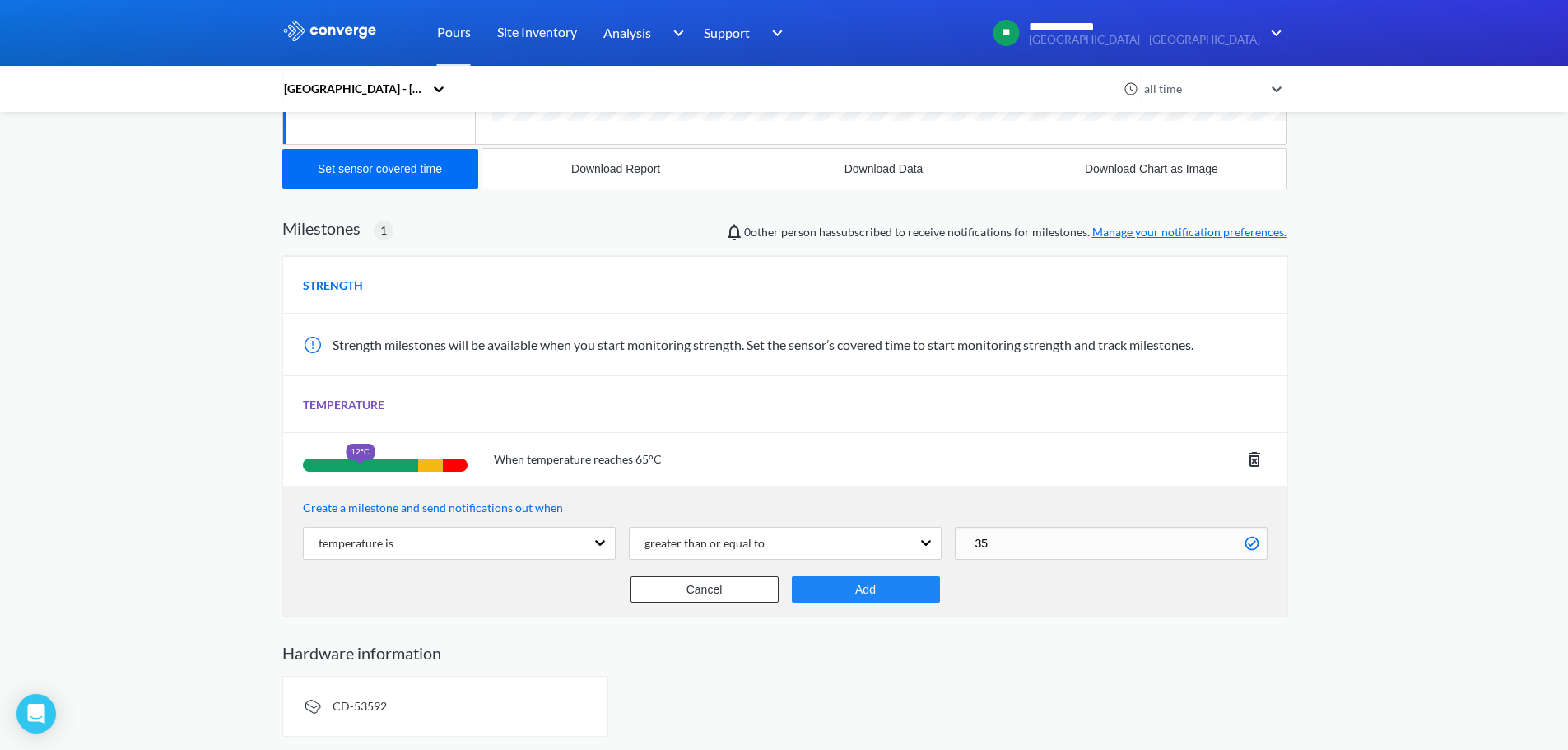
type input "35"
click at [880, 602] on button "Add" at bounding box center [865, 589] width 148 height 26
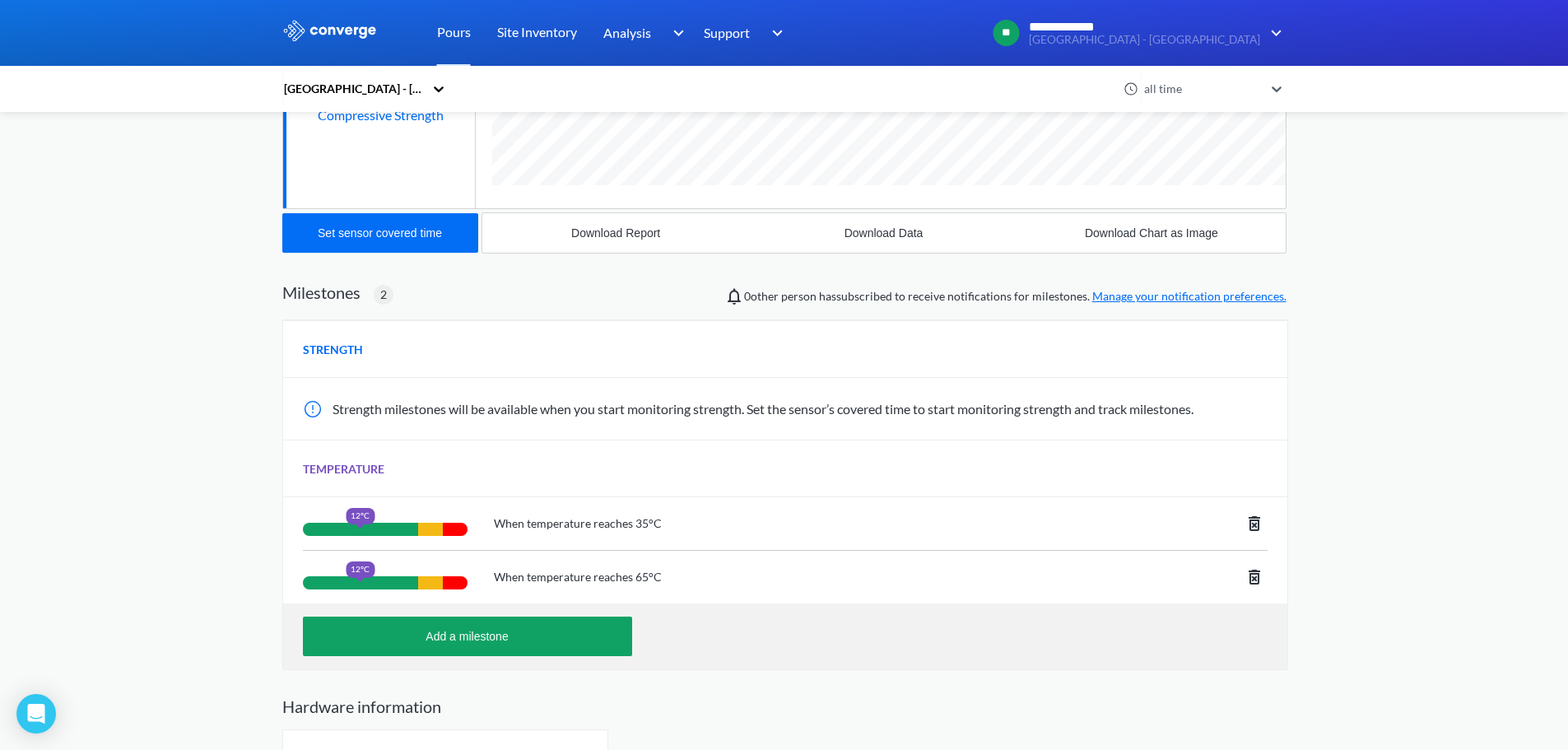
click at [1253, 577] on icon at bounding box center [1254, 576] width 19 height 19
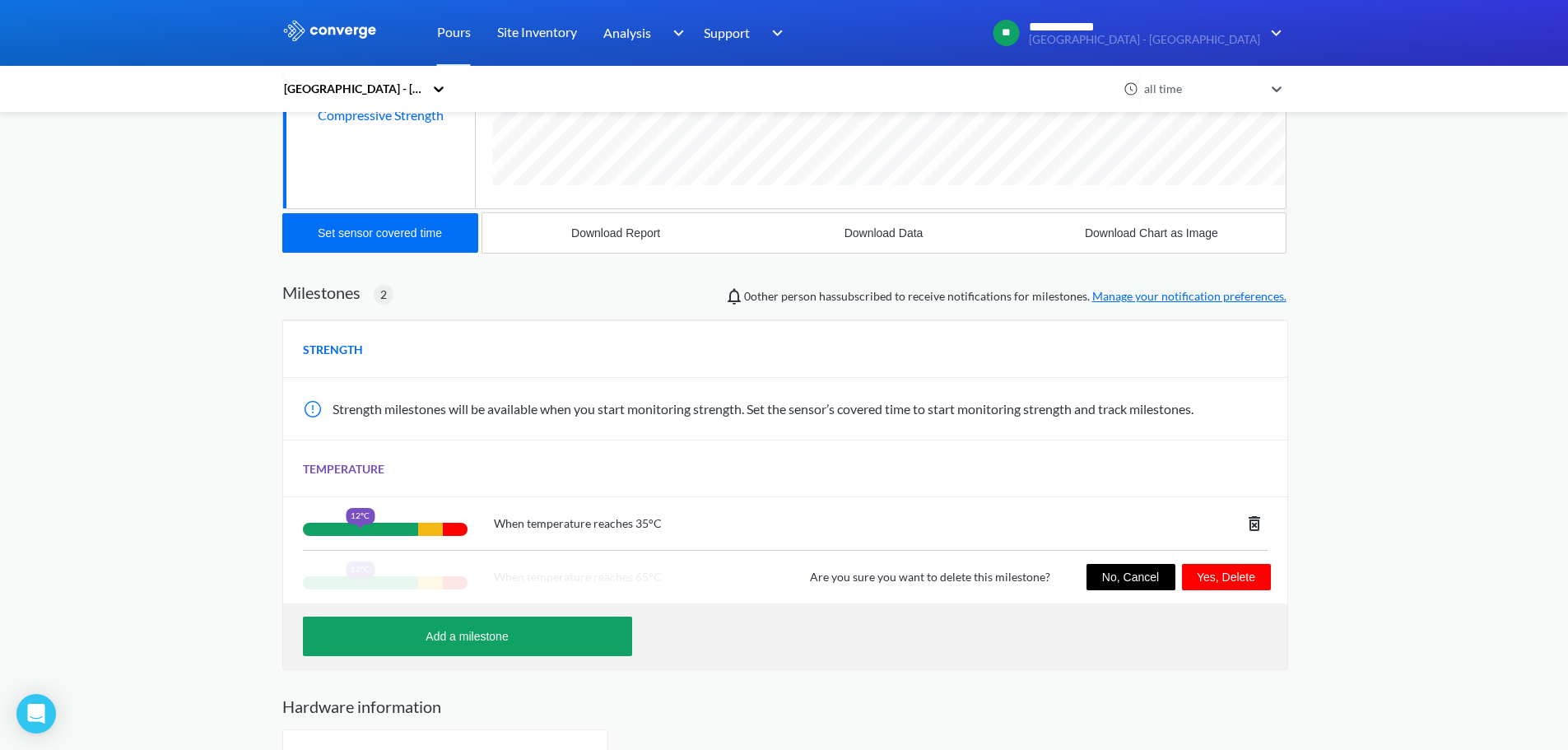
click at [1199, 573] on button "Yes, Delete" at bounding box center [1225, 577] width 89 height 26
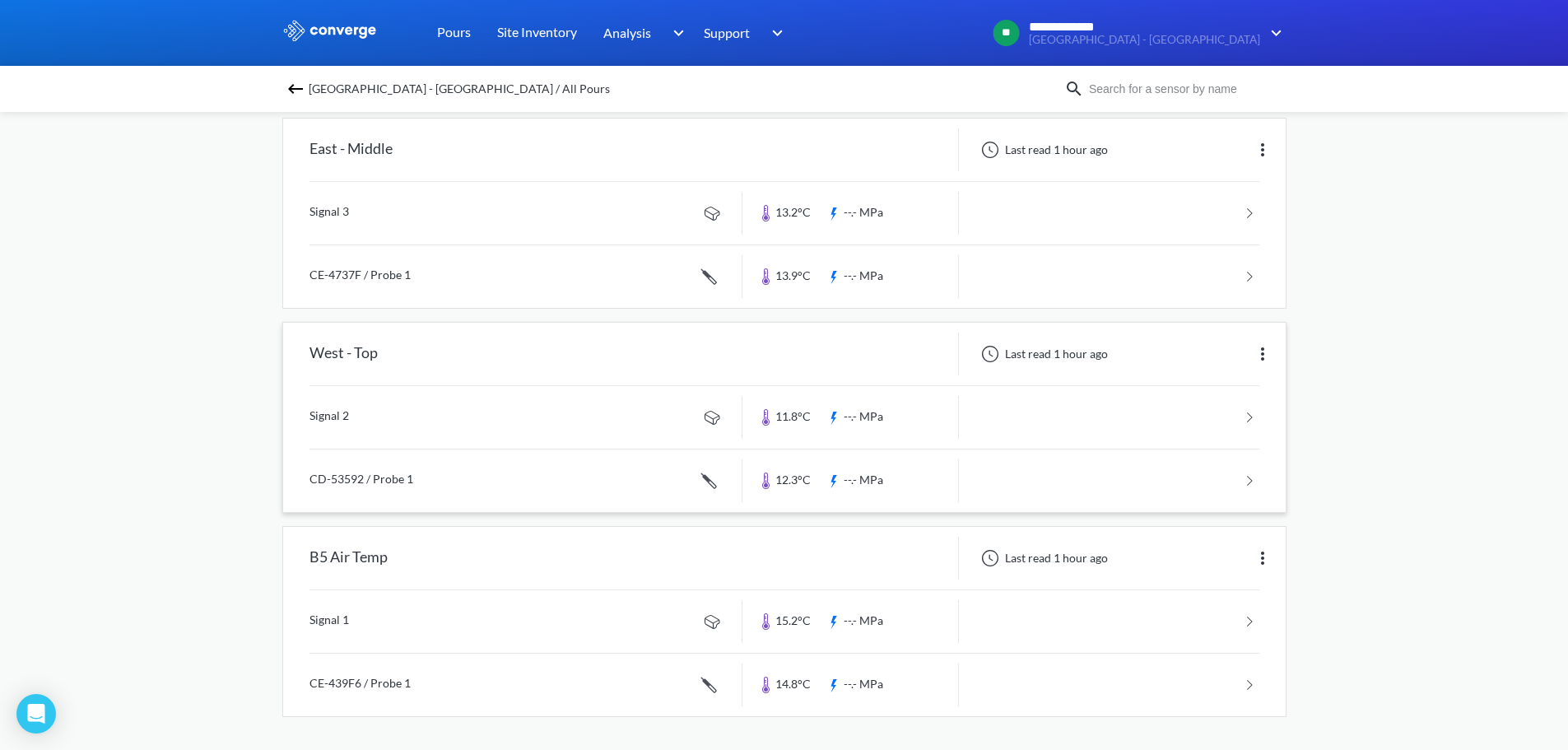
click at [479, 492] on link at bounding box center [784, 481] width 950 height 62
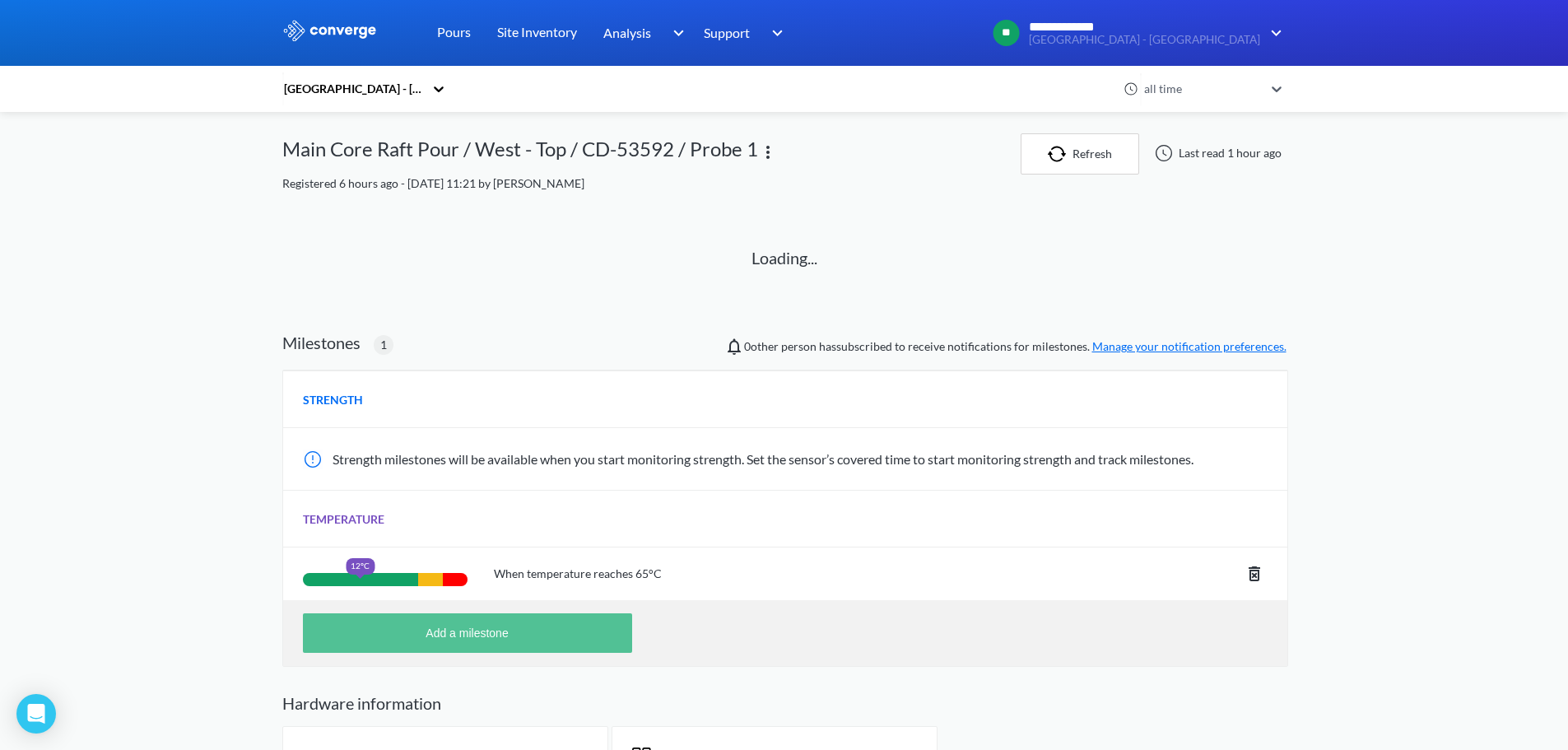
click at [579, 635] on button "Add a milestone" at bounding box center [468, 633] width 329 height 40
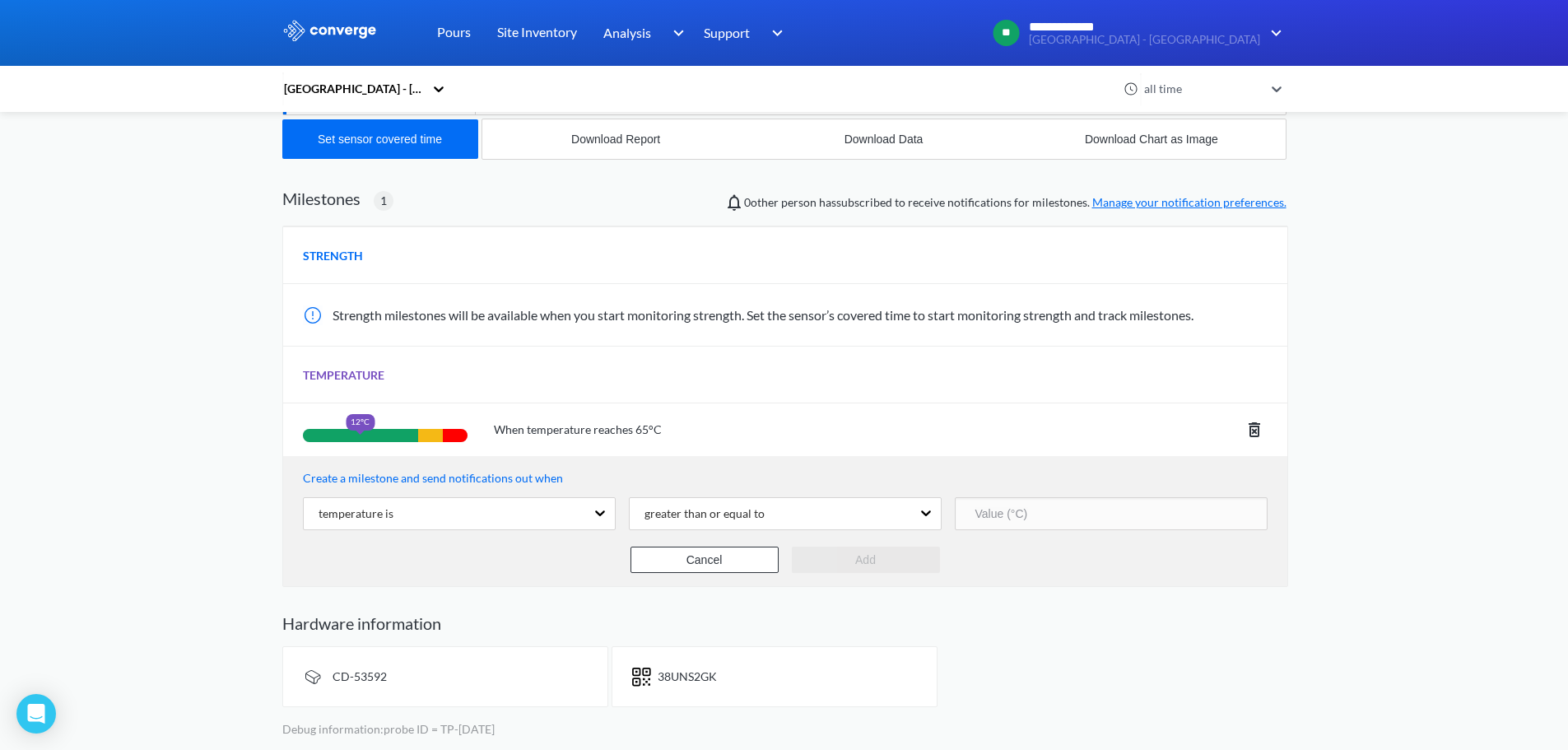
click at [1032, 513] on input "number" at bounding box center [1111, 514] width 312 height 33
type input "35"
click at [865, 561] on button "Add" at bounding box center [865, 559] width 148 height 26
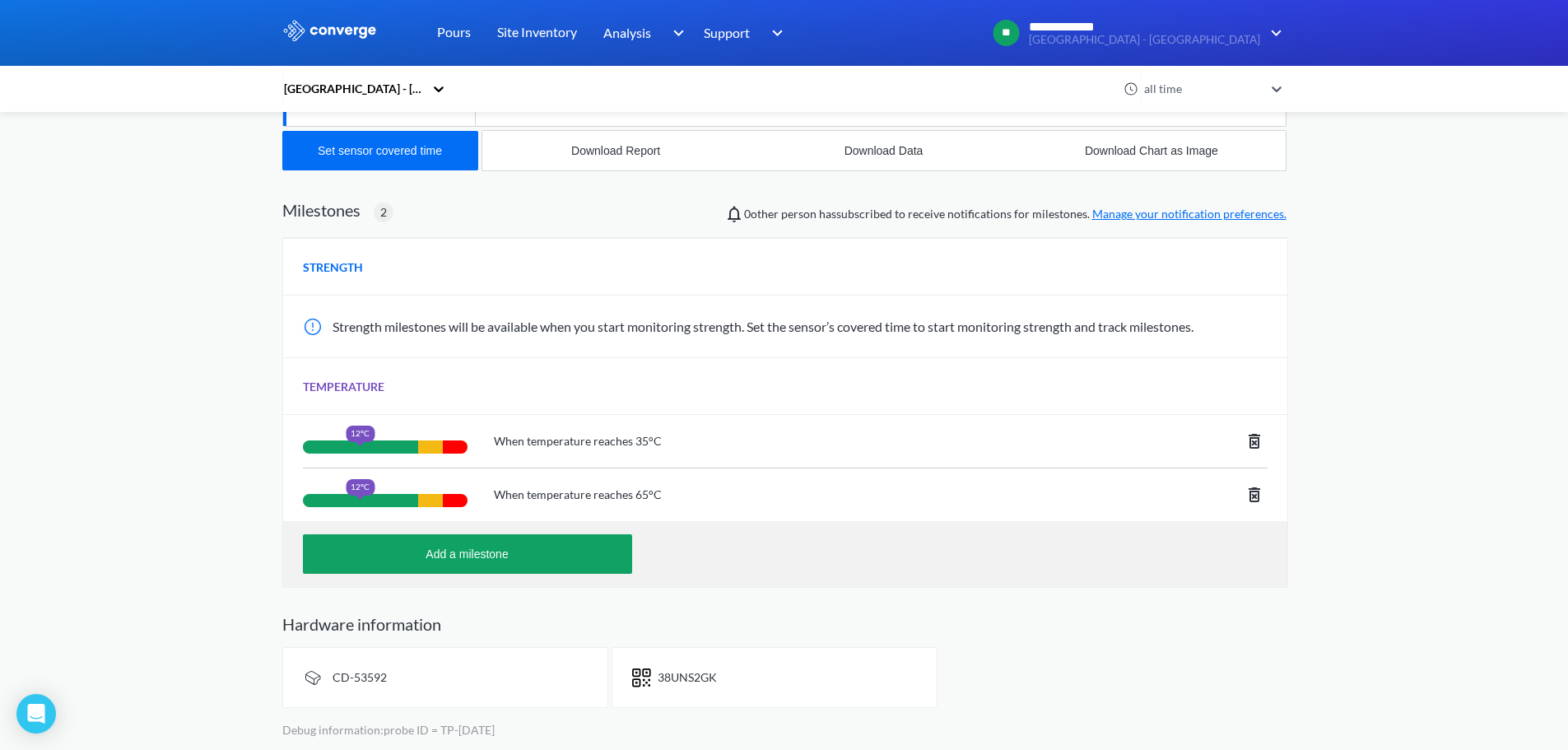
click at [1253, 492] on icon at bounding box center [1254, 495] width 12 height 15
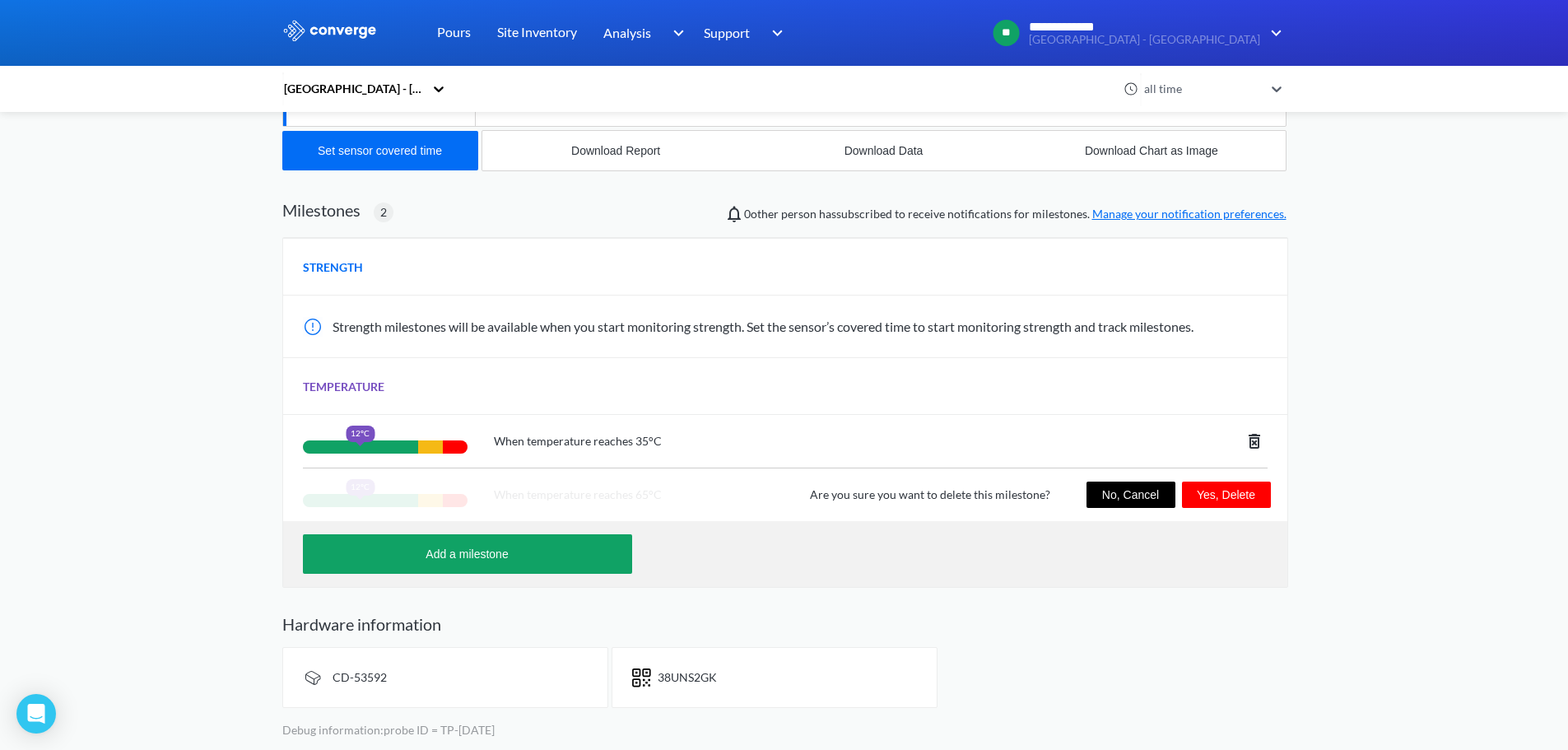
click at [1237, 485] on button "Yes, Delete" at bounding box center [1225, 494] width 89 height 26
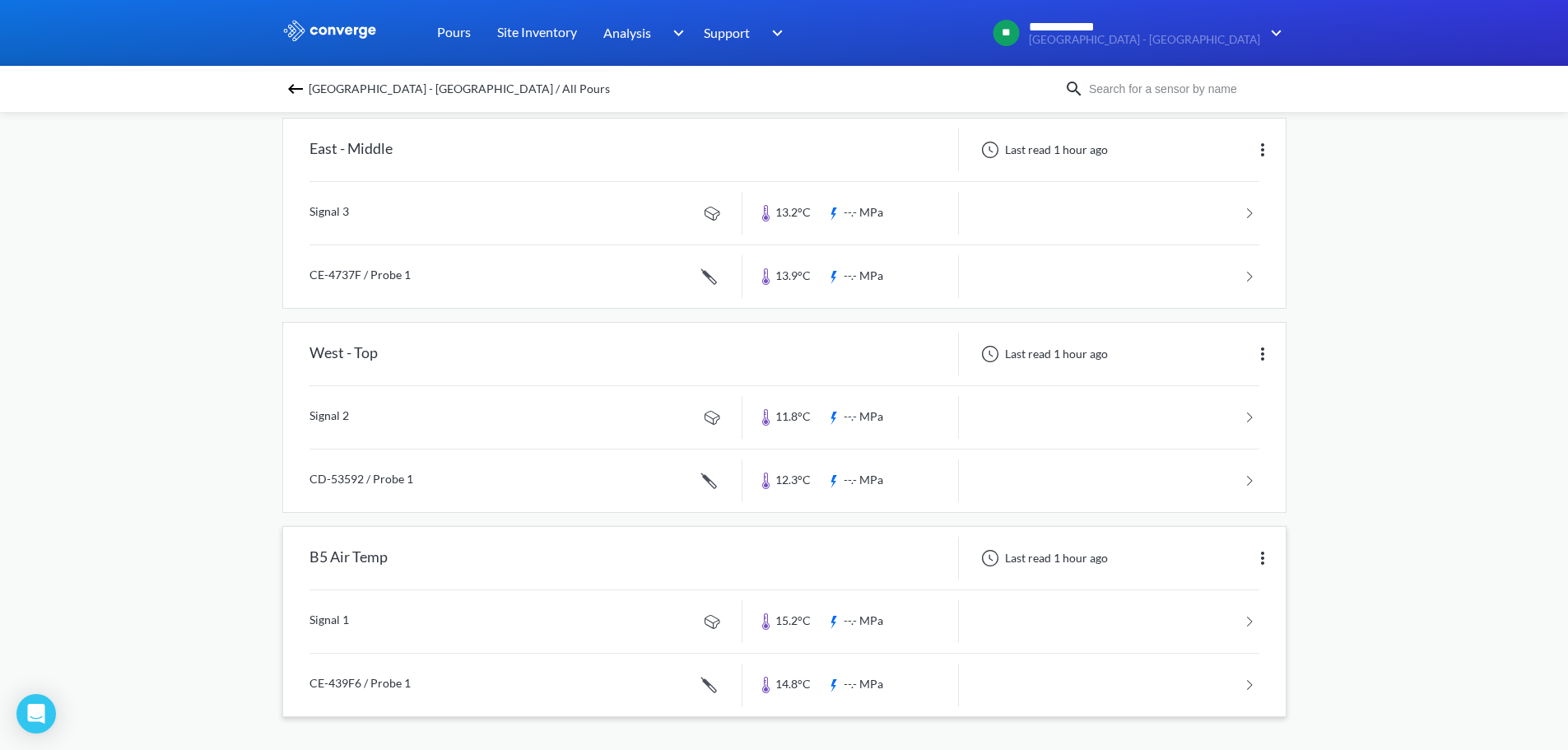
click at [544, 623] on link at bounding box center [784, 622] width 950 height 62
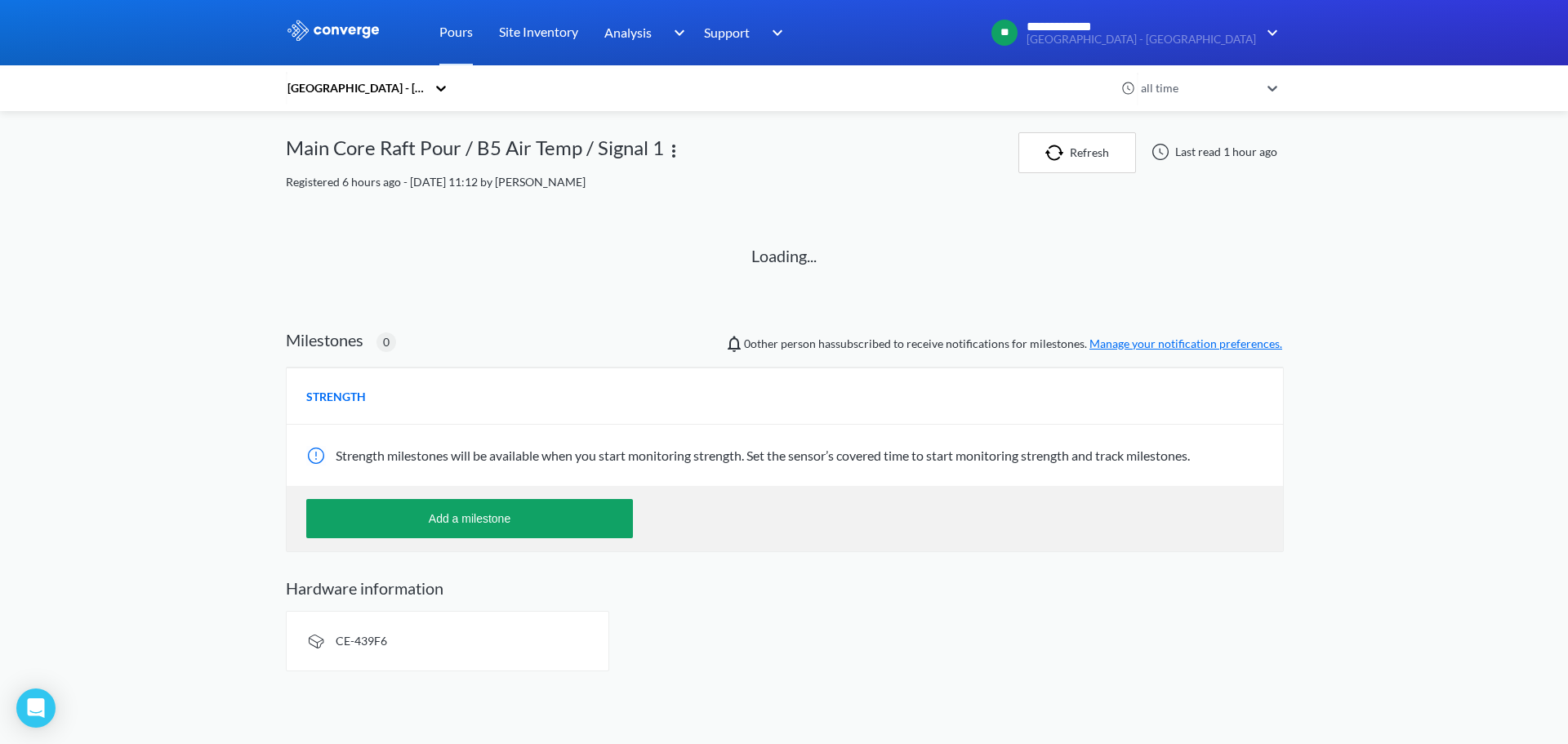
click at [612, 497] on div "Add a milestone" at bounding box center [784, 519] width 996 height 65
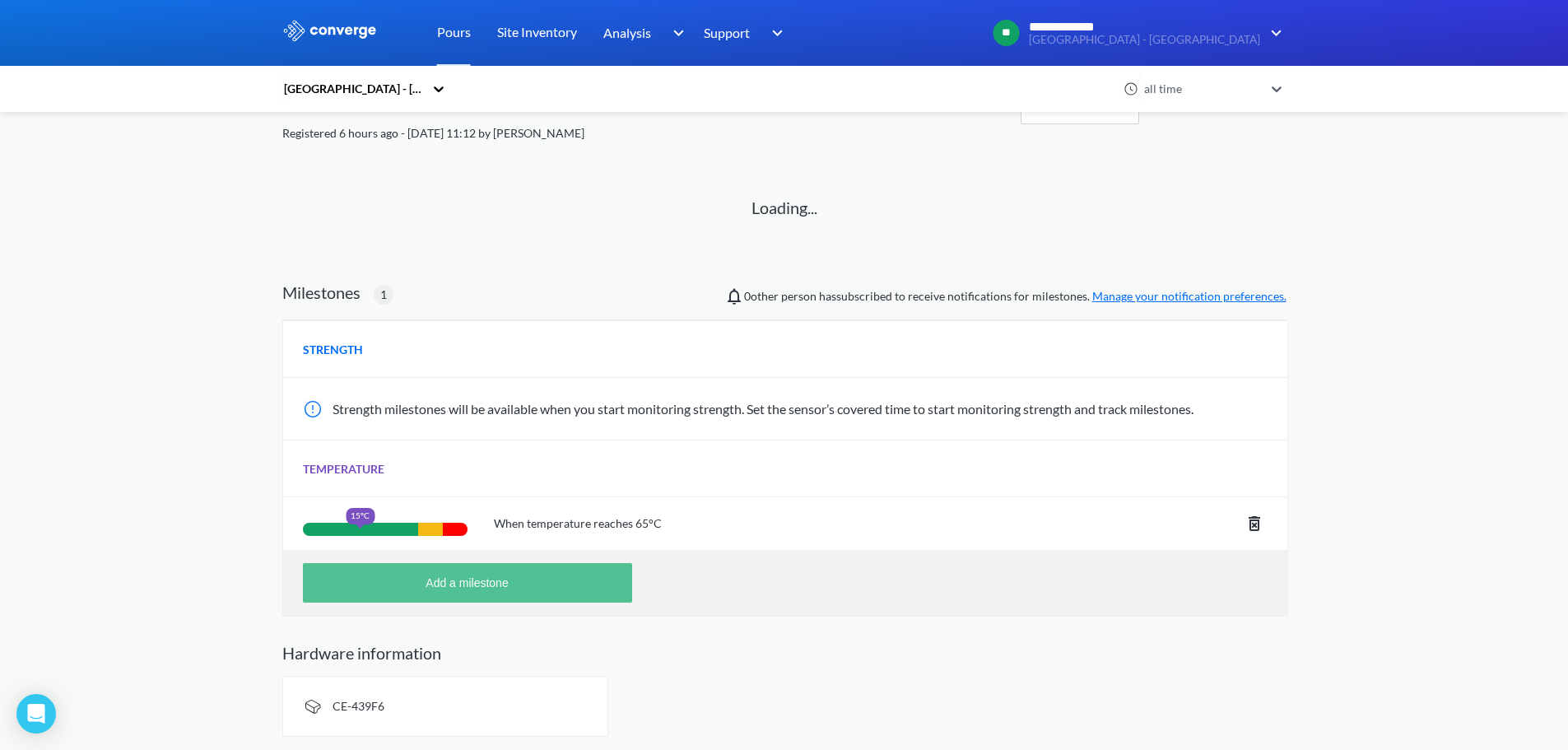
click at [582, 585] on button "Add a milestone" at bounding box center [468, 583] width 329 height 40
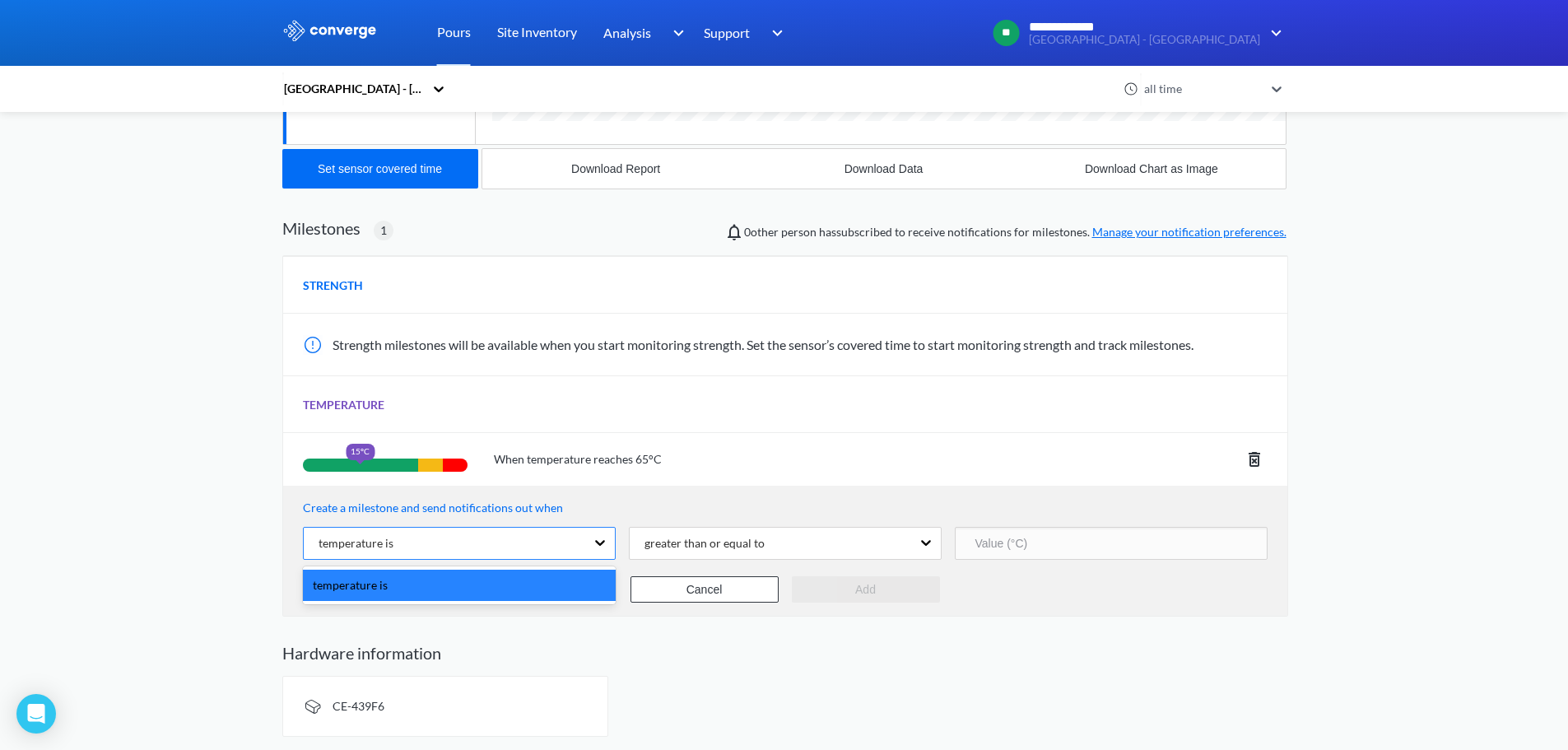
click at [547, 545] on div "temperature is" at bounding box center [444, 543] width 281 height 31
click at [725, 535] on div "greater than or equal to" at bounding box center [698, 543] width 133 height 18
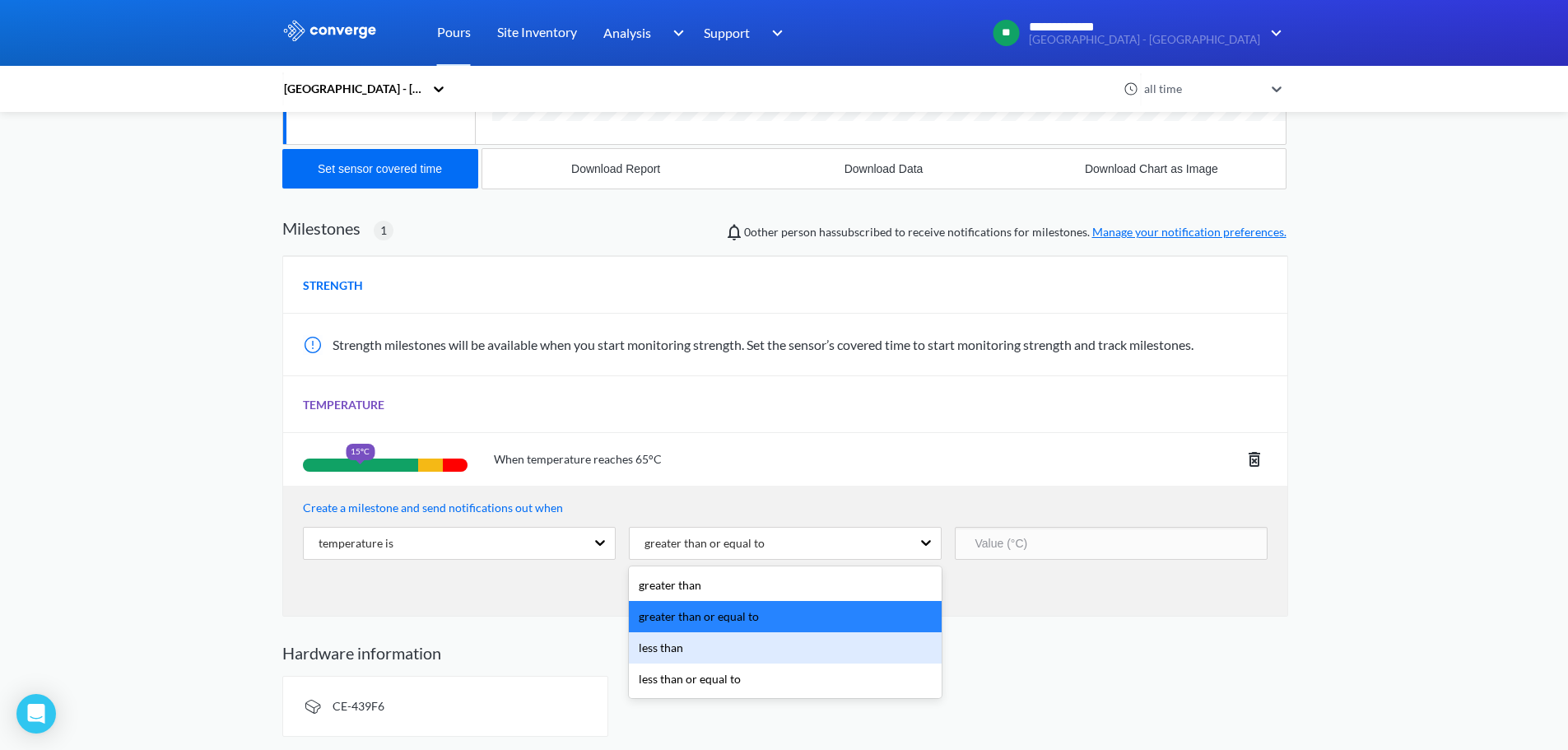
click at [718, 636] on div "less than" at bounding box center [785, 647] width 312 height 31
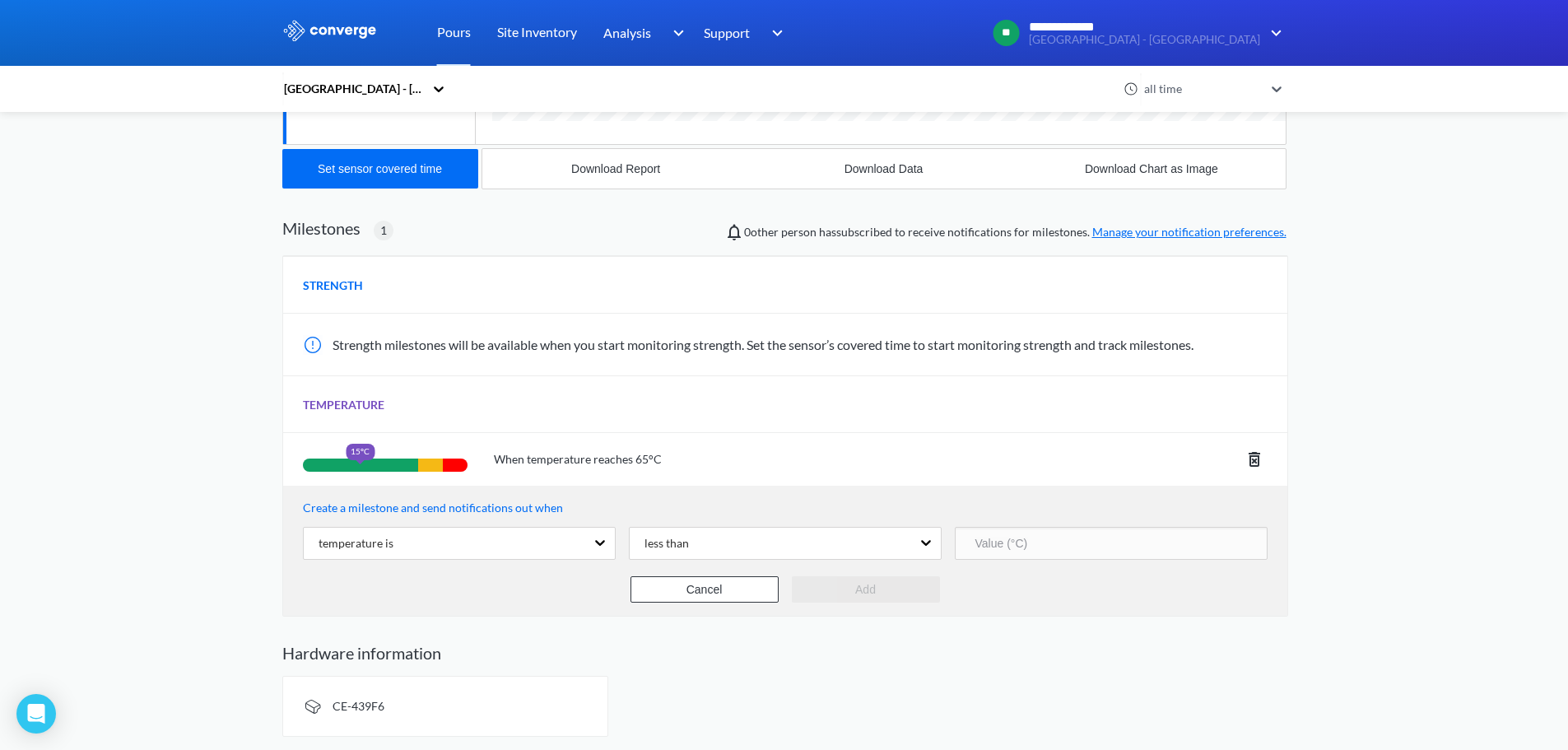
click at [1071, 535] on input "number" at bounding box center [1111, 543] width 312 height 33
click at [1072, 536] on input "number" at bounding box center [1111, 543] width 312 height 33
type input "5"
click at [914, 592] on button "Add" at bounding box center [865, 589] width 148 height 26
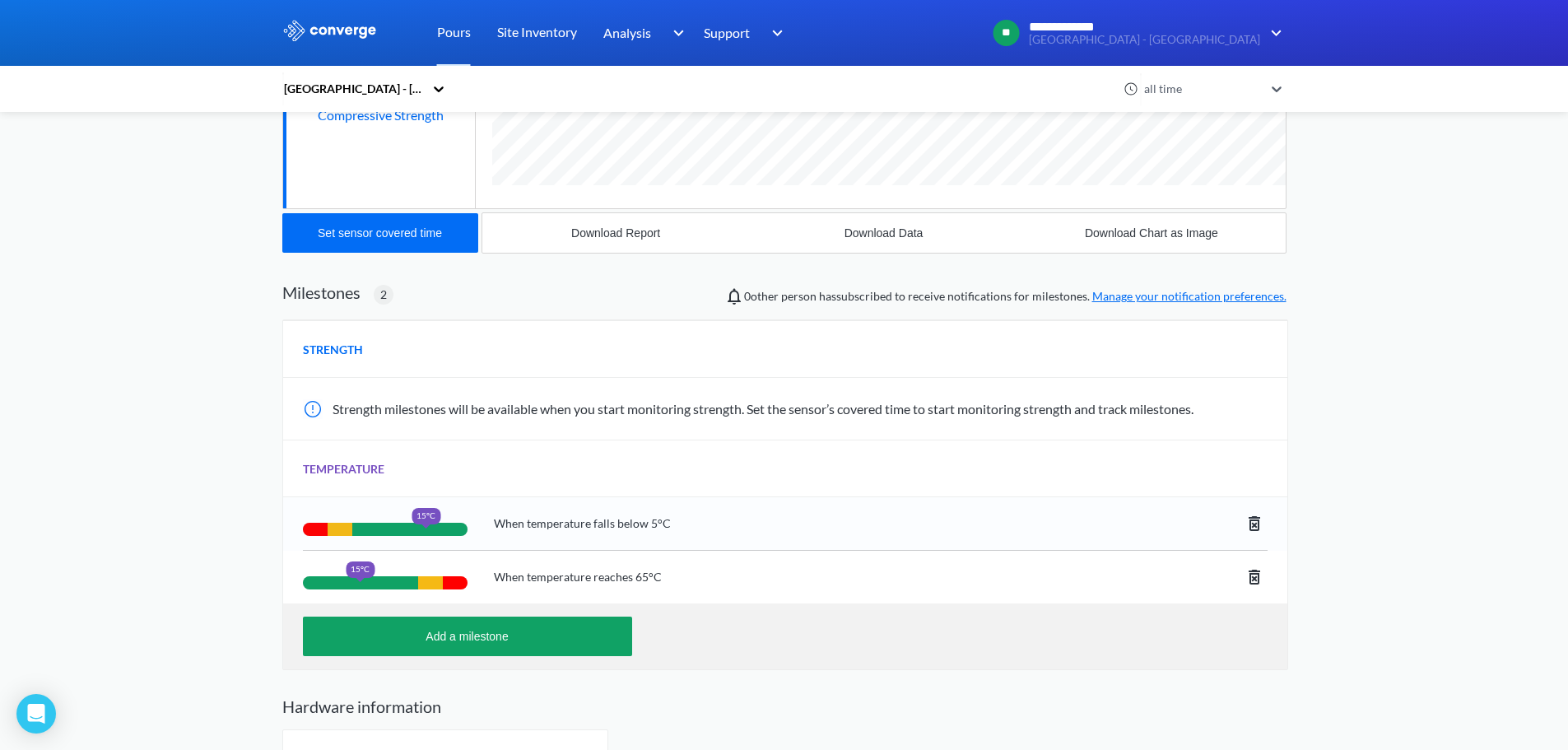
click at [1261, 573] on icon at bounding box center [1254, 576] width 19 height 19
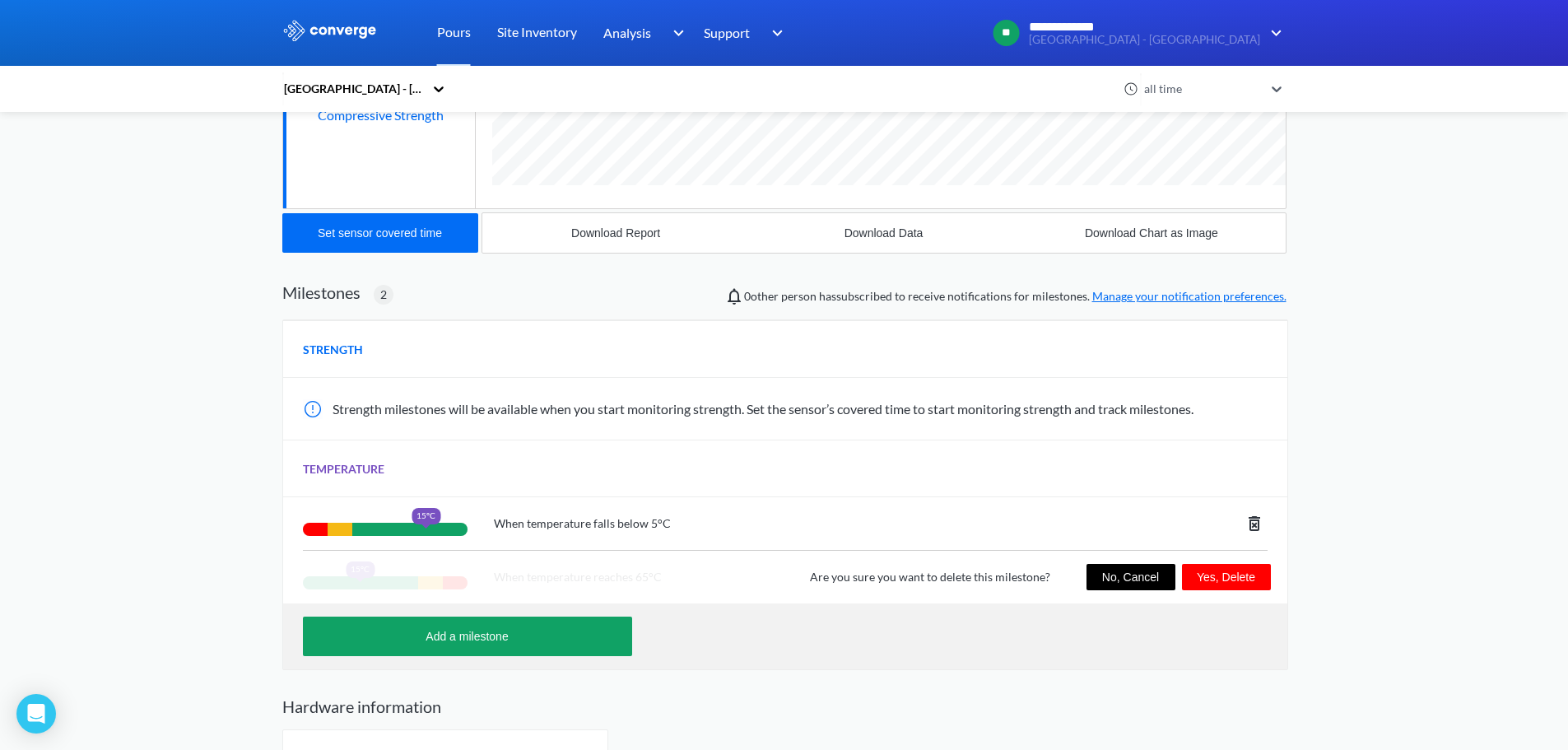
click at [1221, 570] on button "Yes, Delete" at bounding box center [1225, 577] width 89 height 26
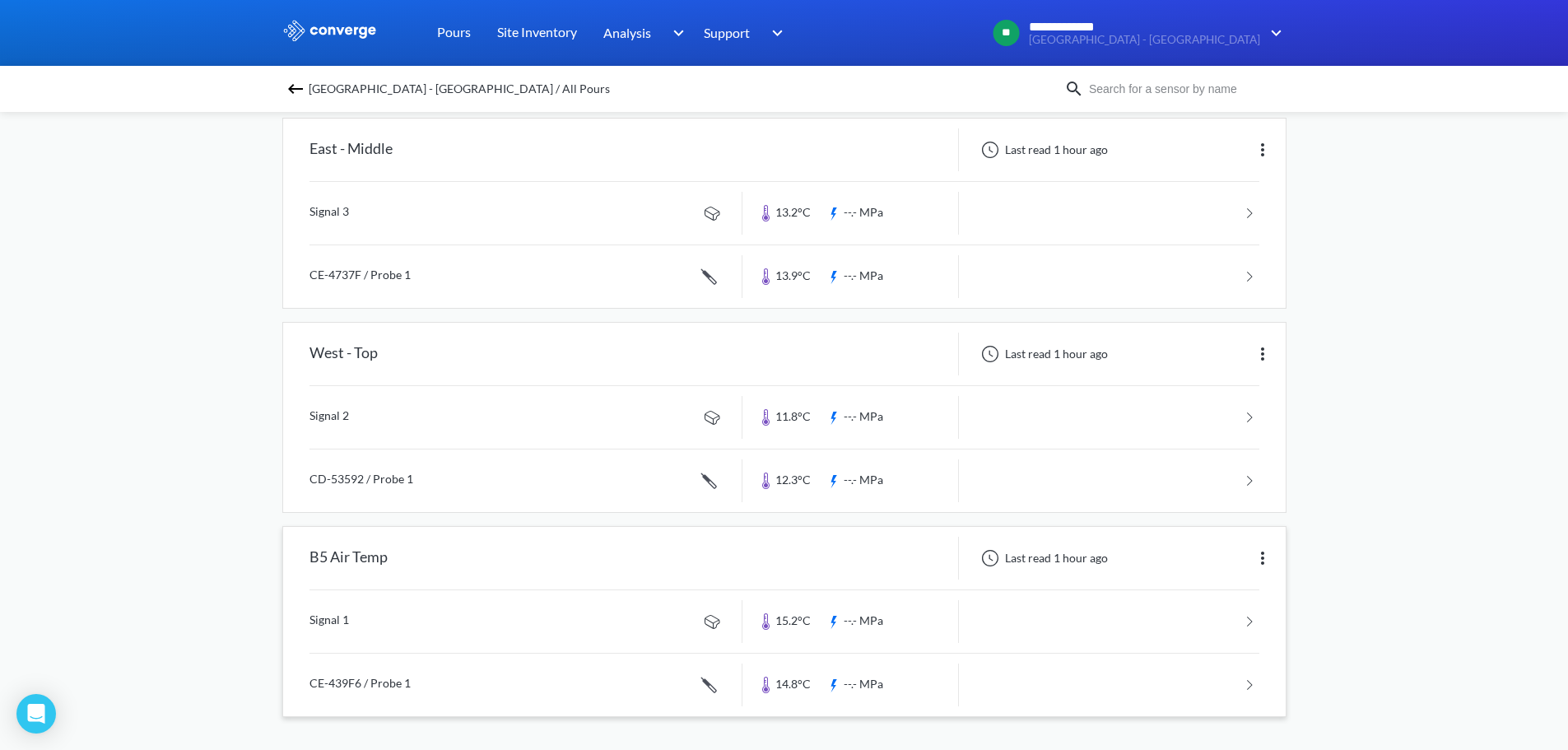
click at [461, 684] on link at bounding box center [784, 685] width 950 height 62
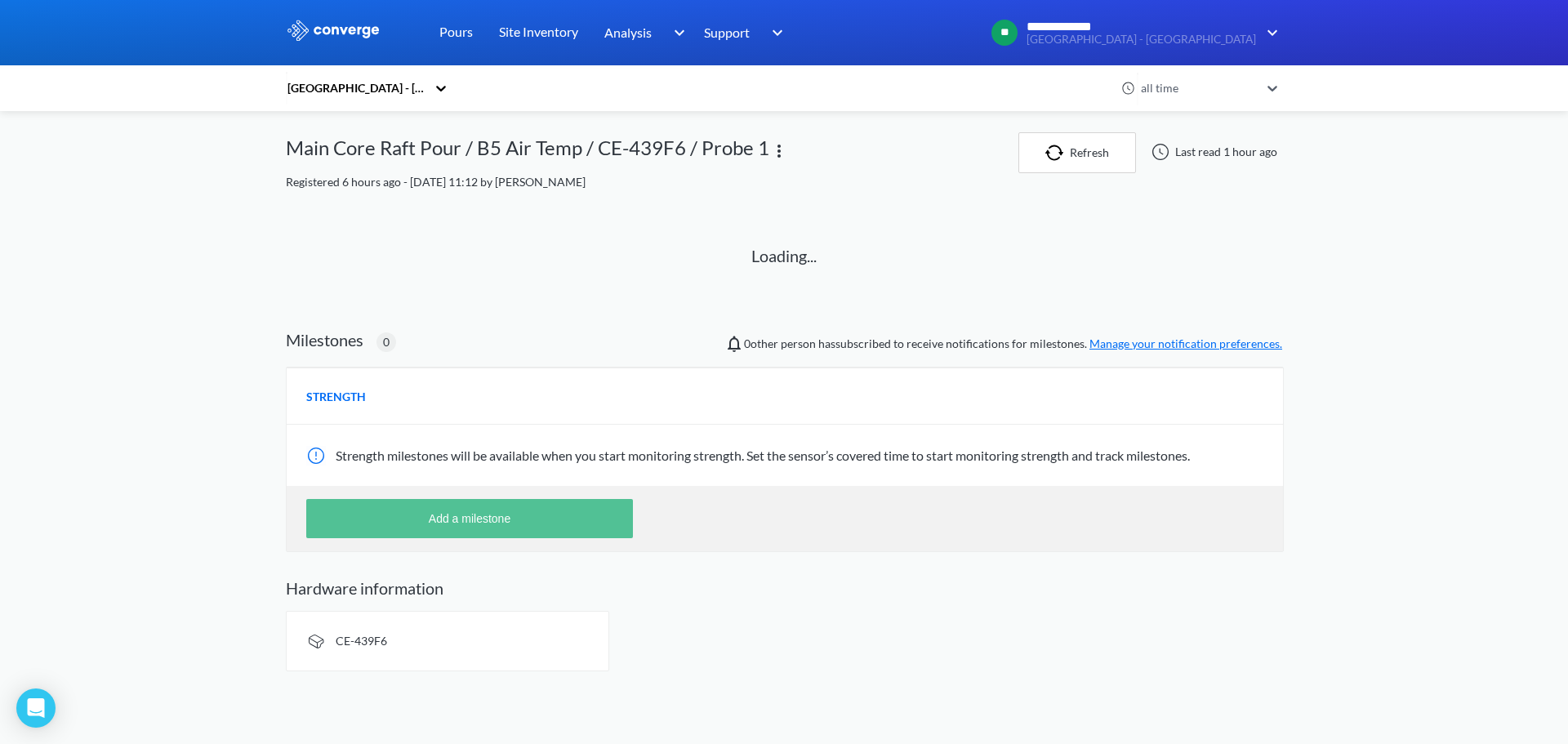
click at [508, 517] on button "Add a milestone" at bounding box center [469, 518] width 327 height 39
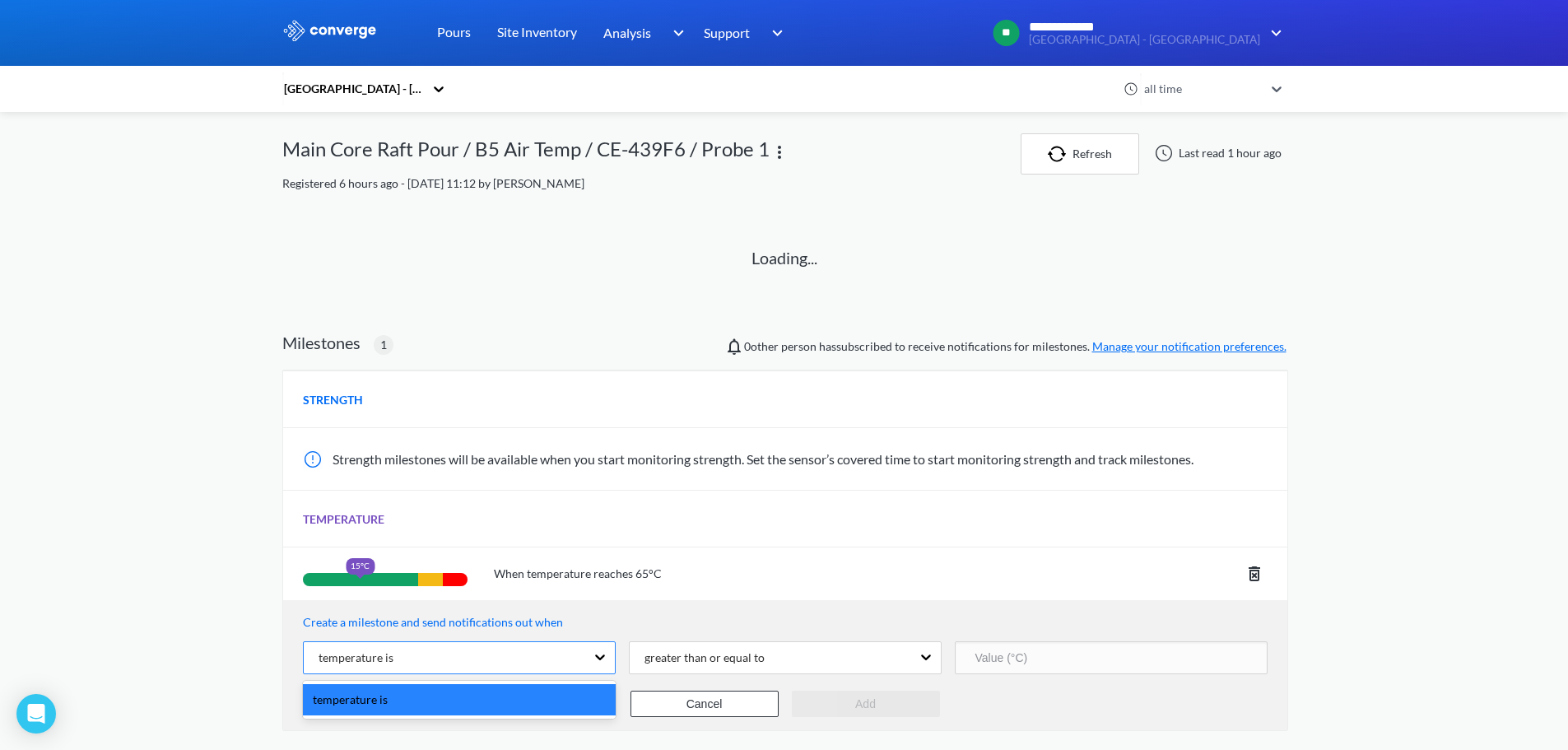
click at [543, 650] on div "temperature is" at bounding box center [444, 657] width 281 height 31
click at [694, 648] on div "[GEOGRAPHIC_DATA] - [GEOGRAPHIC_DATA] all time Main Core Raft Pour / B5 Air Tem…" at bounding box center [784, 508] width 1004 height 749
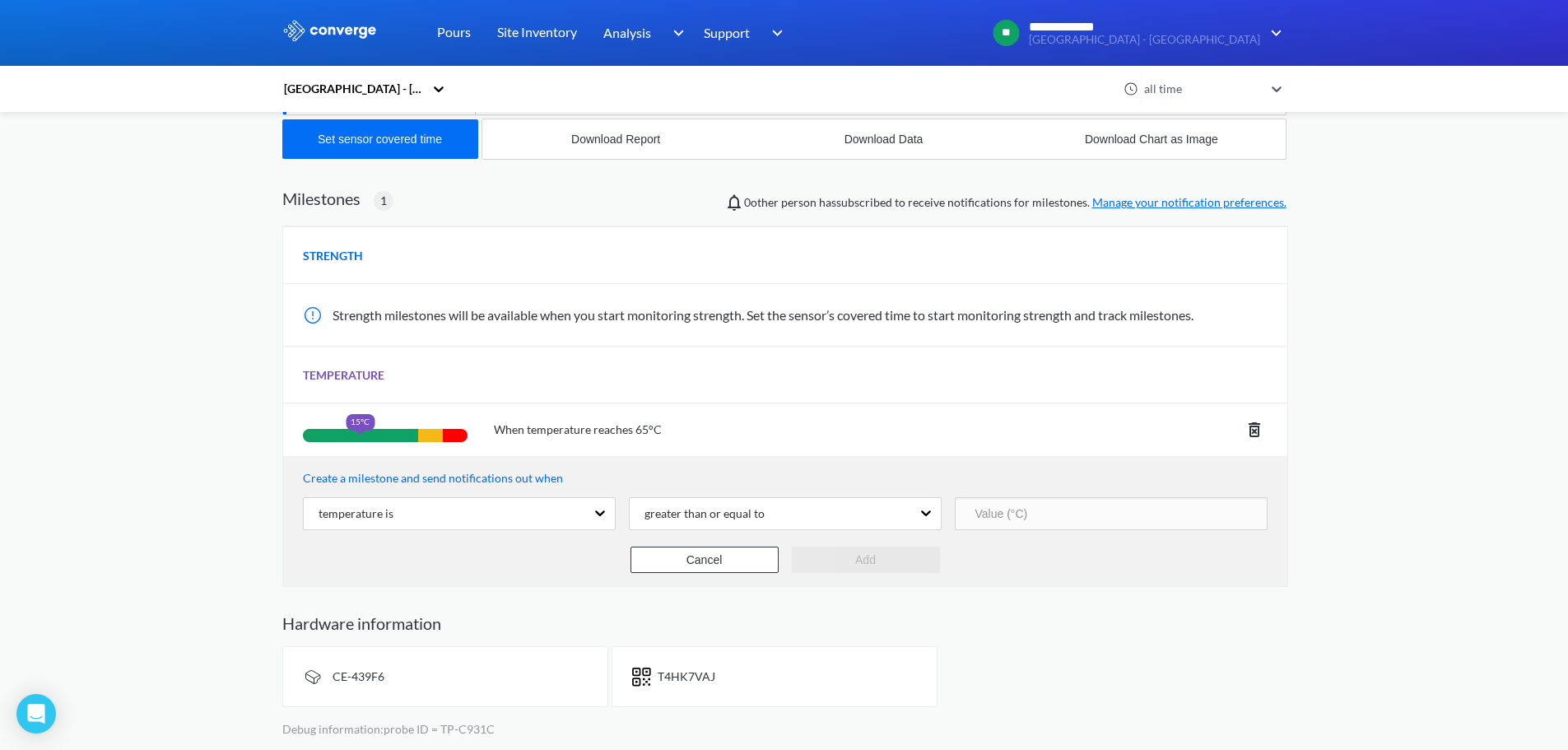
click at [729, 532] on div "greater than or equal to" at bounding box center [785, 515] width 312 height 36
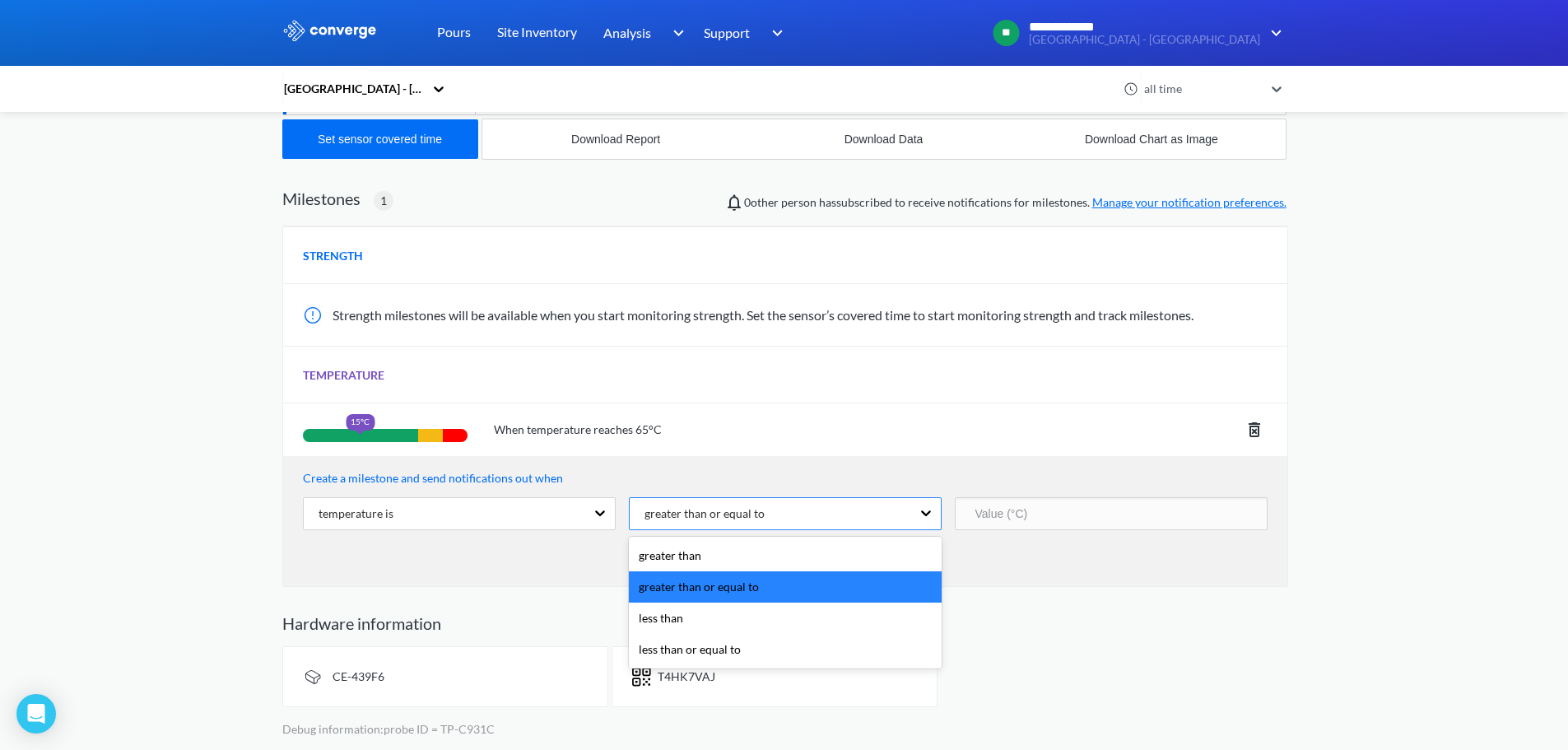
click at [731, 504] on div "greater than or equal to" at bounding box center [698, 513] width 133 height 18
click at [713, 626] on div "less than" at bounding box center [785, 617] width 312 height 31
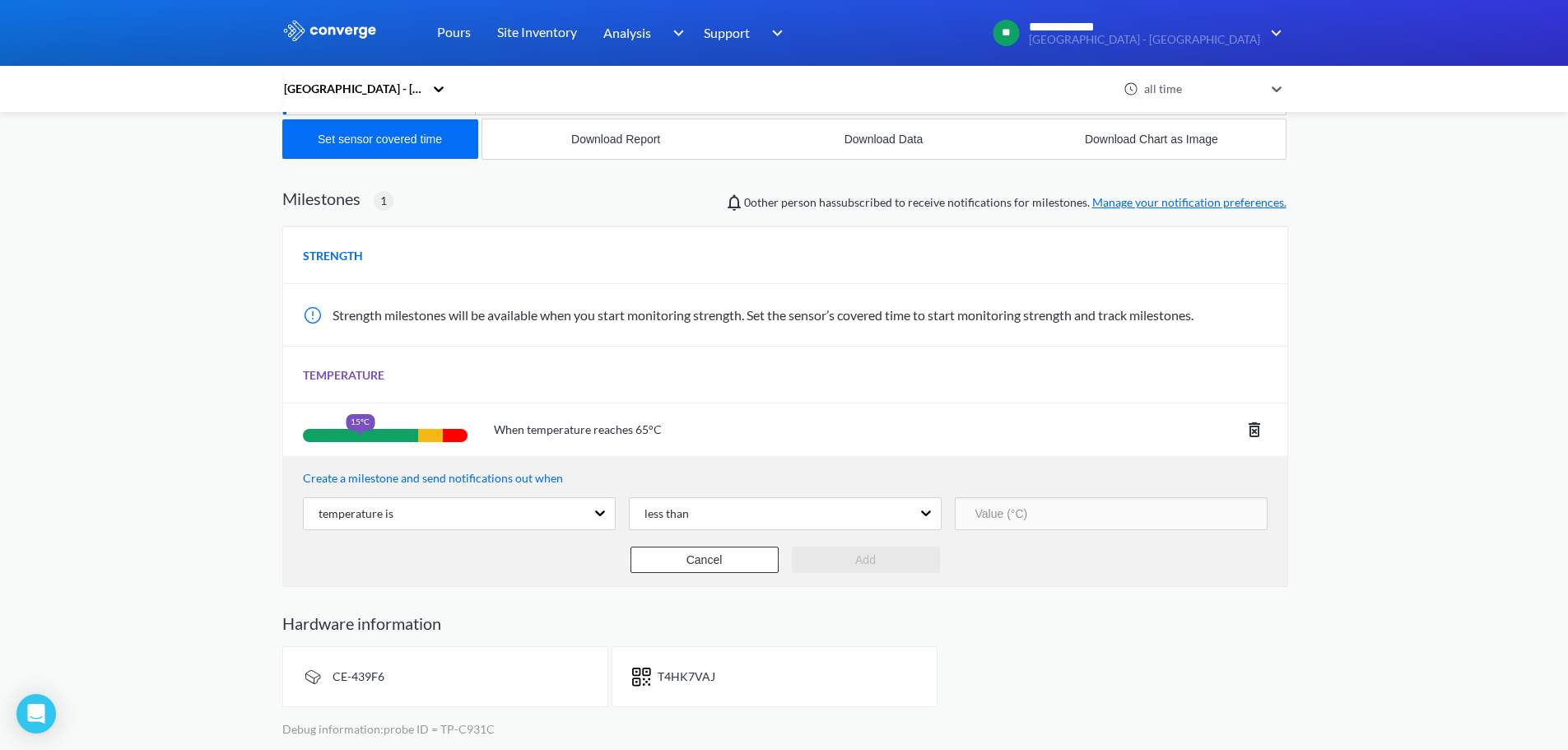
click at [1093, 500] on input "number" at bounding box center [1111, 514] width 312 height 33
type input "5"
click at [855, 552] on button "Add" at bounding box center [865, 559] width 148 height 26
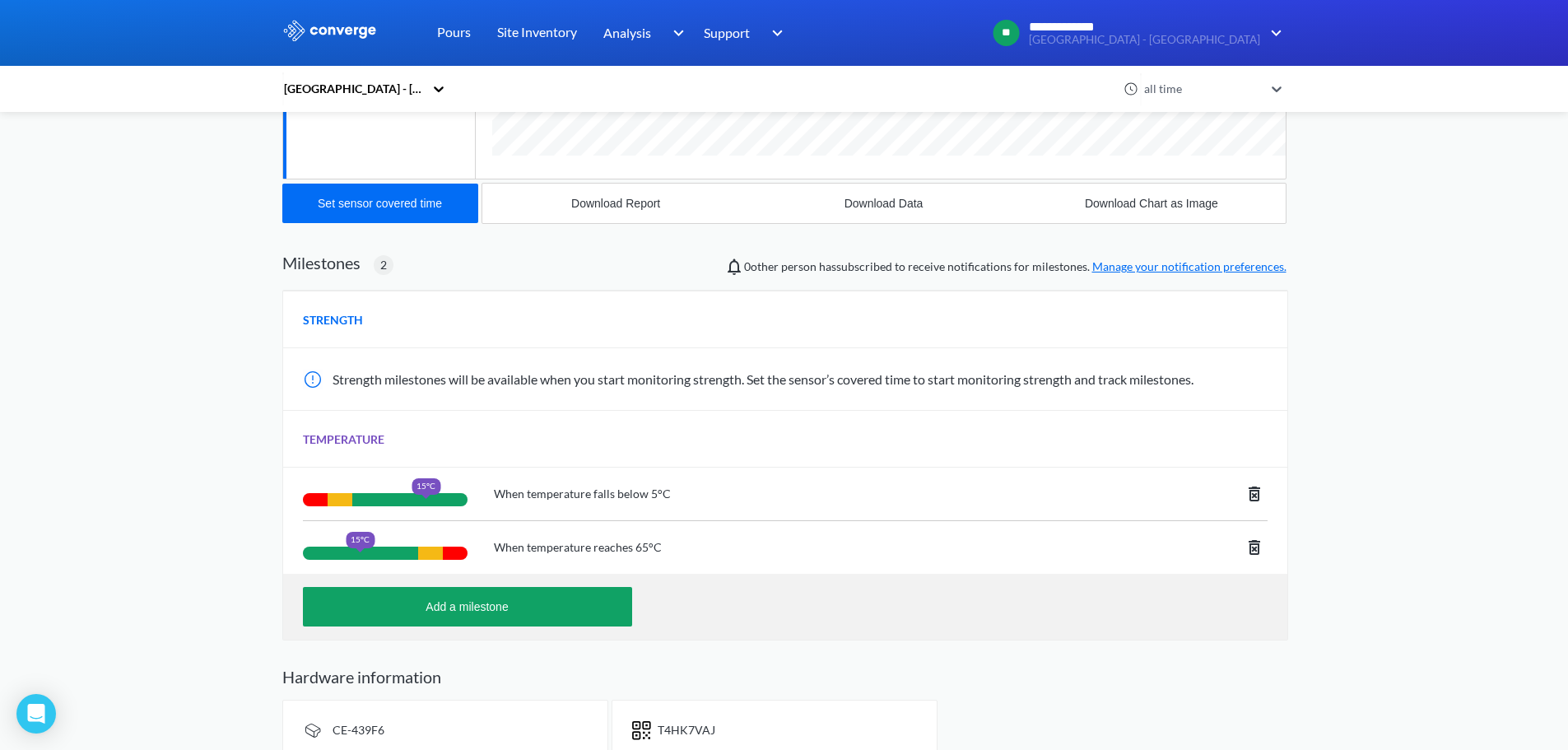
click at [1251, 548] on icon at bounding box center [1254, 547] width 12 height 15
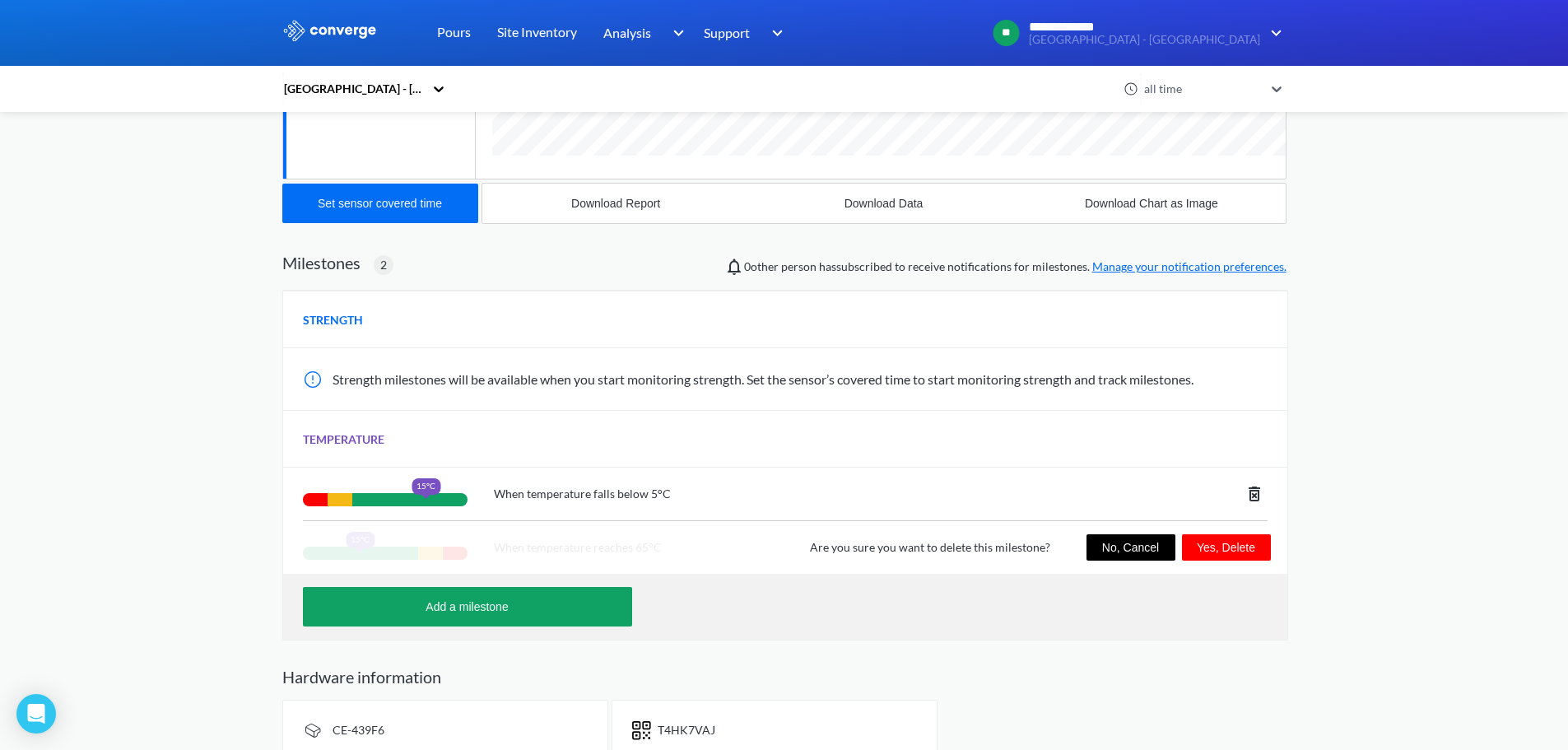
click at [1236, 553] on button "Yes, Delete" at bounding box center [1225, 547] width 89 height 26
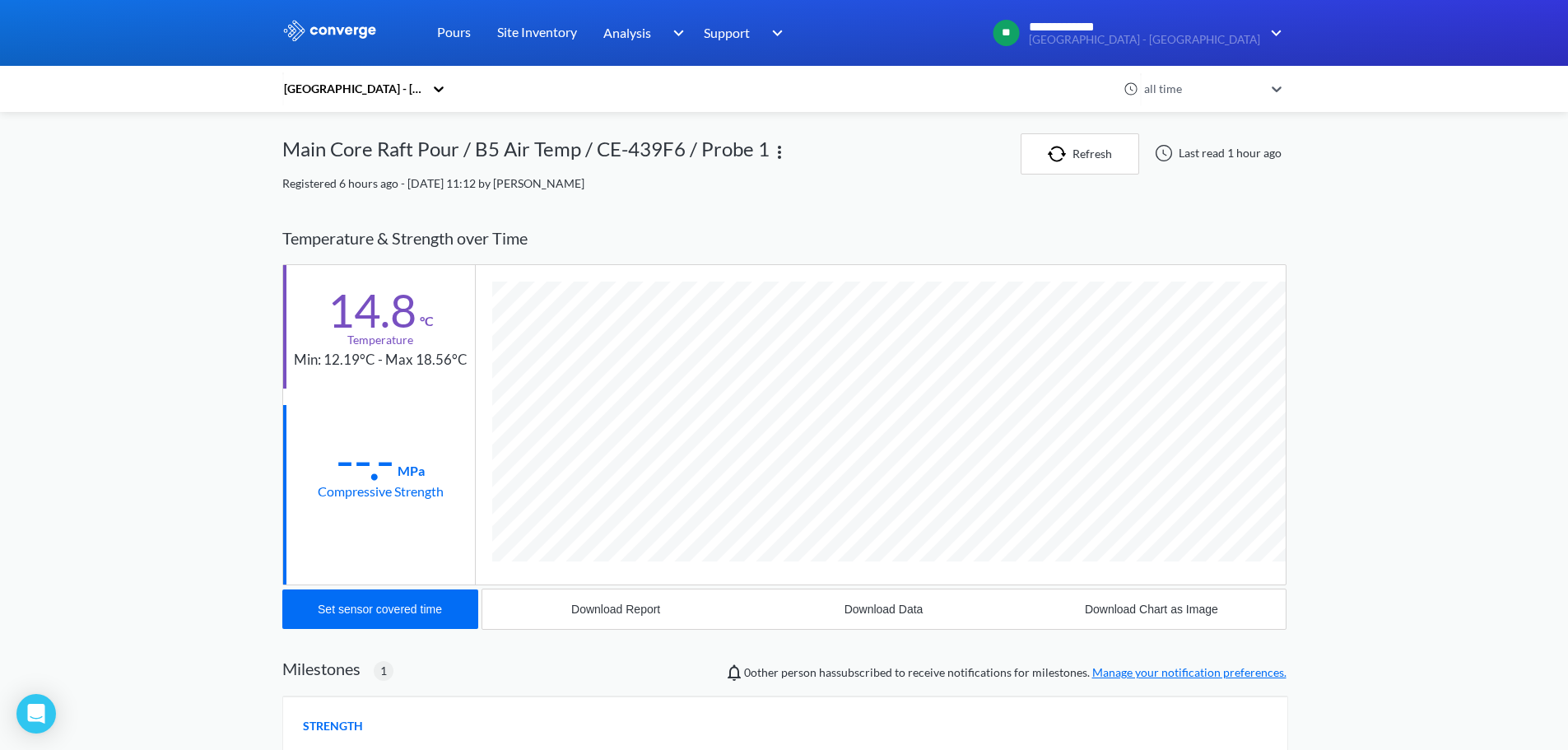
click at [378, 95] on div "[GEOGRAPHIC_DATA] - [GEOGRAPHIC_DATA]" at bounding box center [353, 89] width 142 height 18
click at [354, 136] on div "[GEOGRAPHIC_DATA] - [GEOGRAPHIC_DATA]" at bounding box center [364, 142] width 165 height 49
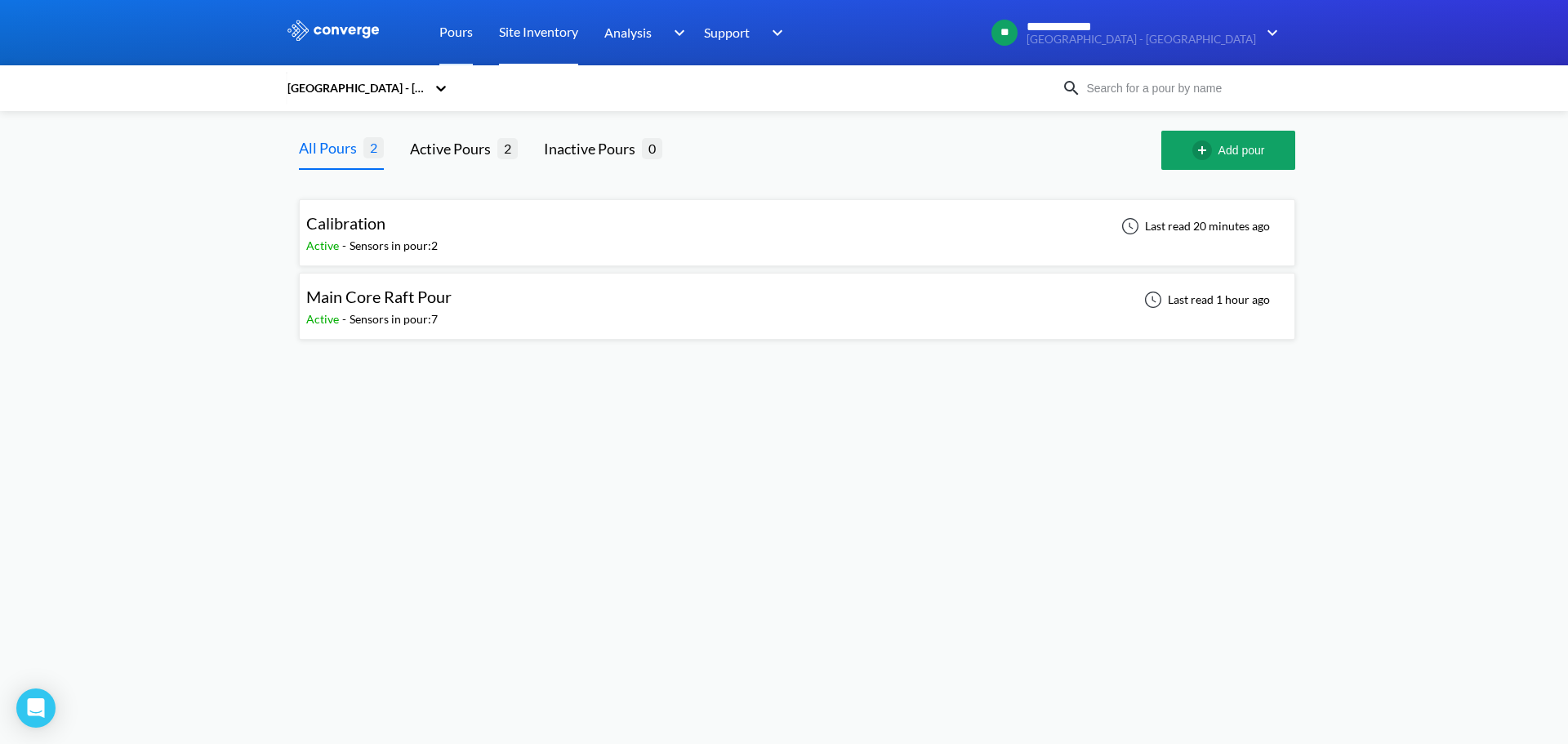
click at [508, 26] on link "Site Inventory" at bounding box center [538, 33] width 80 height 65
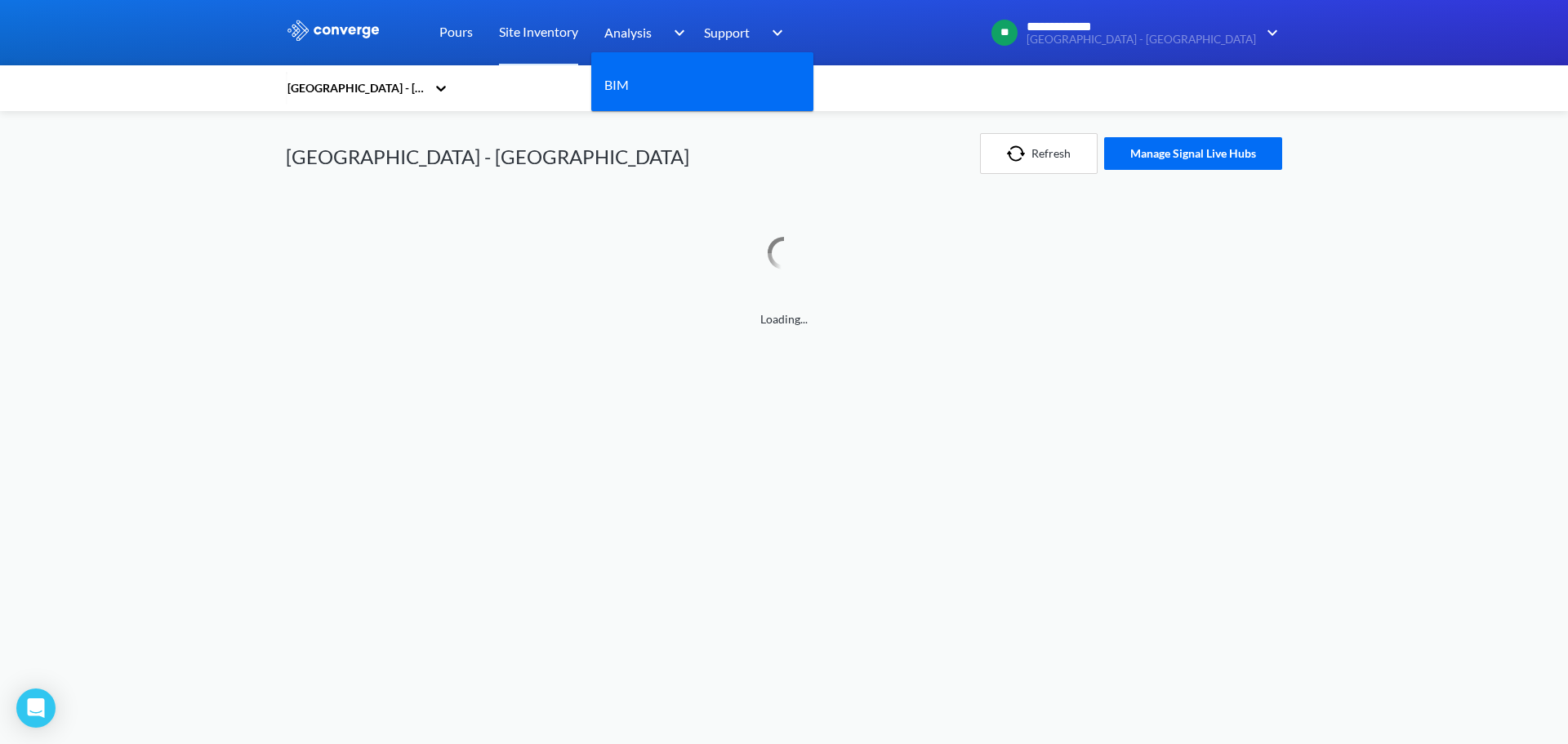
click at [622, 22] on span "Analysis" at bounding box center [628, 32] width 48 height 20
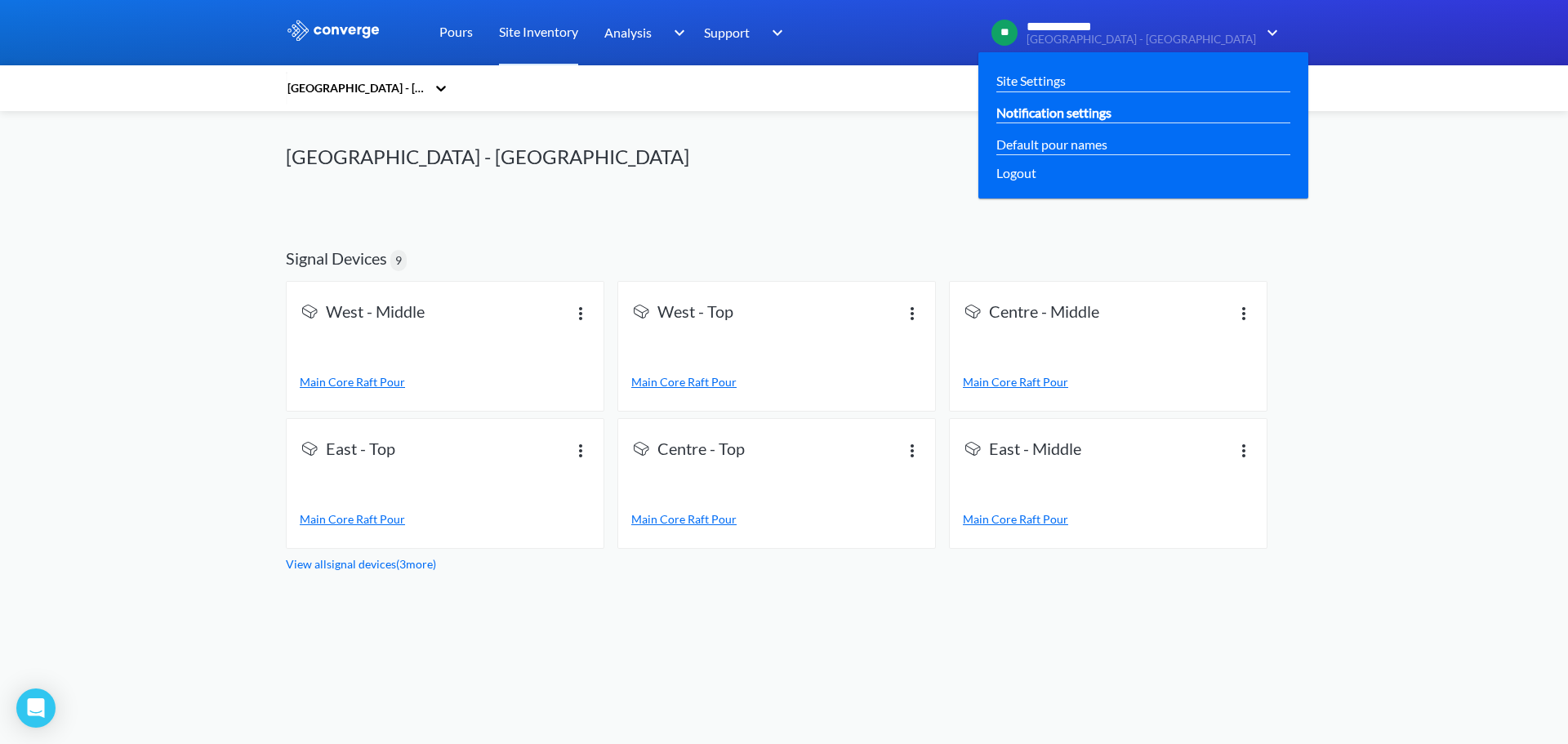
click at [1111, 117] on link "Notification settings" at bounding box center [1053, 112] width 115 height 20
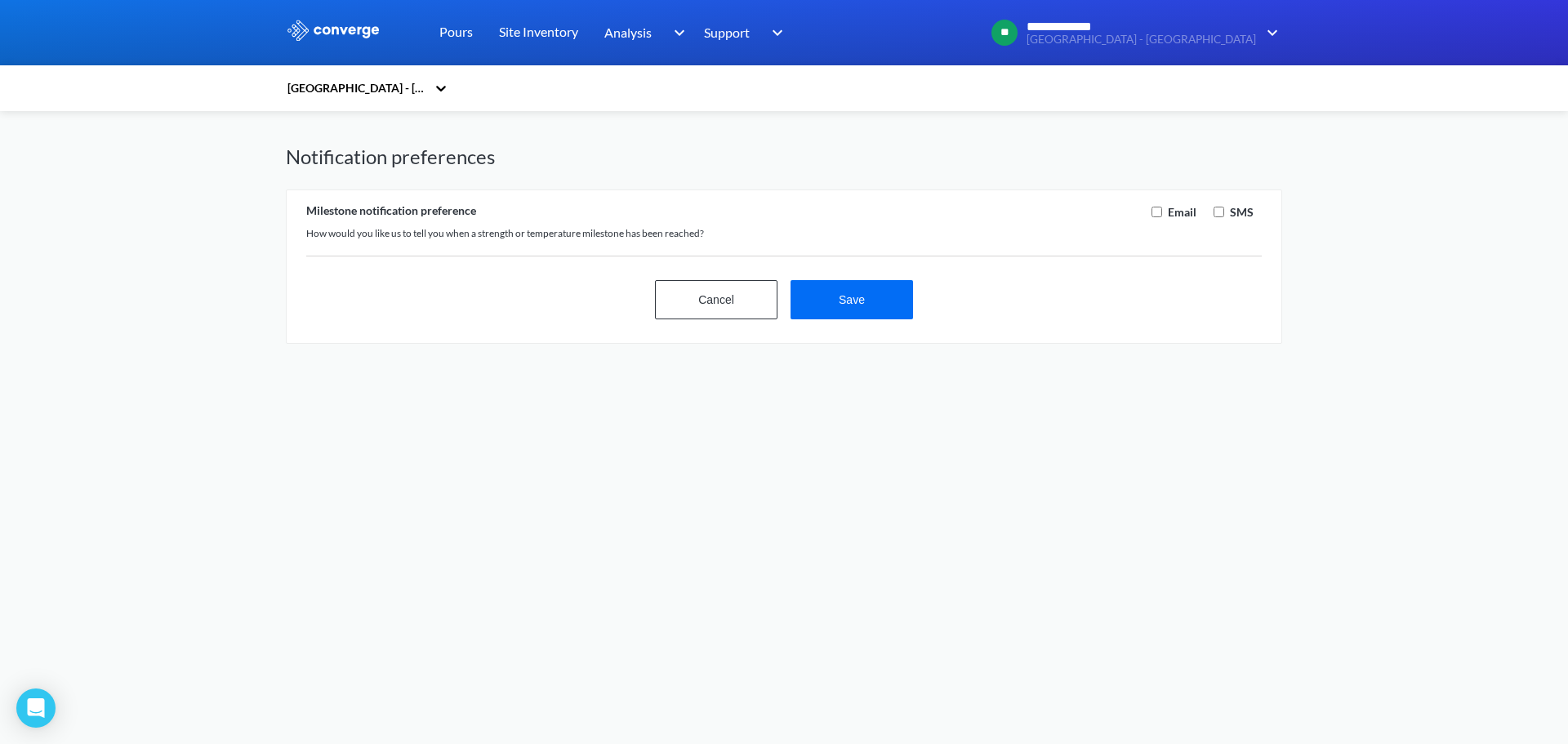
click at [1157, 214] on input "checkbox" at bounding box center [1157, 212] width 11 height 11
checkbox input "true"
click at [1224, 214] on input "checkbox" at bounding box center [1219, 212] width 11 height 11
checkbox input "true"
click at [815, 312] on button "Save" at bounding box center [851, 299] width 122 height 39
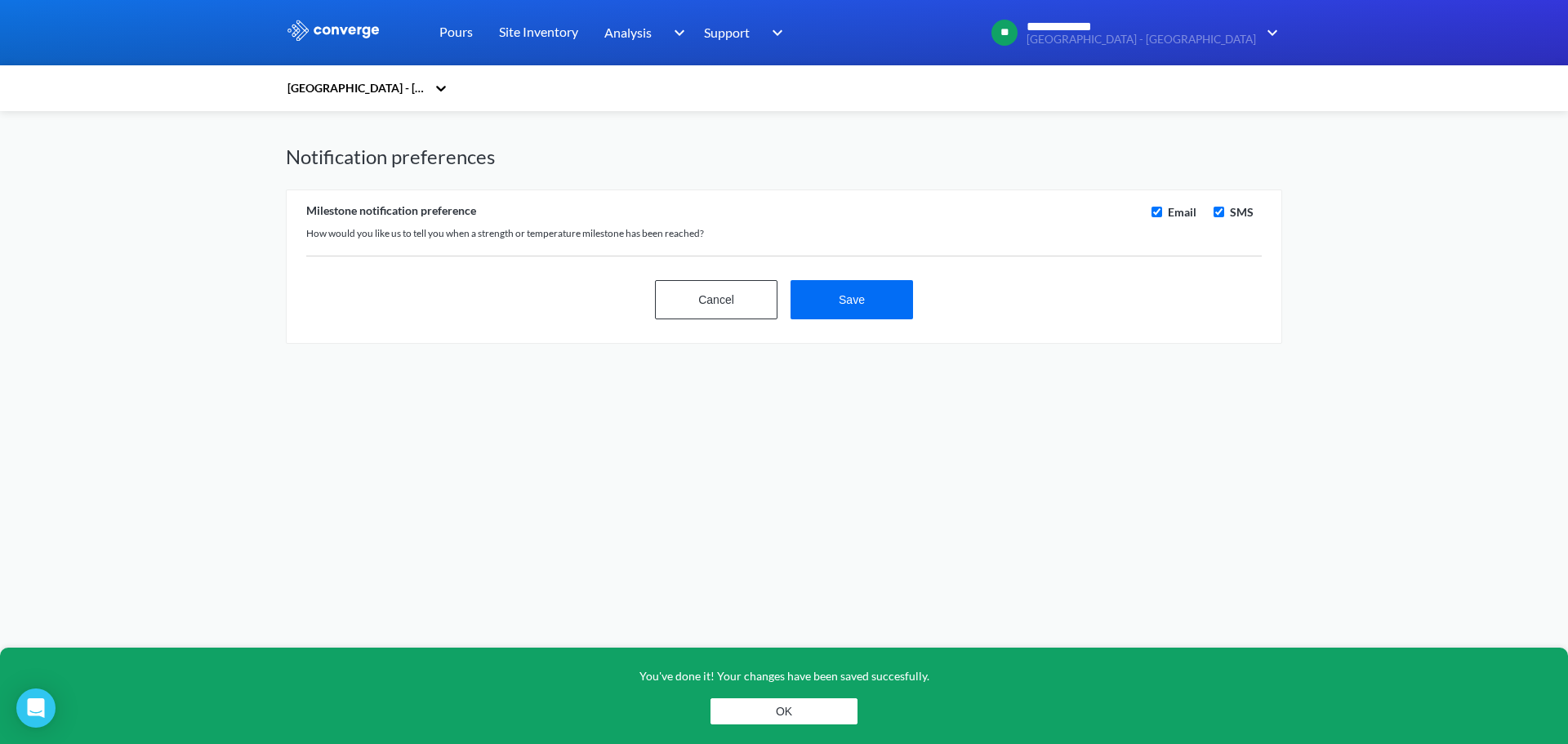
click at [863, 700] on div "You've done it! Your changes have been saved succesfully. OK" at bounding box center [784, 695] width 1568 height 96
click at [846, 707] on button "OK" at bounding box center [784, 710] width 147 height 26
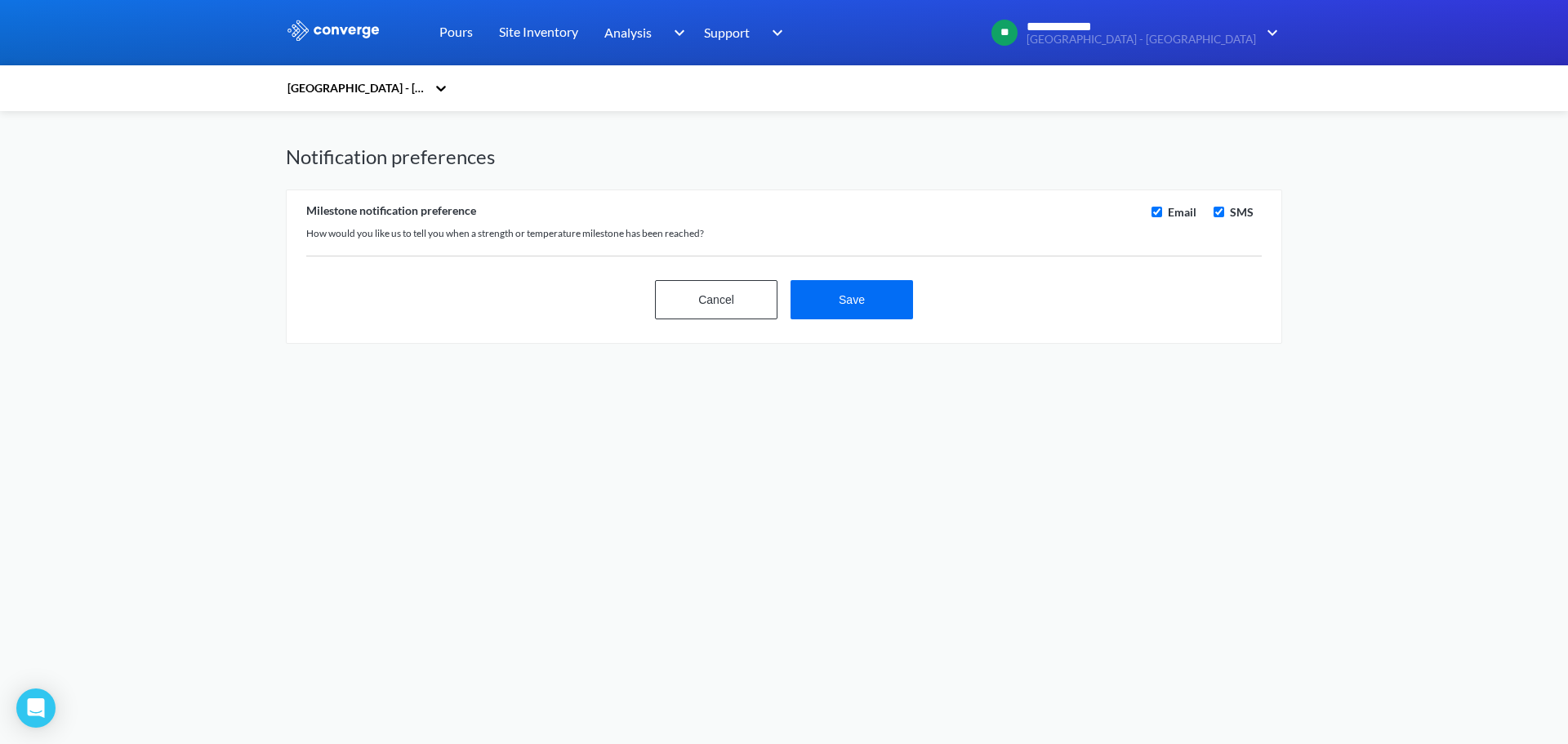
click at [915, 577] on body "**********" at bounding box center [784, 372] width 1568 height 744
drag, startPoint x: 449, startPoint y: 31, endPoint x: 453, endPoint y: 48, distance: 17.5
click at [449, 31] on link "Pours" at bounding box center [456, 33] width 34 height 65
